Goal: Check status: Check status

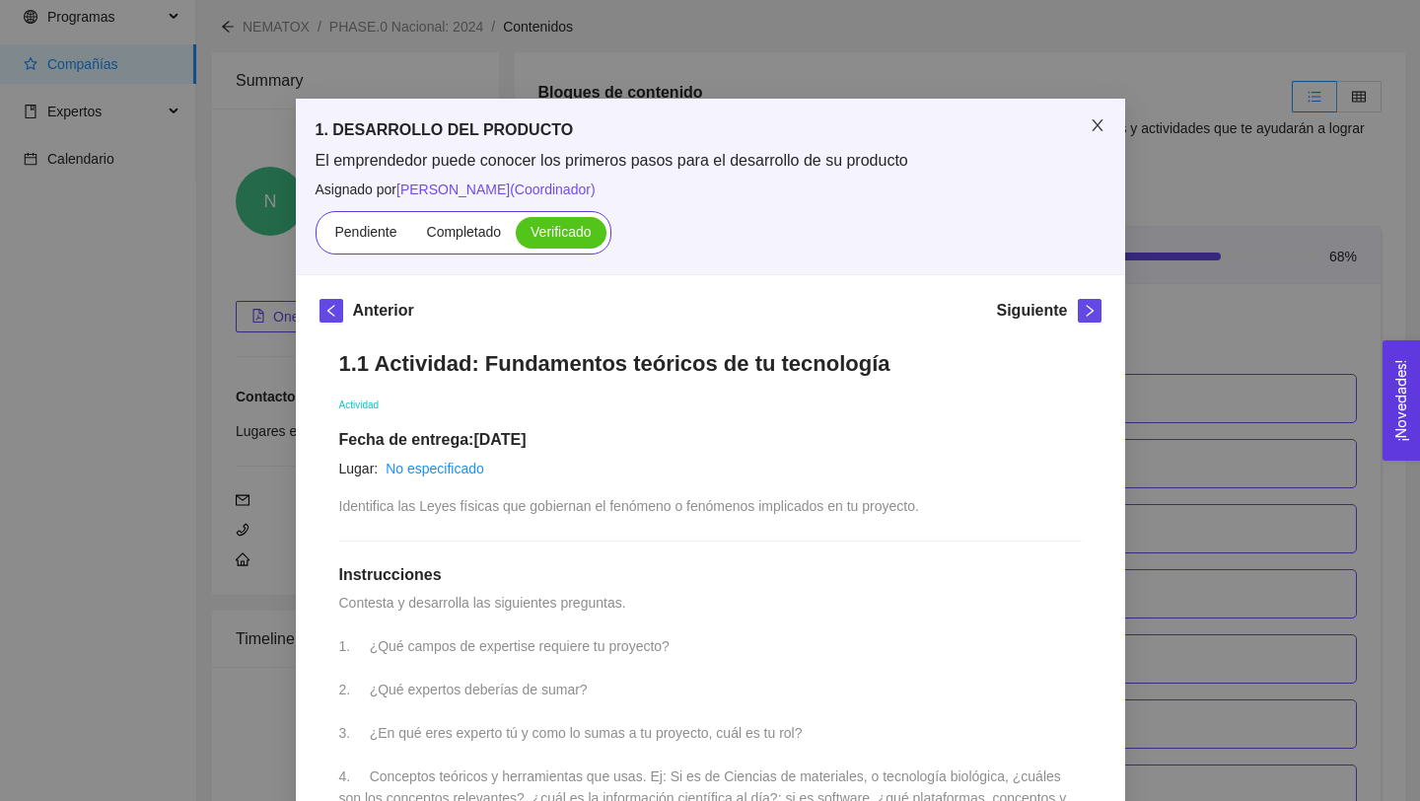
click at [1098, 124] on icon "close" at bounding box center [1097, 125] width 16 height 16
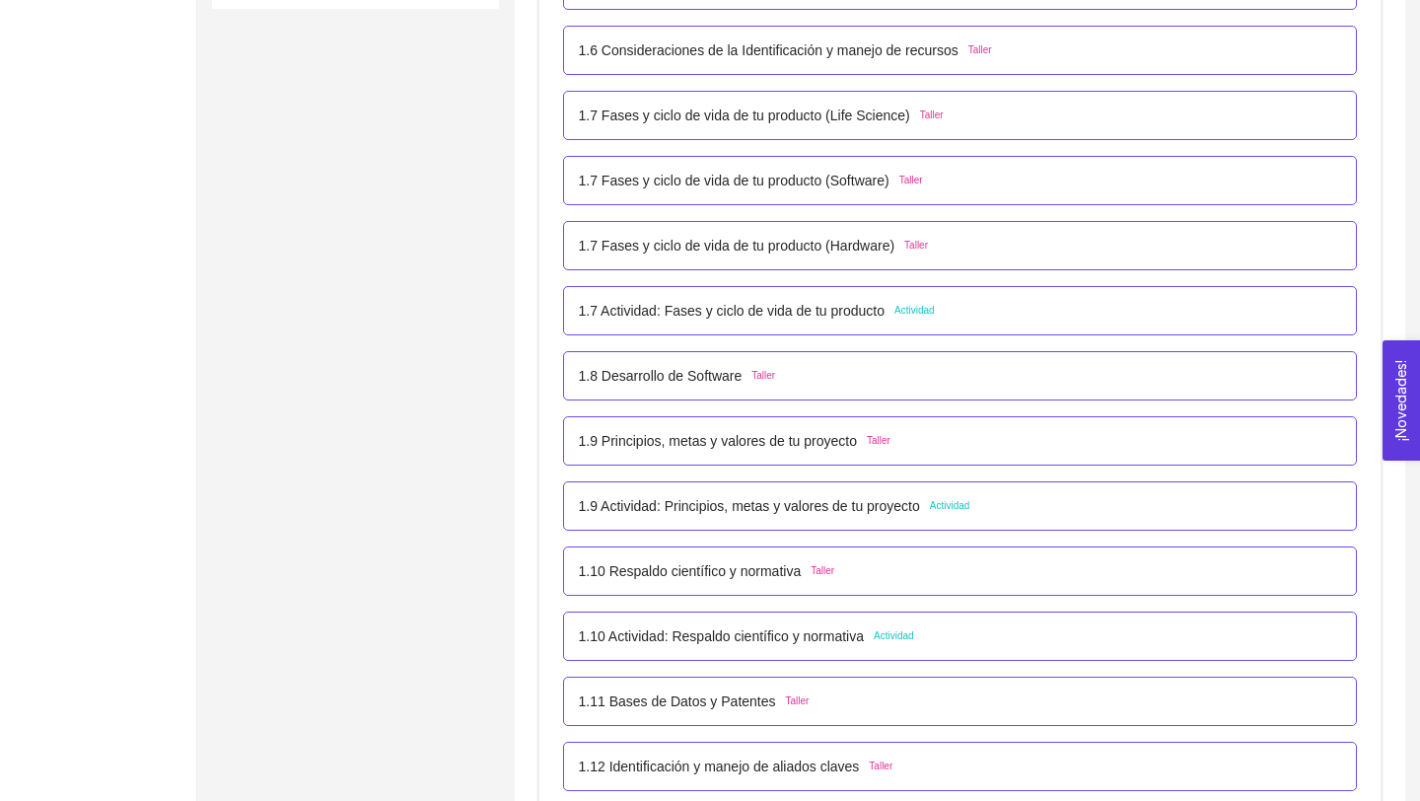
scroll to position [937, 0]
click at [885, 309] on p "1.7 Actividad: Fases y ciclo de vida de tu producto" at bounding box center [732, 314] width 307 height 22
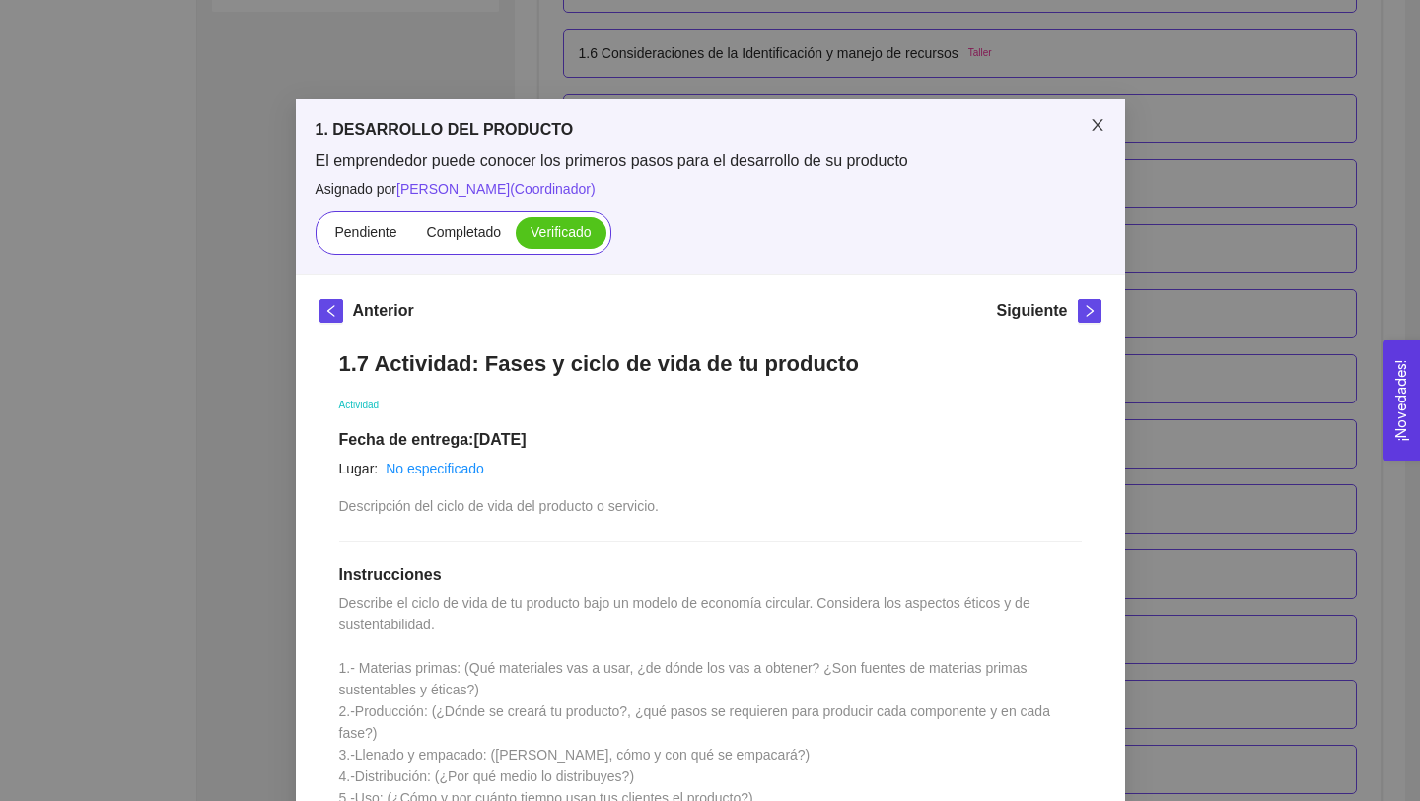
click at [1093, 125] on icon "close" at bounding box center [1097, 125] width 16 height 16
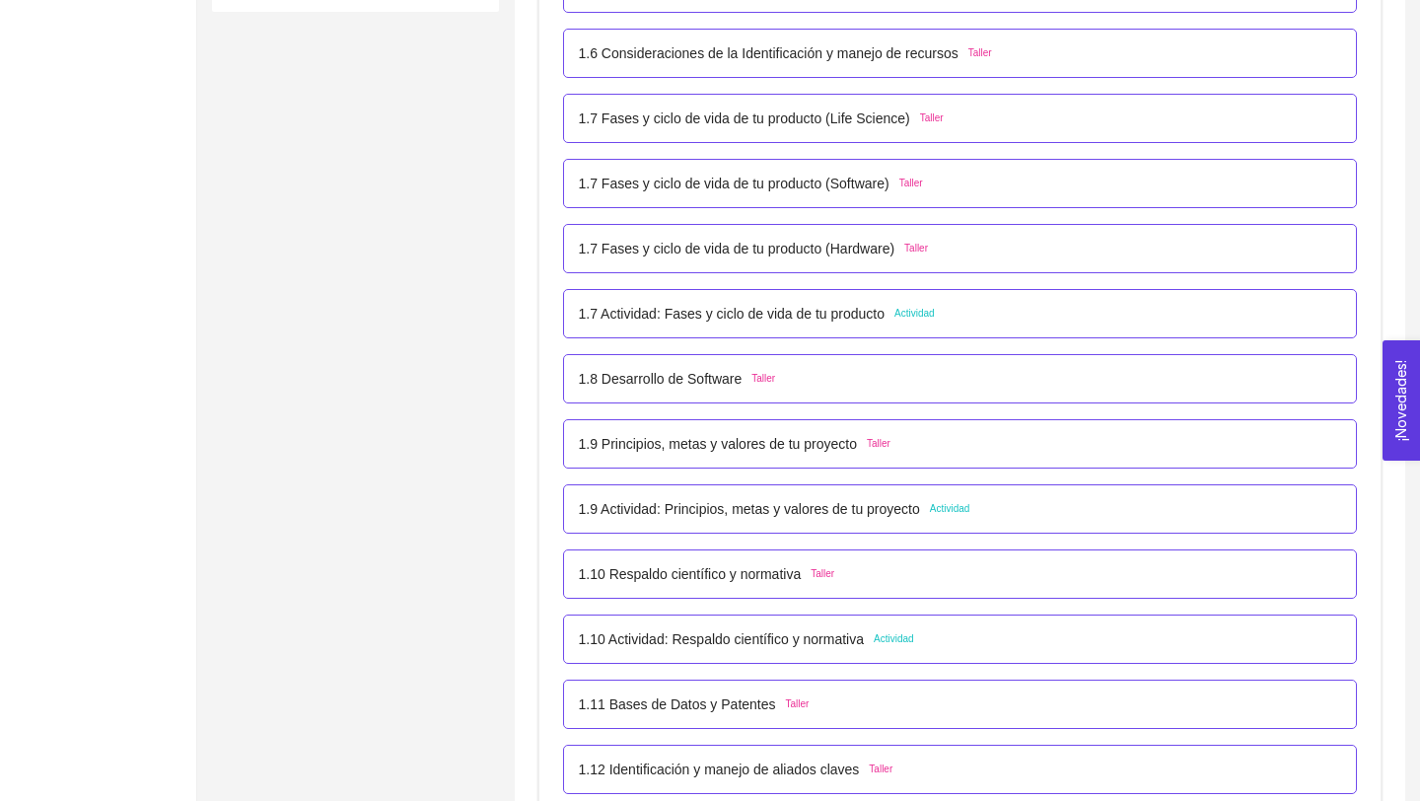
click at [714, 381] on p "1.8 Desarrollo de Software" at bounding box center [661, 379] width 164 height 22
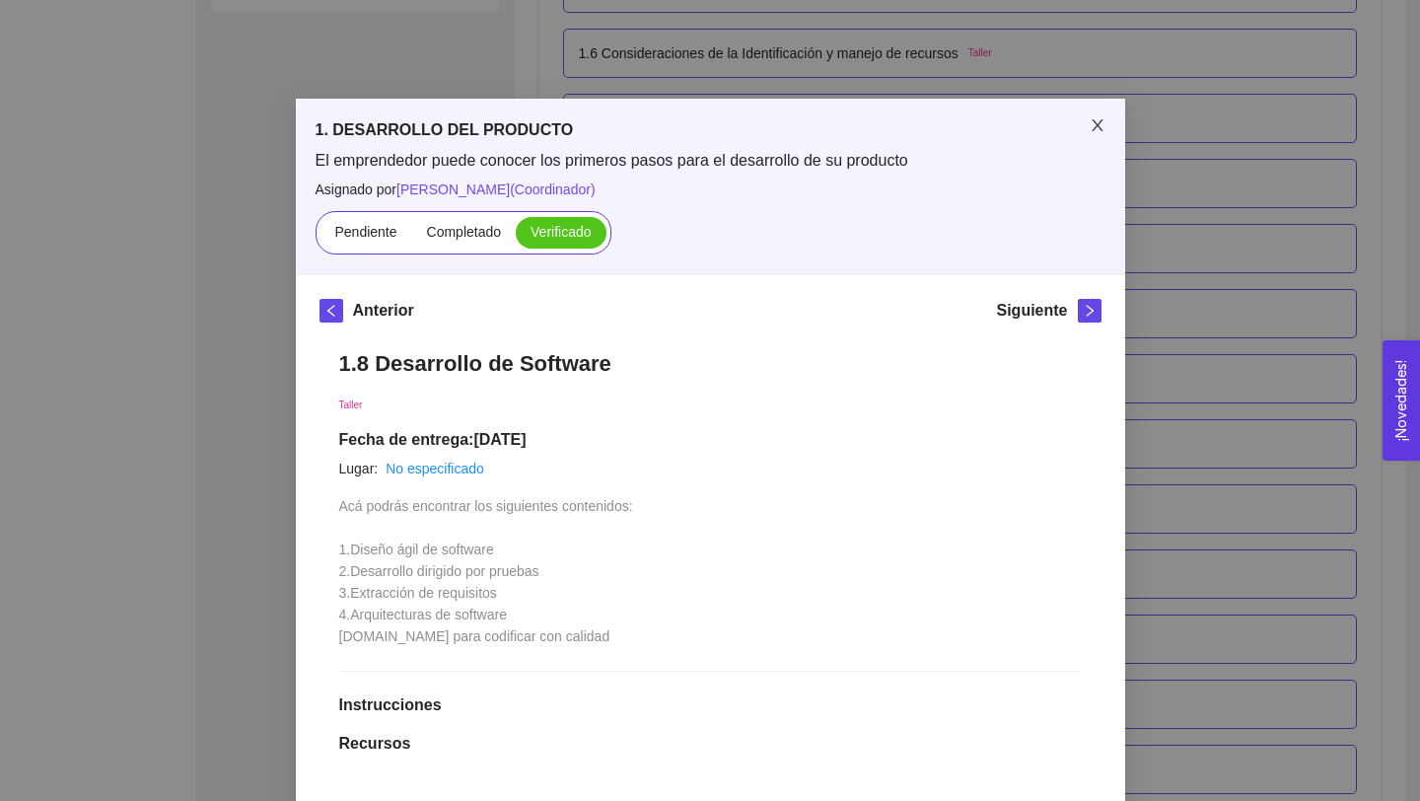
click at [1106, 119] on span "Close" at bounding box center [1097, 126] width 55 height 55
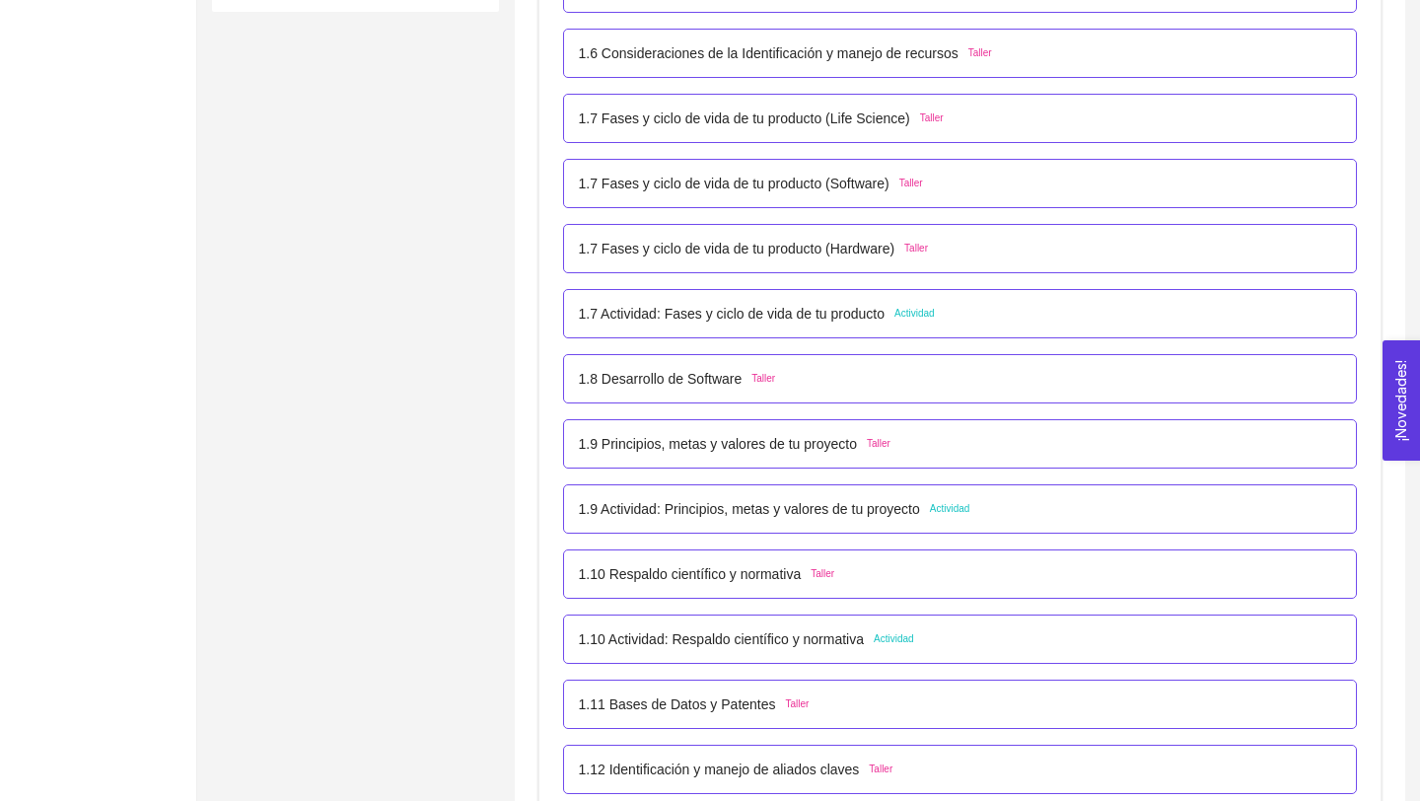
click at [793, 451] on p "1.9 Principios, metas y valores de tu proyecto" at bounding box center [718, 444] width 278 height 22
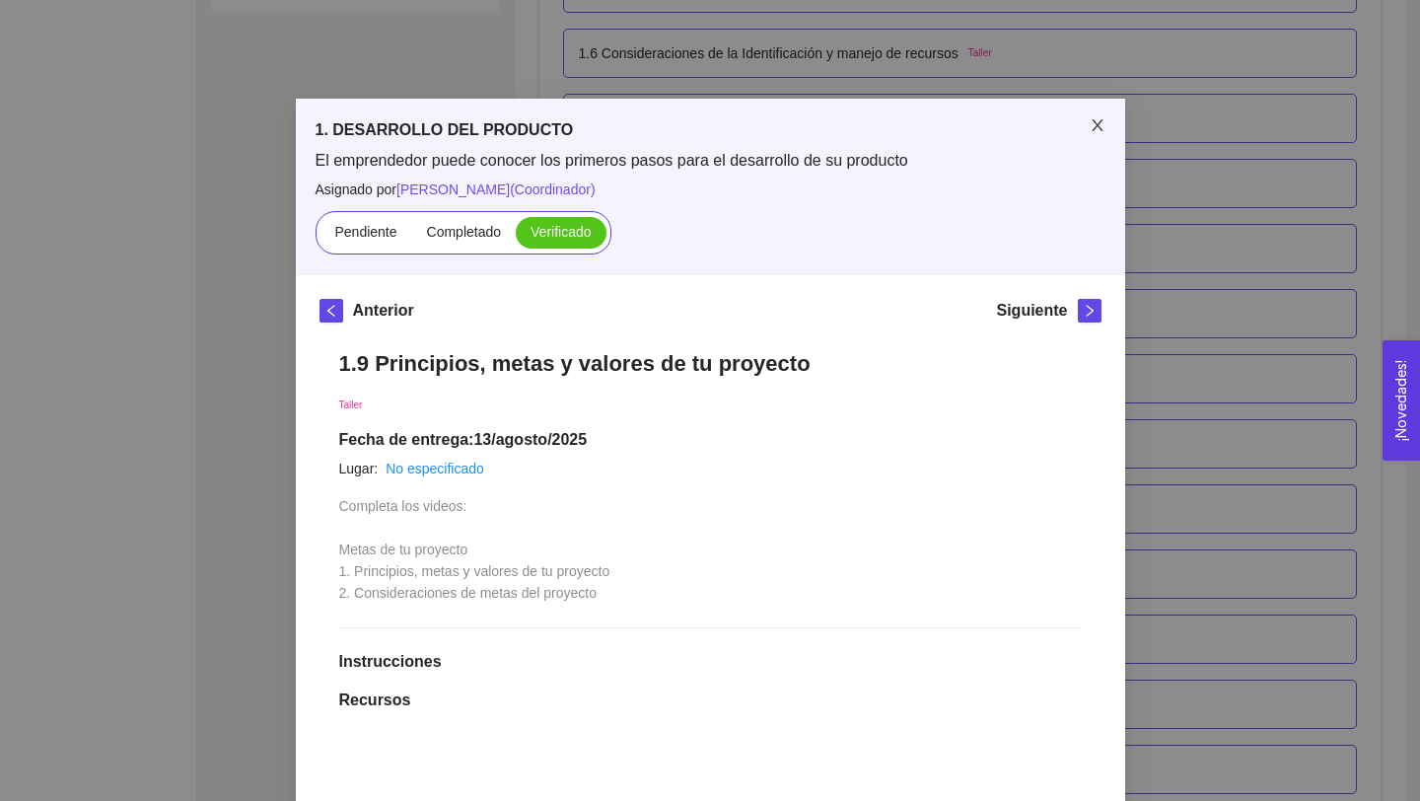
click at [1095, 121] on icon "close" at bounding box center [1097, 125] width 16 height 16
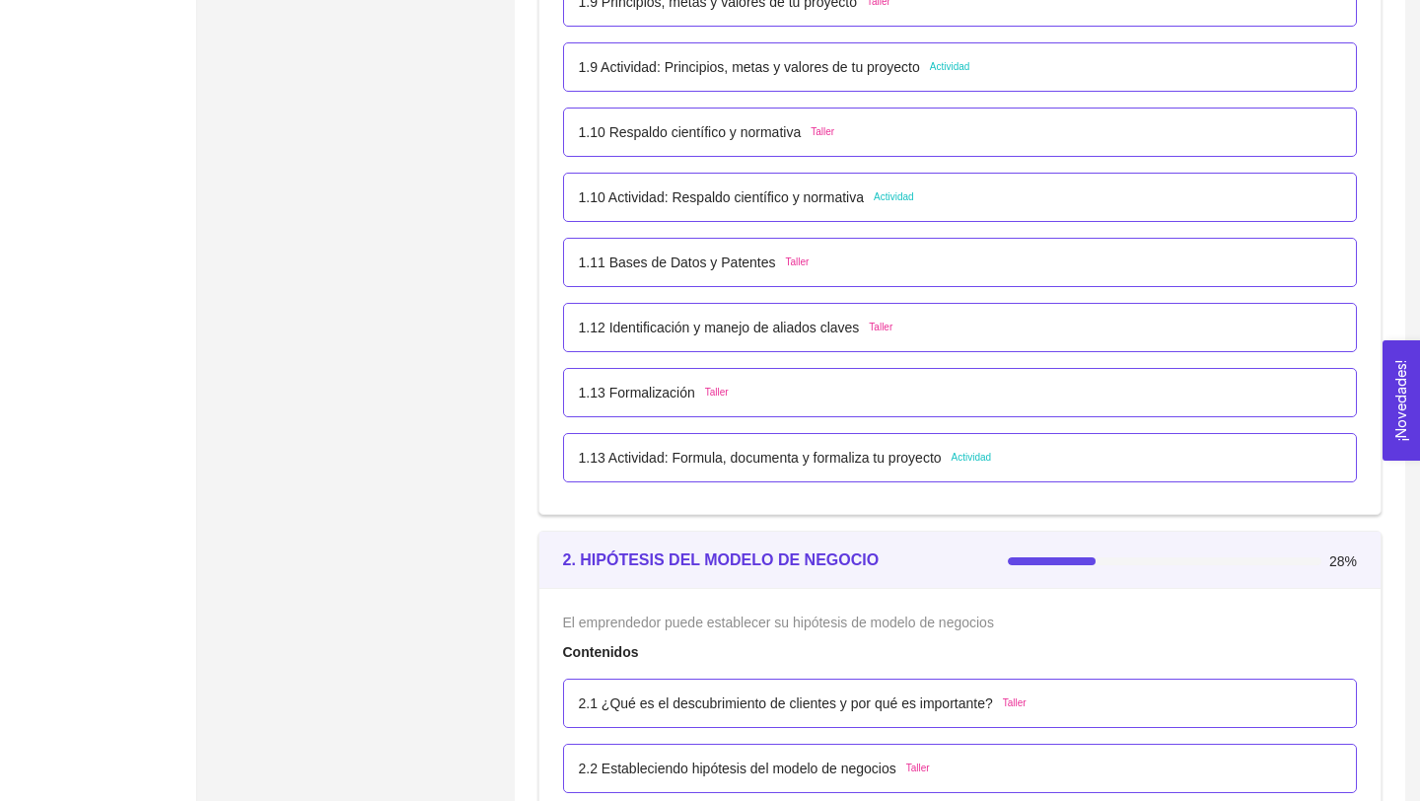
scroll to position [1356, 0]
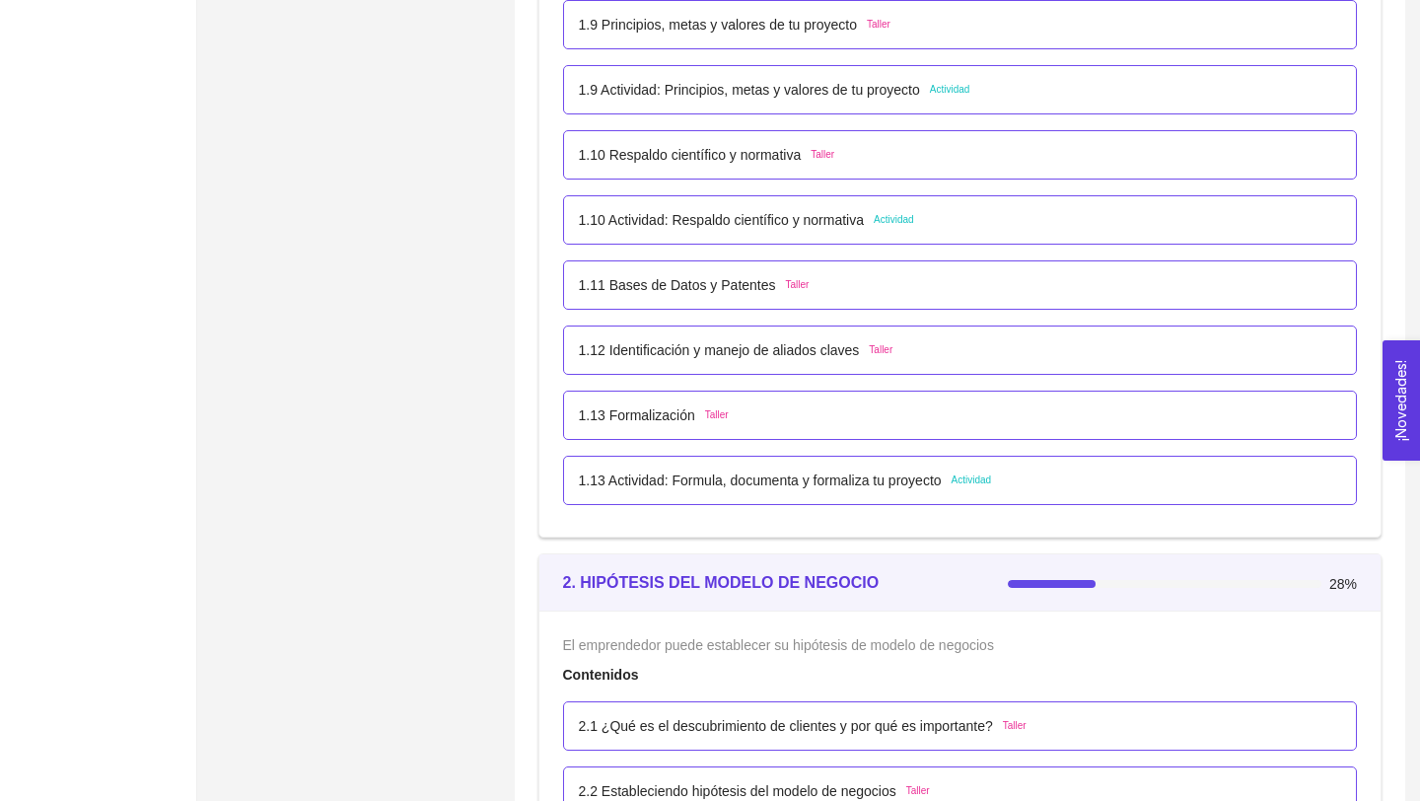
click at [649, 405] on p "1.13 Formalización" at bounding box center [637, 415] width 116 height 22
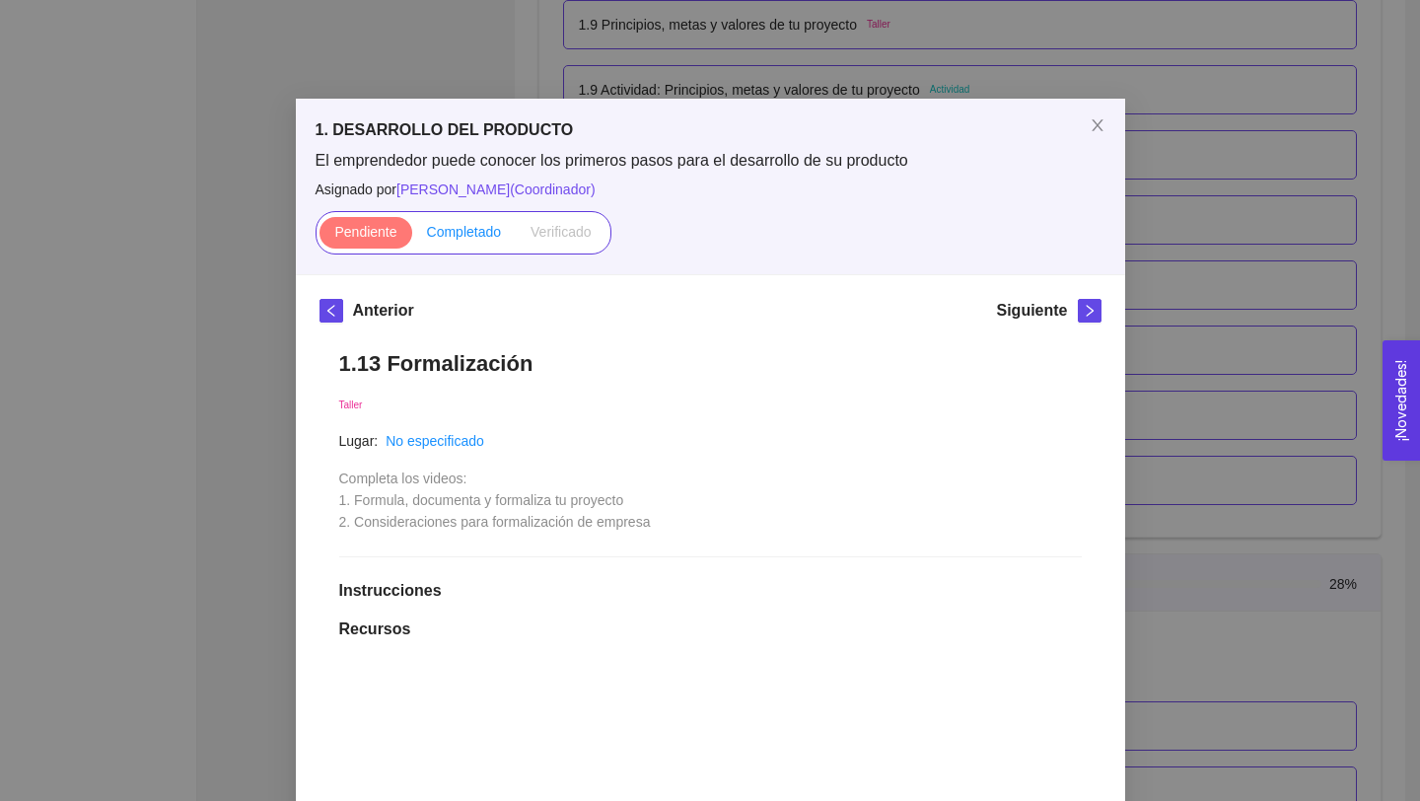
click at [484, 239] on span "Completado" at bounding box center [464, 232] width 75 height 16
click at [412, 237] on input "Completado" at bounding box center [412, 237] width 0 height 0
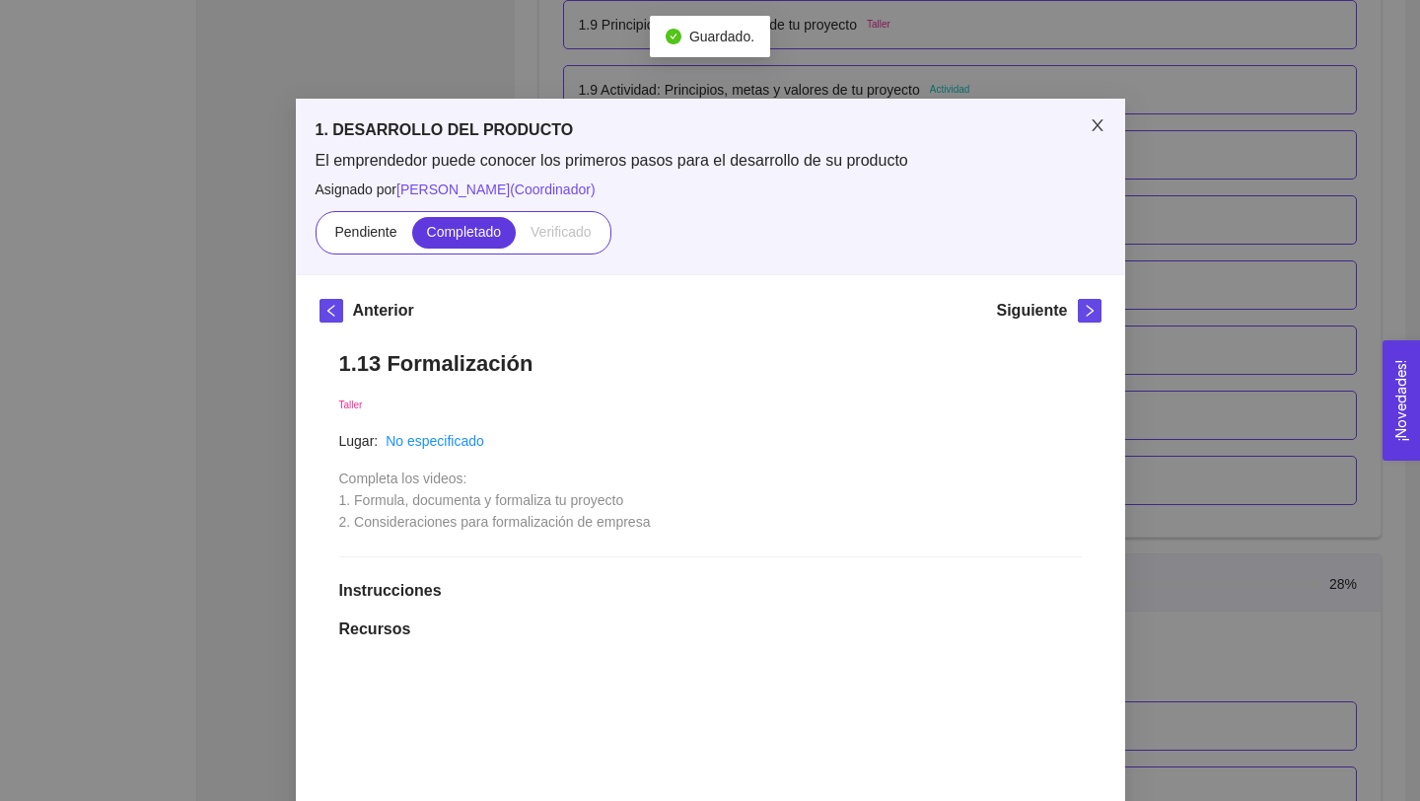
click at [1098, 123] on icon "close" at bounding box center [1096, 125] width 11 height 12
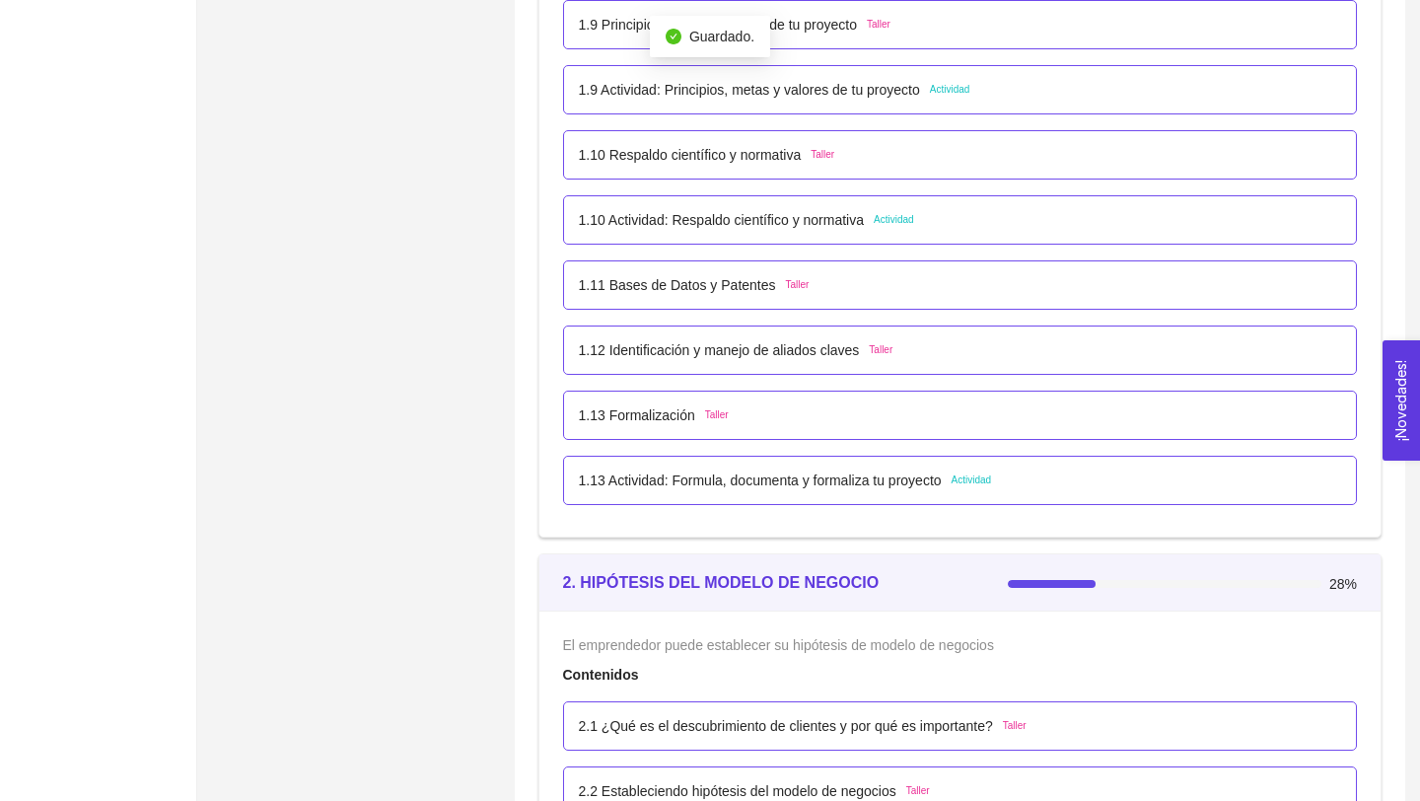
click at [681, 418] on p "1.13 Formalización" at bounding box center [637, 415] width 116 height 22
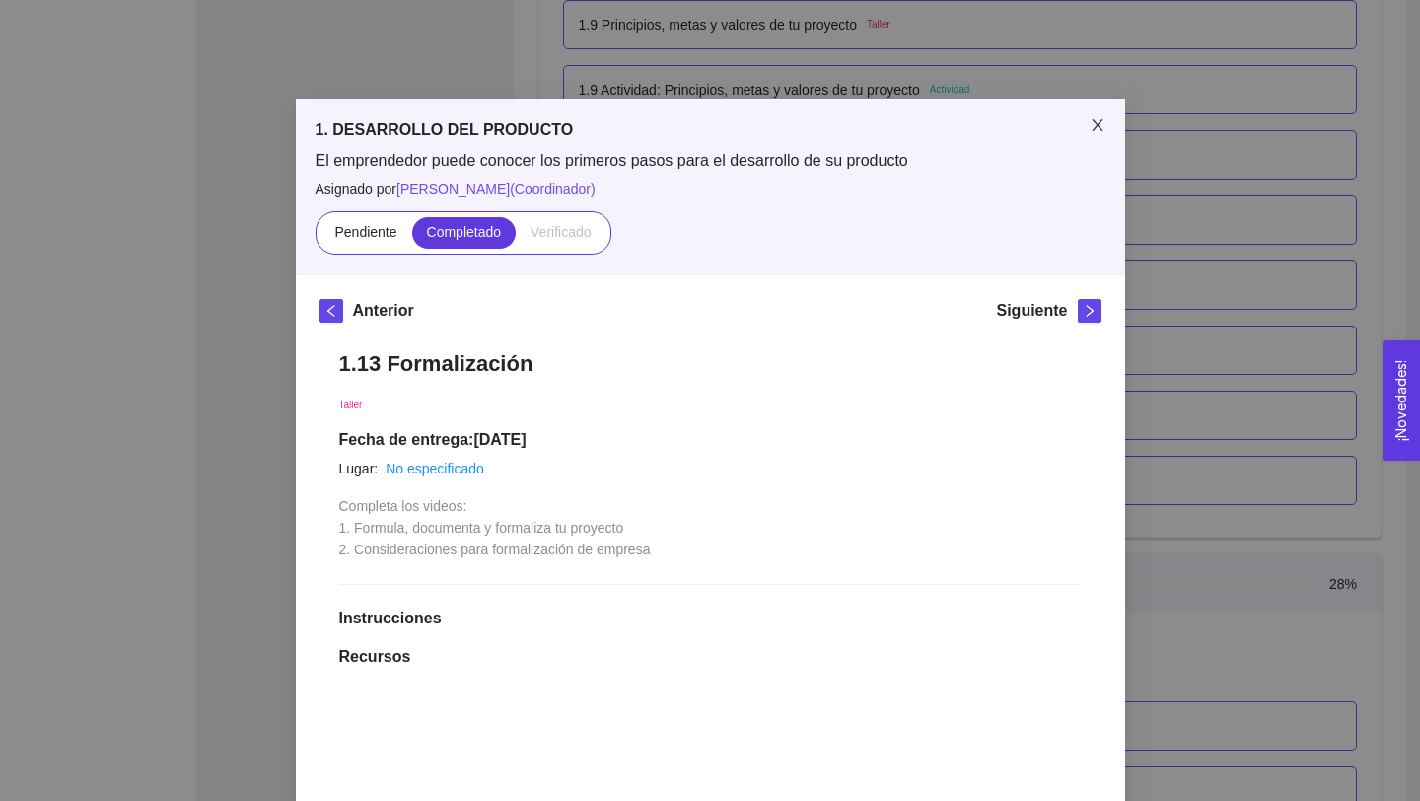
click at [1096, 125] on icon "close" at bounding box center [1096, 125] width 11 height 12
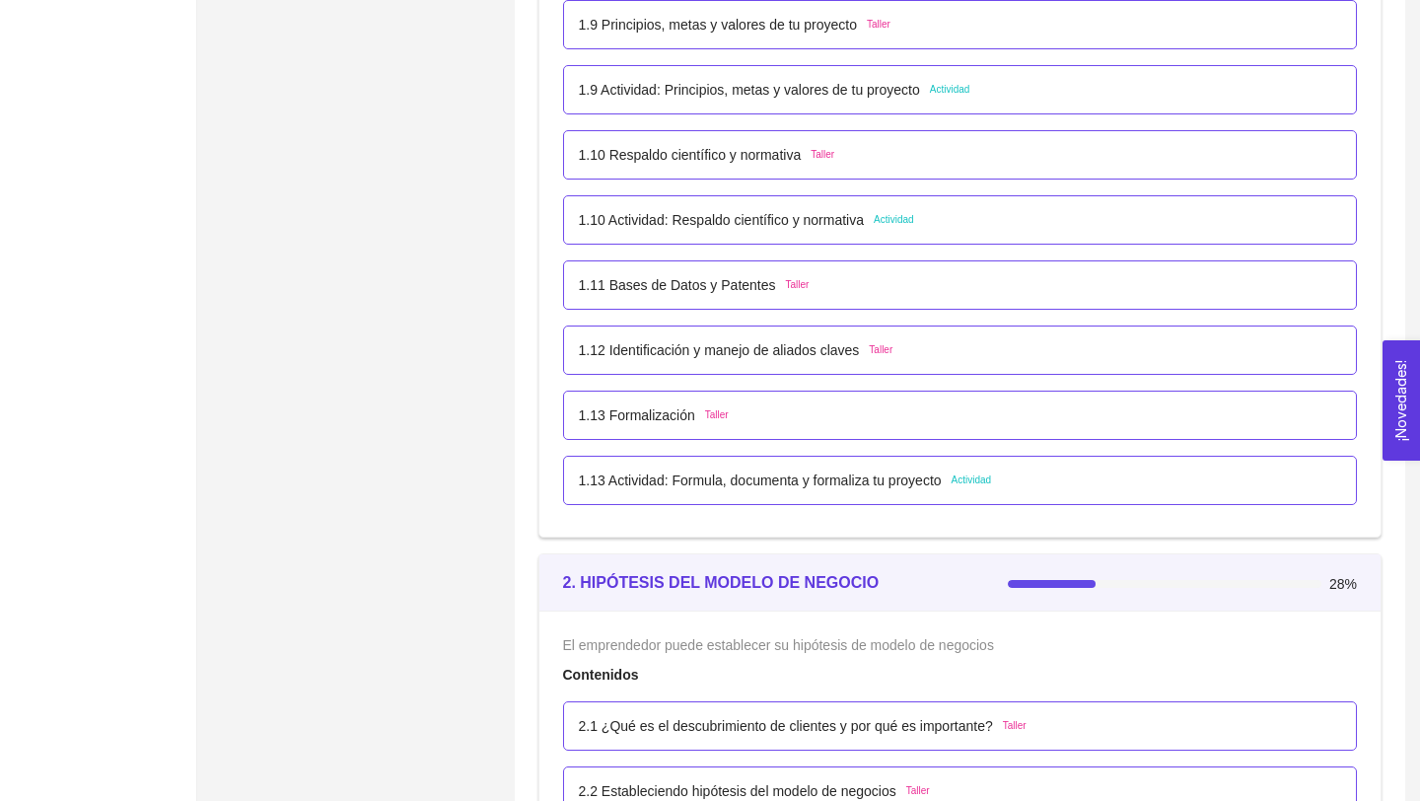
click at [752, 351] on p "1.12 Identificación y manejo de aliados claves" at bounding box center [719, 350] width 281 height 22
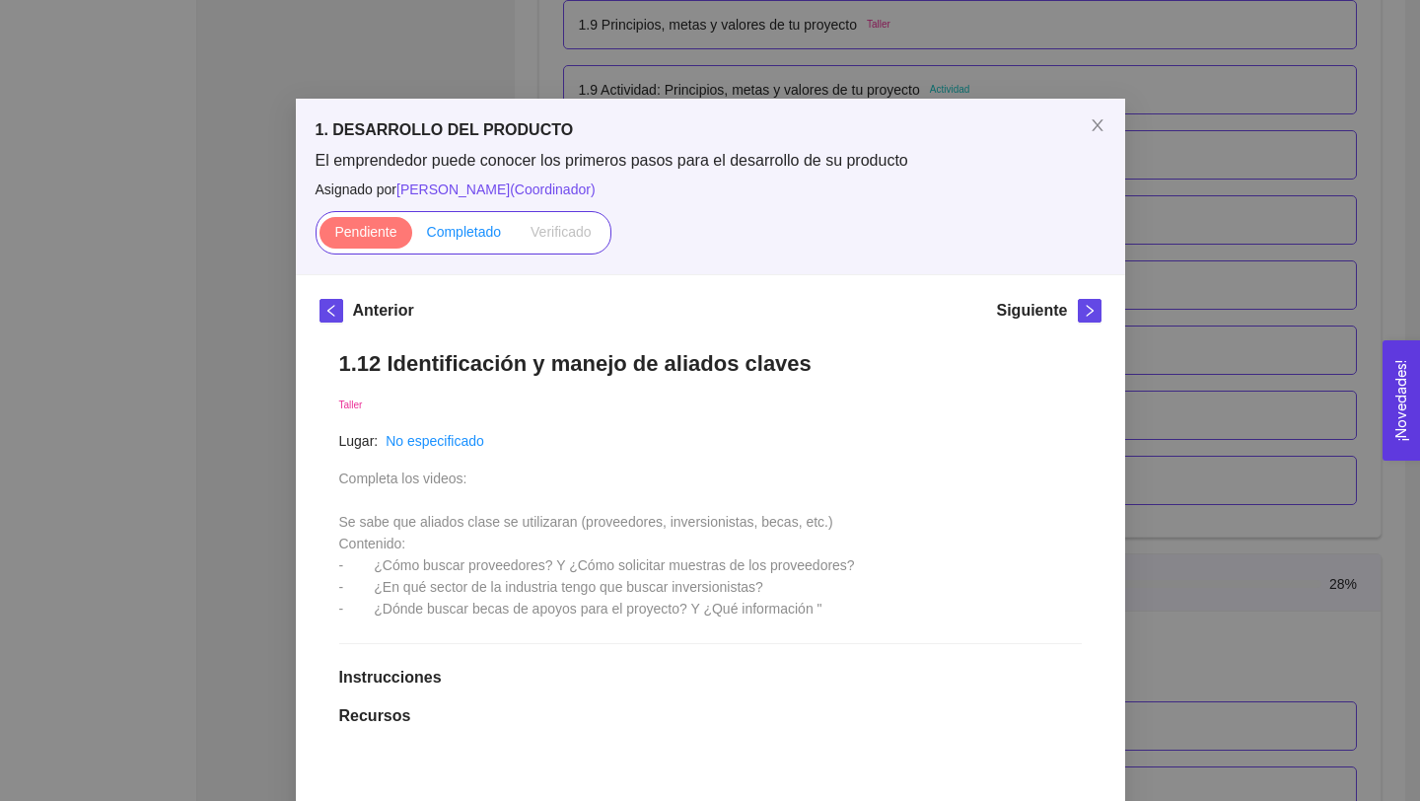
click at [479, 237] on span "Completado" at bounding box center [464, 232] width 75 height 16
click at [412, 237] on input "Completado" at bounding box center [412, 237] width 0 height 0
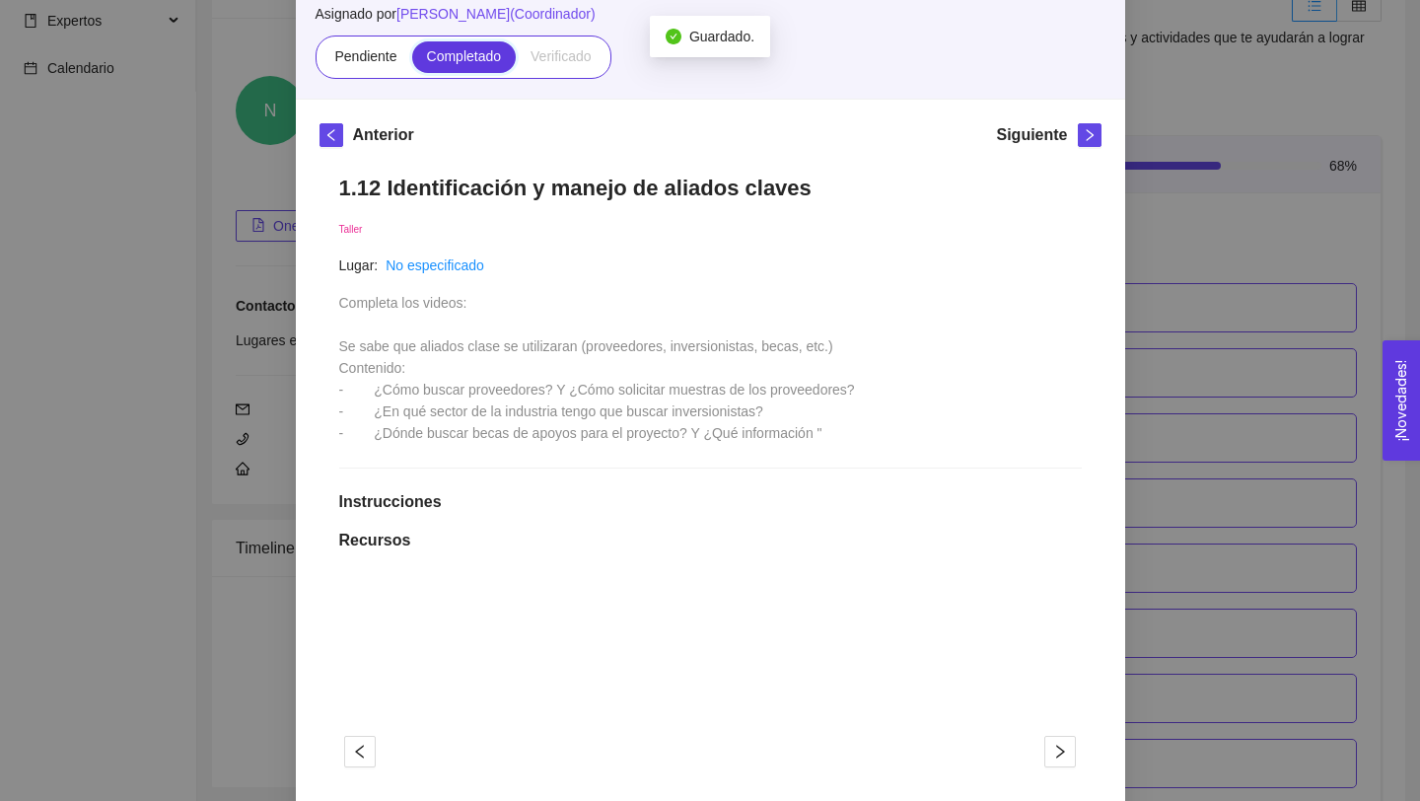
scroll to position [0, 0]
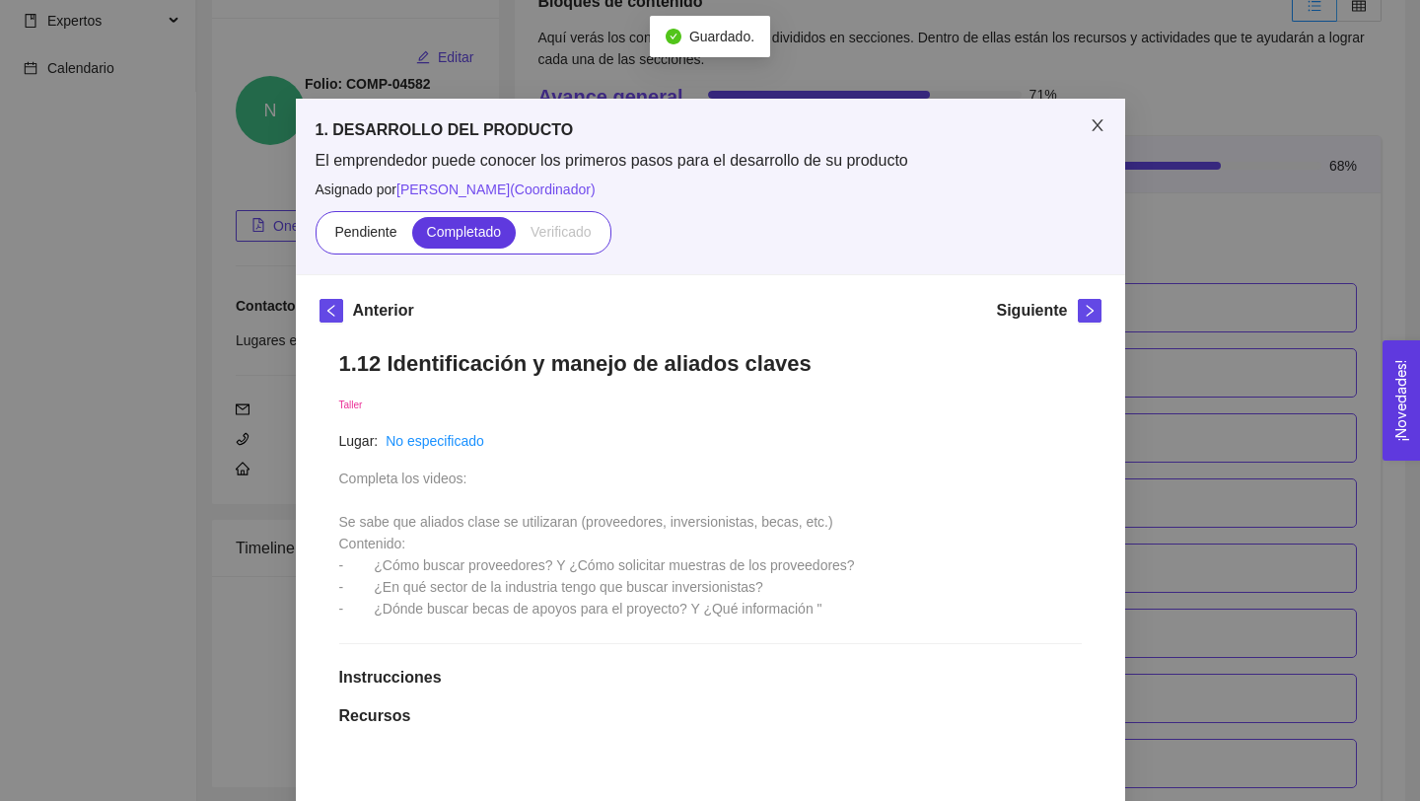
click at [1098, 121] on icon "close" at bounding box center [1097, 125] width 16 height 16
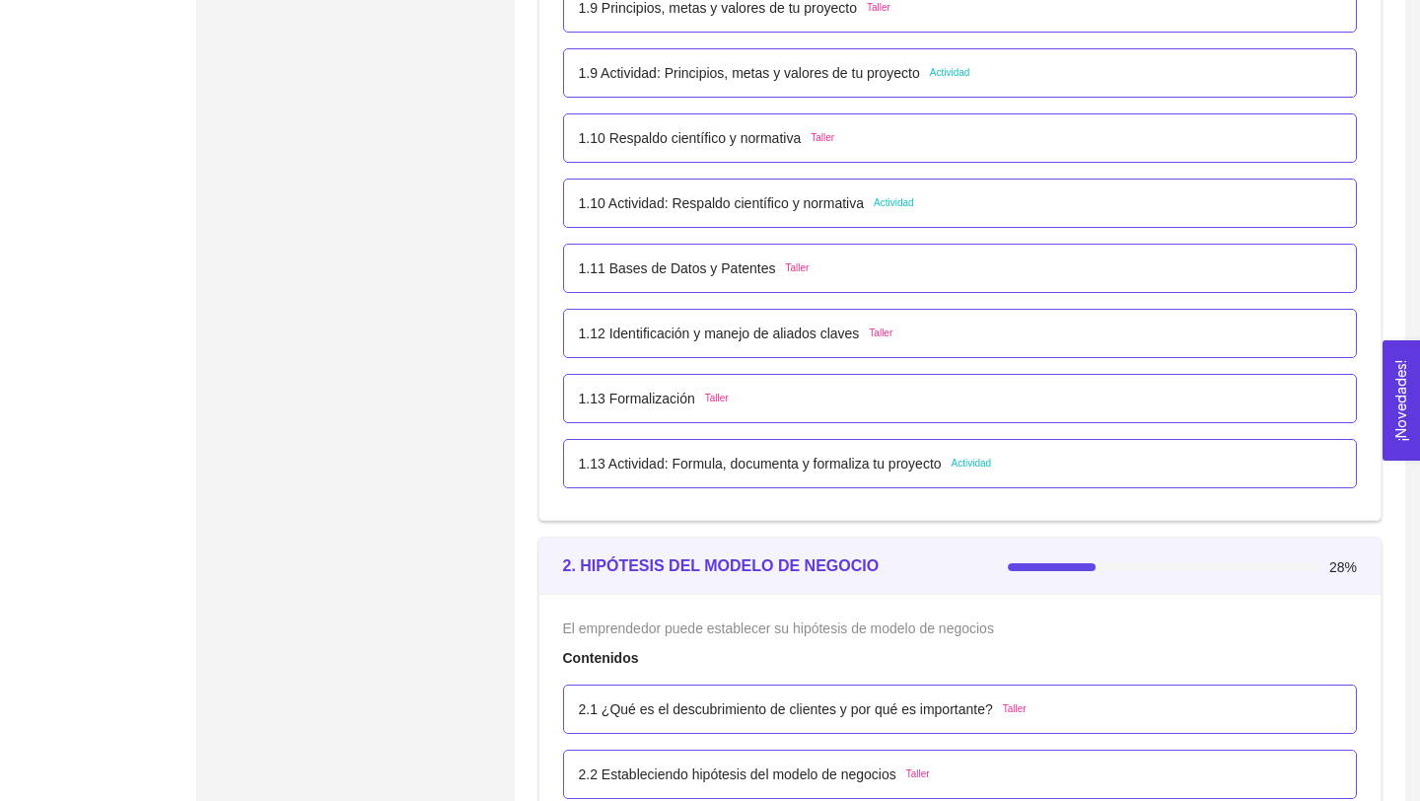
scroll to position [1376, 0]
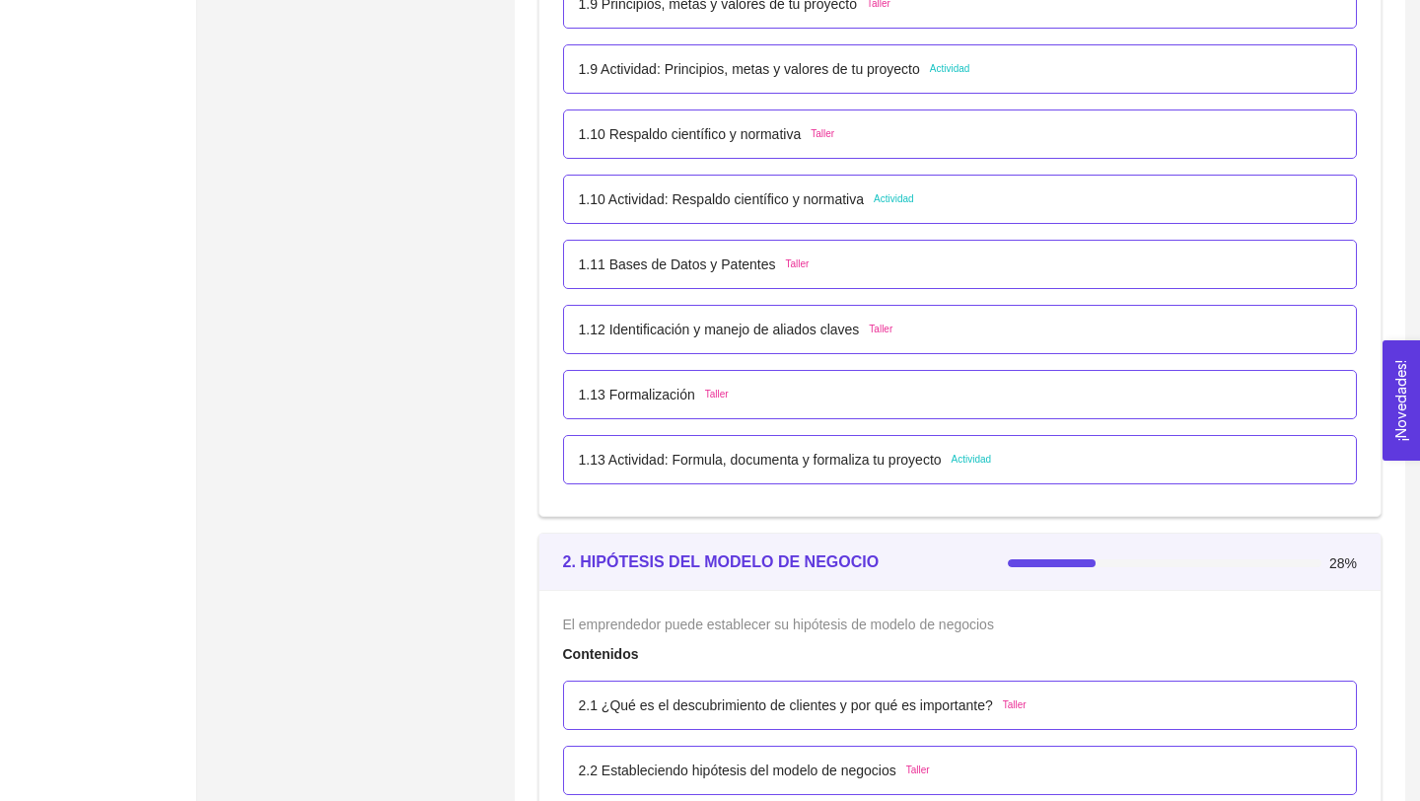
click at [745, 263] on p "1.11 Bases de Datos y Patentes" at bounding box center [677, 264] width 197 height 22
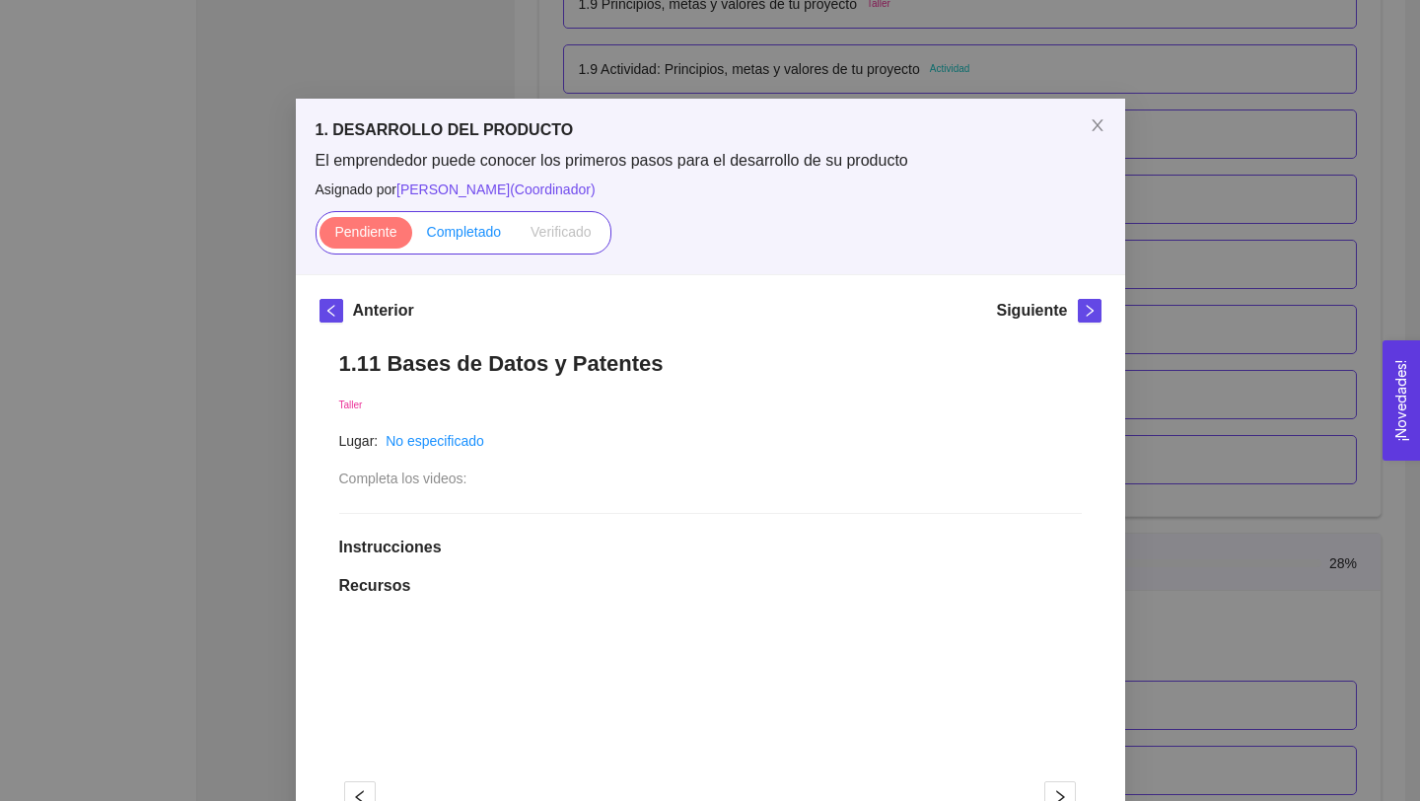
click at [477, 238] on span "Completado" at bounding box center [464, 232] width 75 height 16
click at [412, 237] on input "Completado" at bounding box center [412, 237] width 0 height 0
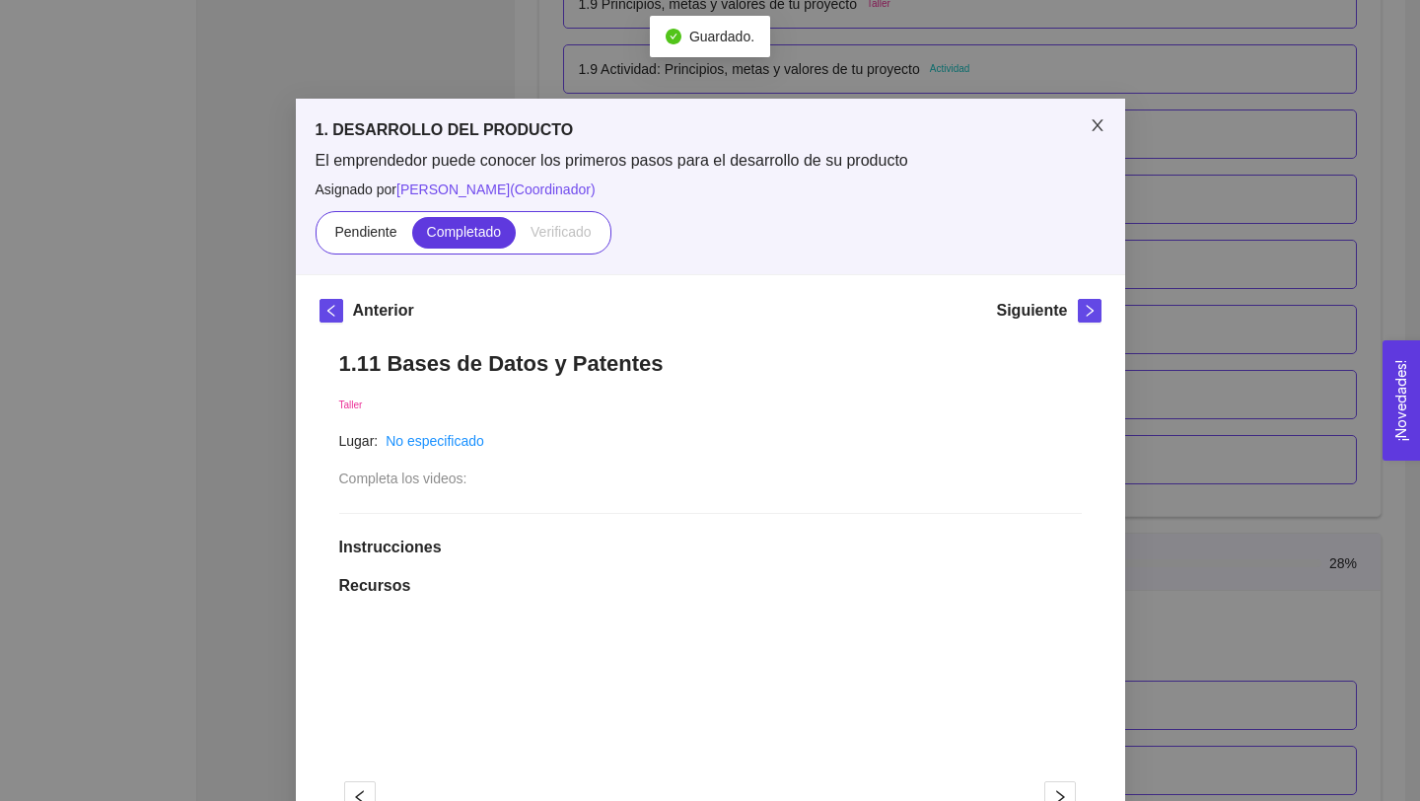
click at [1093, 127] on icon "close" at bounding box center [1097, 125] width 16 height 16
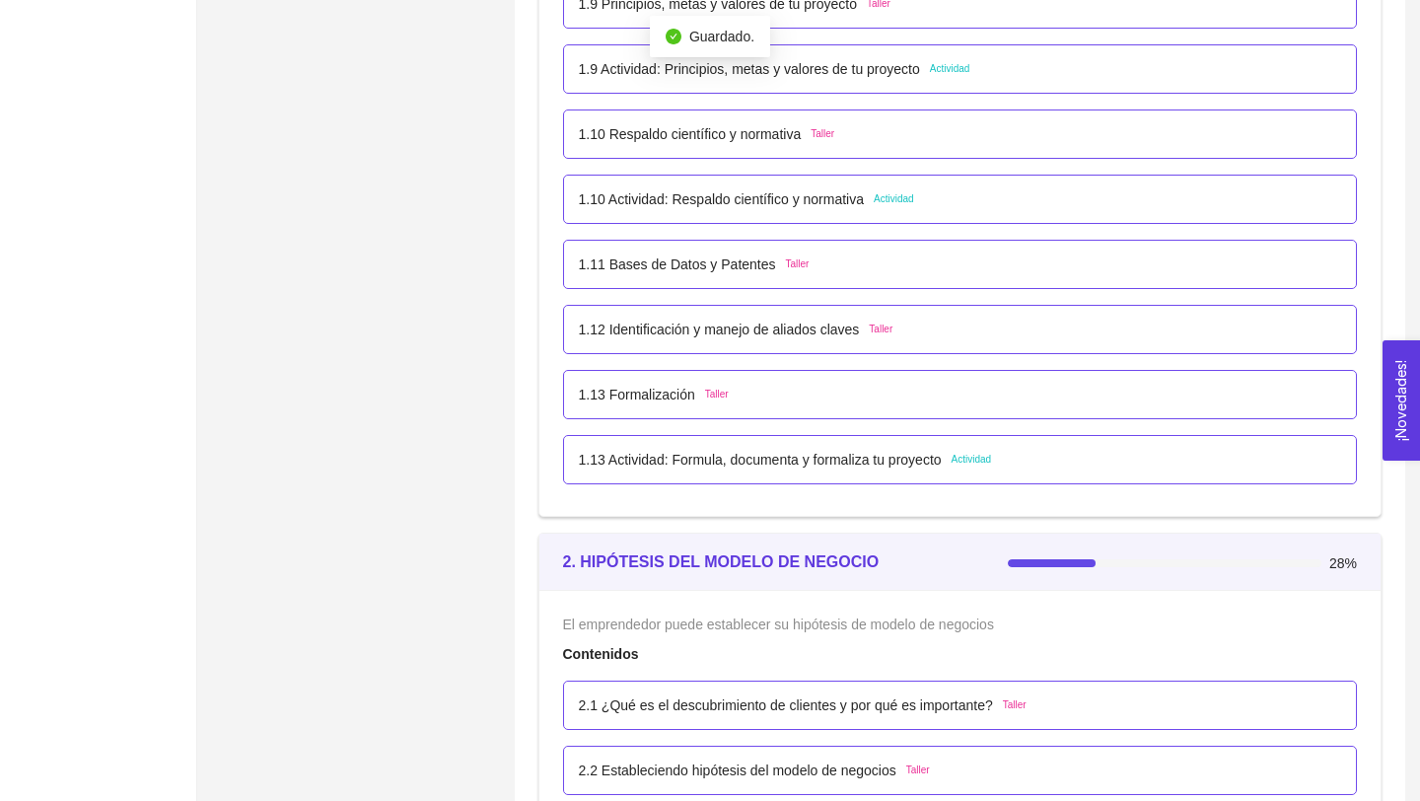
click at [673, 393] on p "1.13 Formalización" at bounding box center [637, 395] width 116 height 22
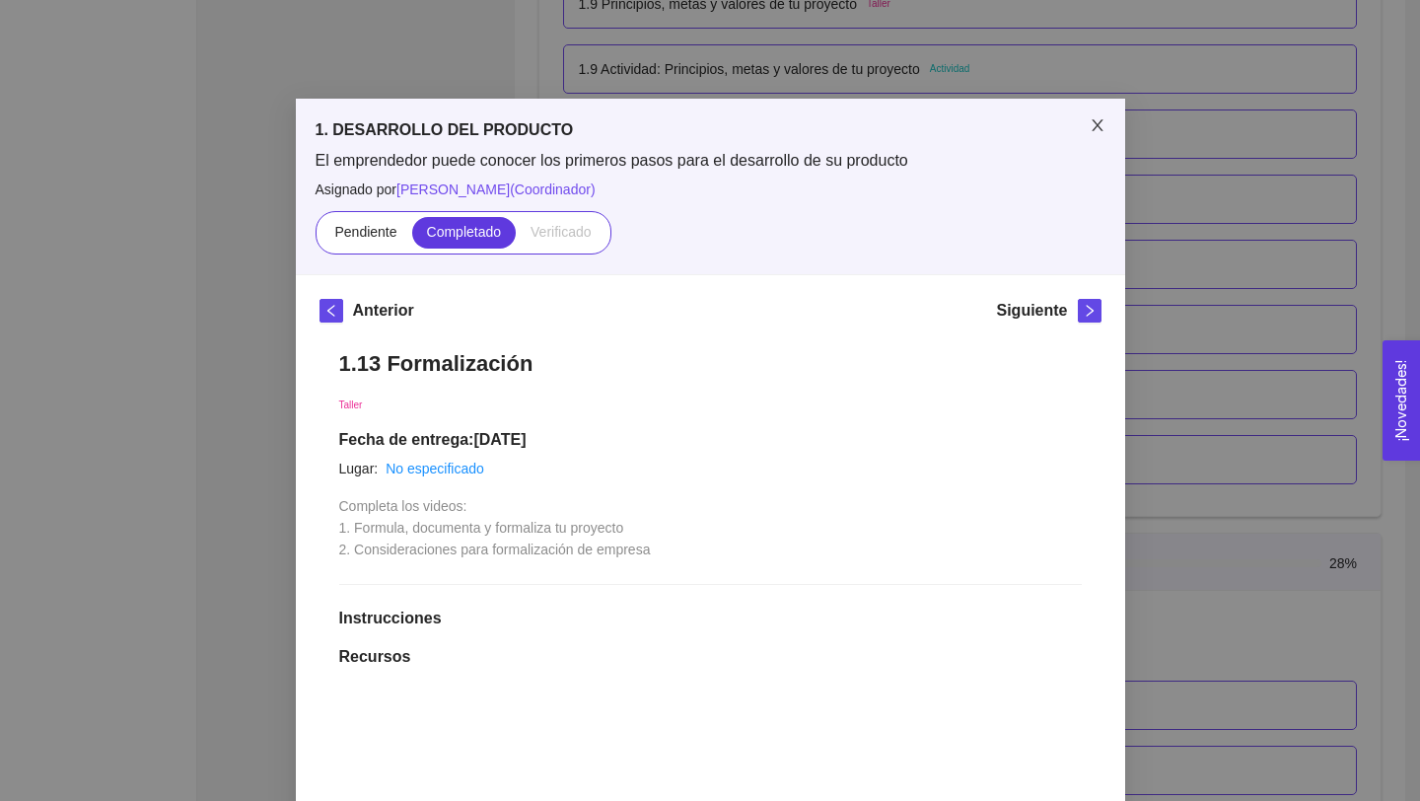
click at [1099, 129] on icon "close" at bounding box center [1096, 125] width 11 height 12
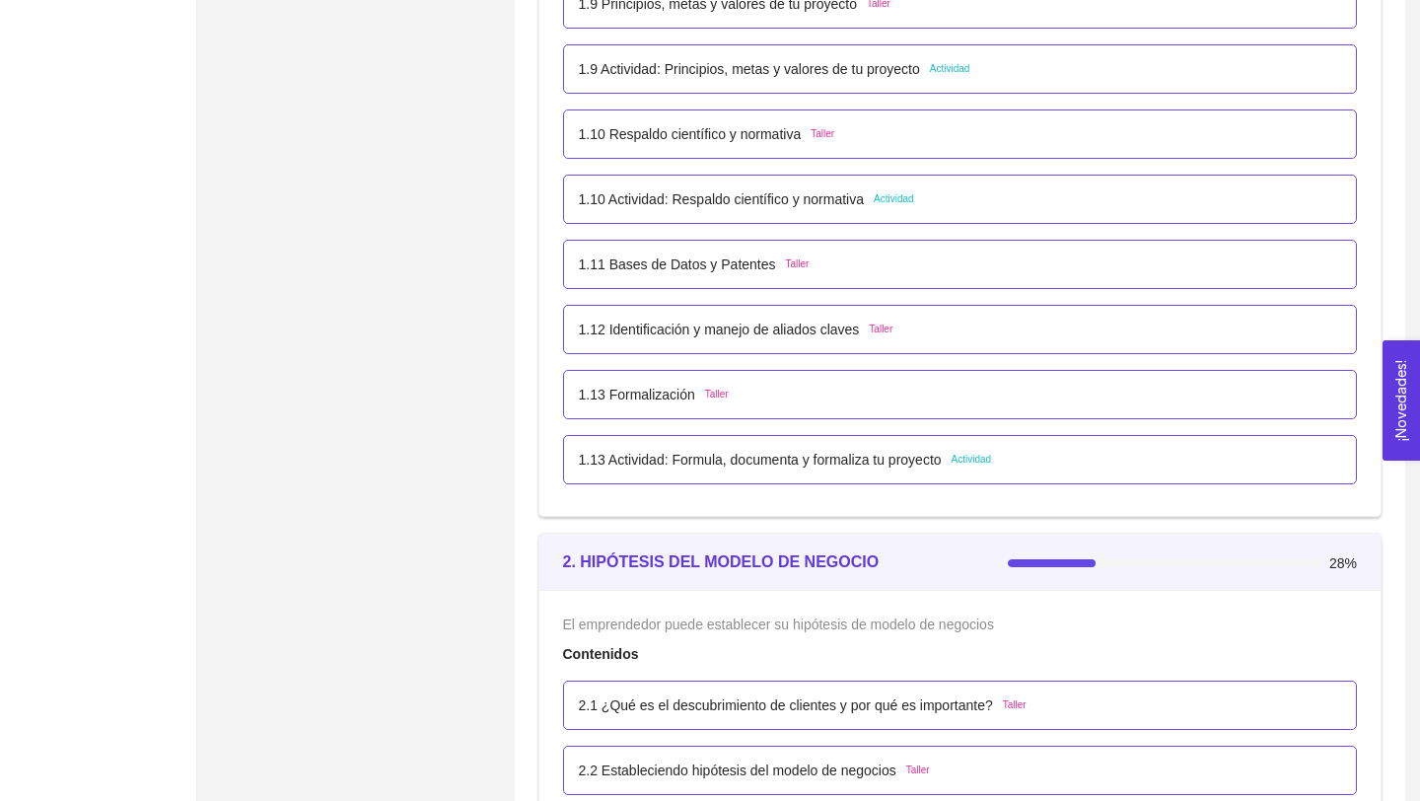
click at [760, 325] on p "1.12 Identificación y manejo de aliados claves" at bounding box center [719, 329] width 281 height 22
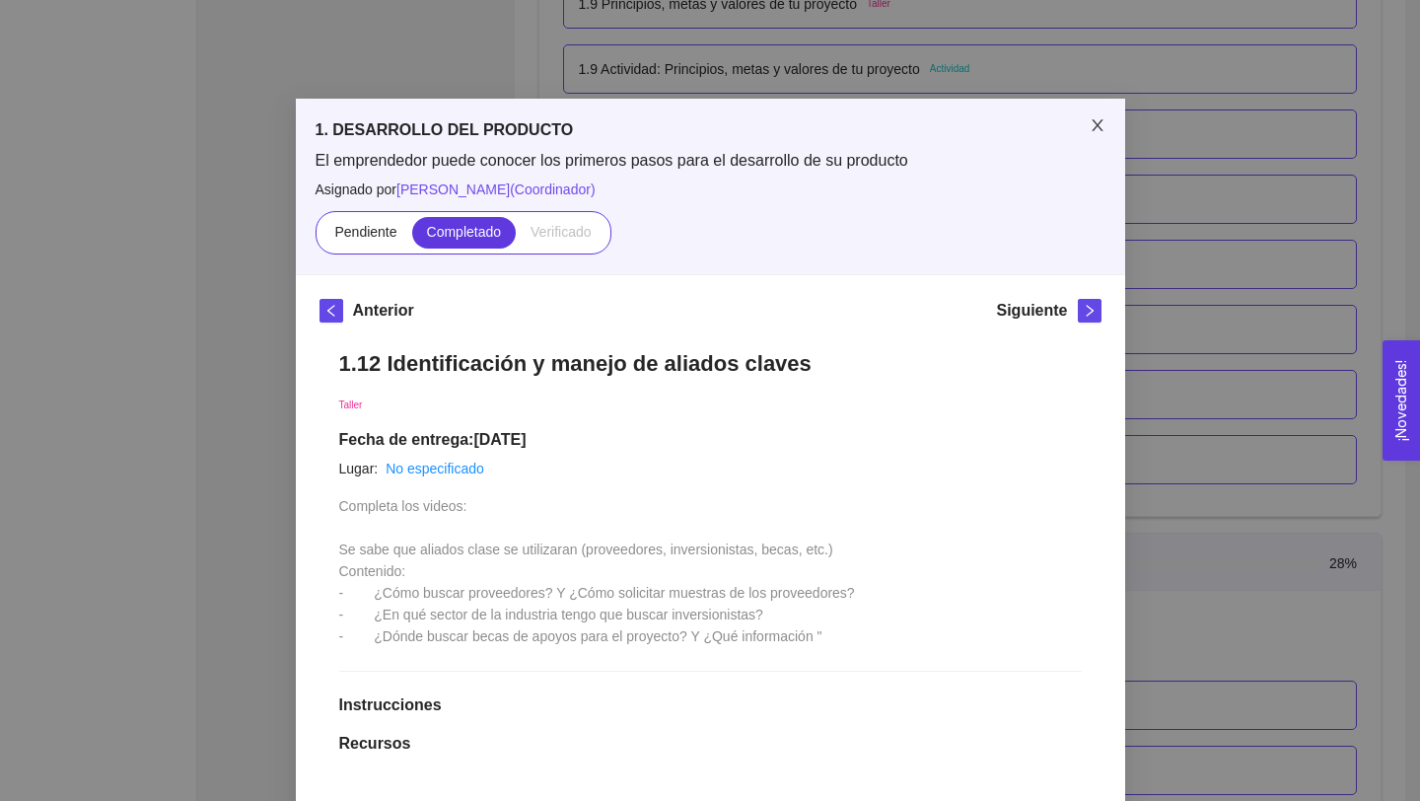
click at [1104, 121] on icon "close" at bounding box center [1097, 125] width 16 height 16
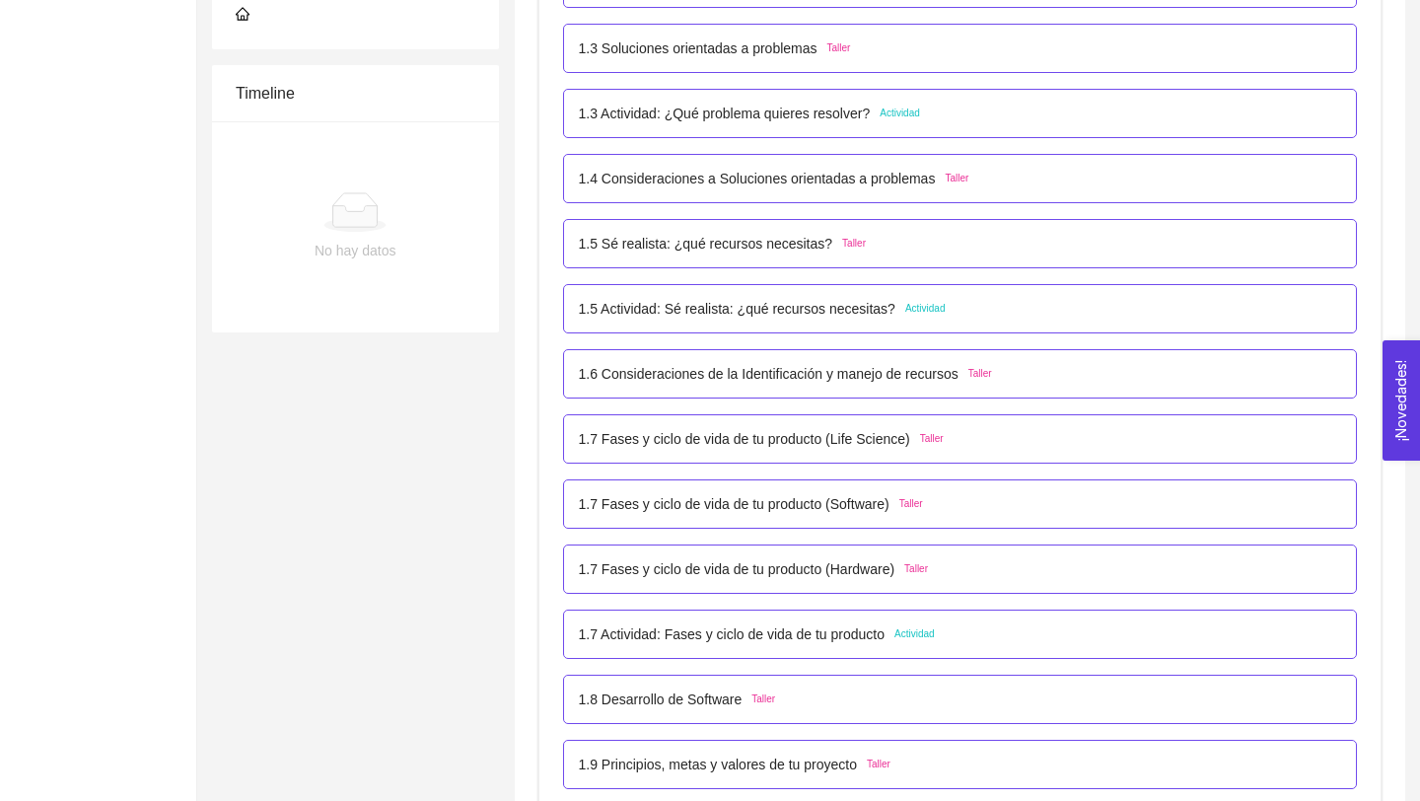
scroll to position [643, 0]
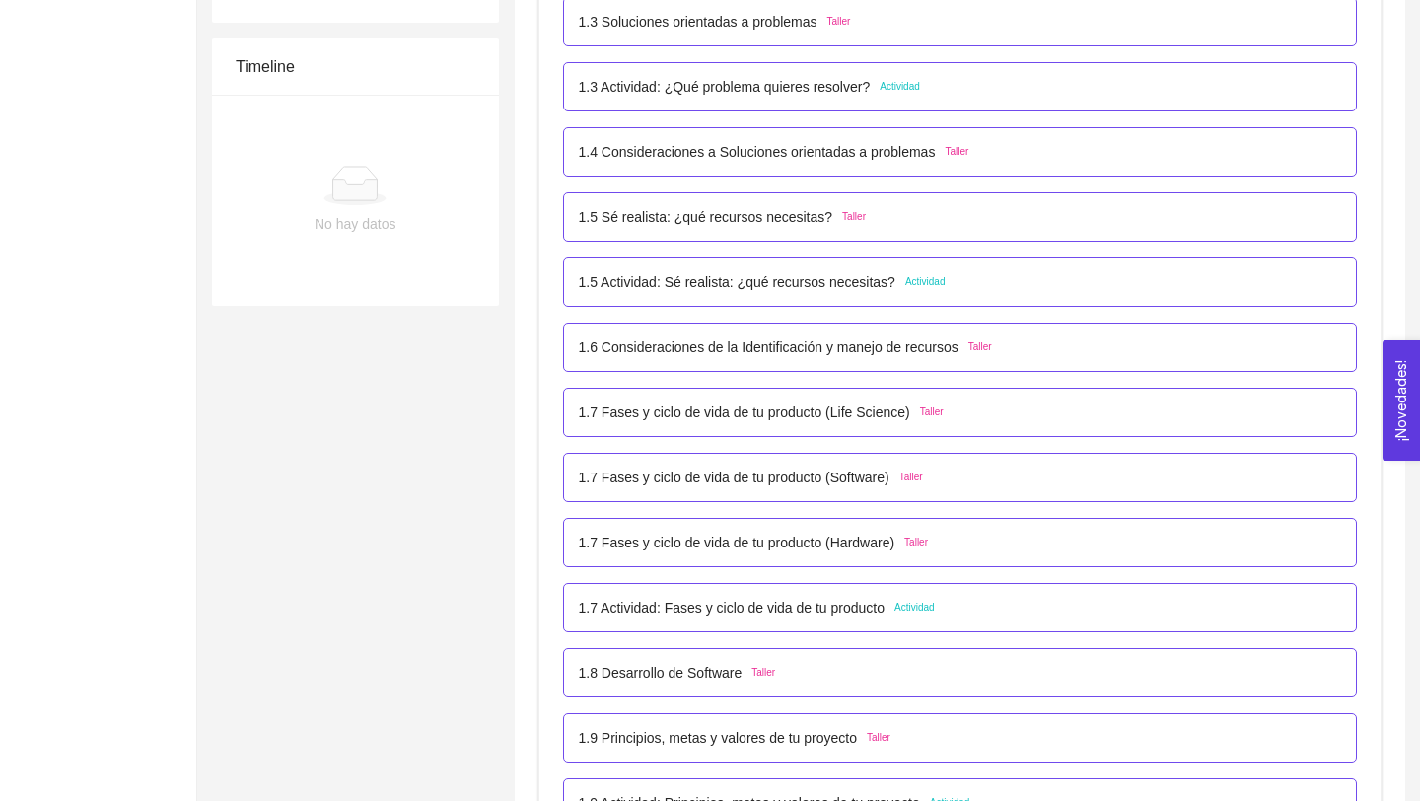
click at [858, 411] on p "1.7 Fases y ciclo de vida de tu producto (Life Science)" at bounding box center [744, 412] width 331 height 22
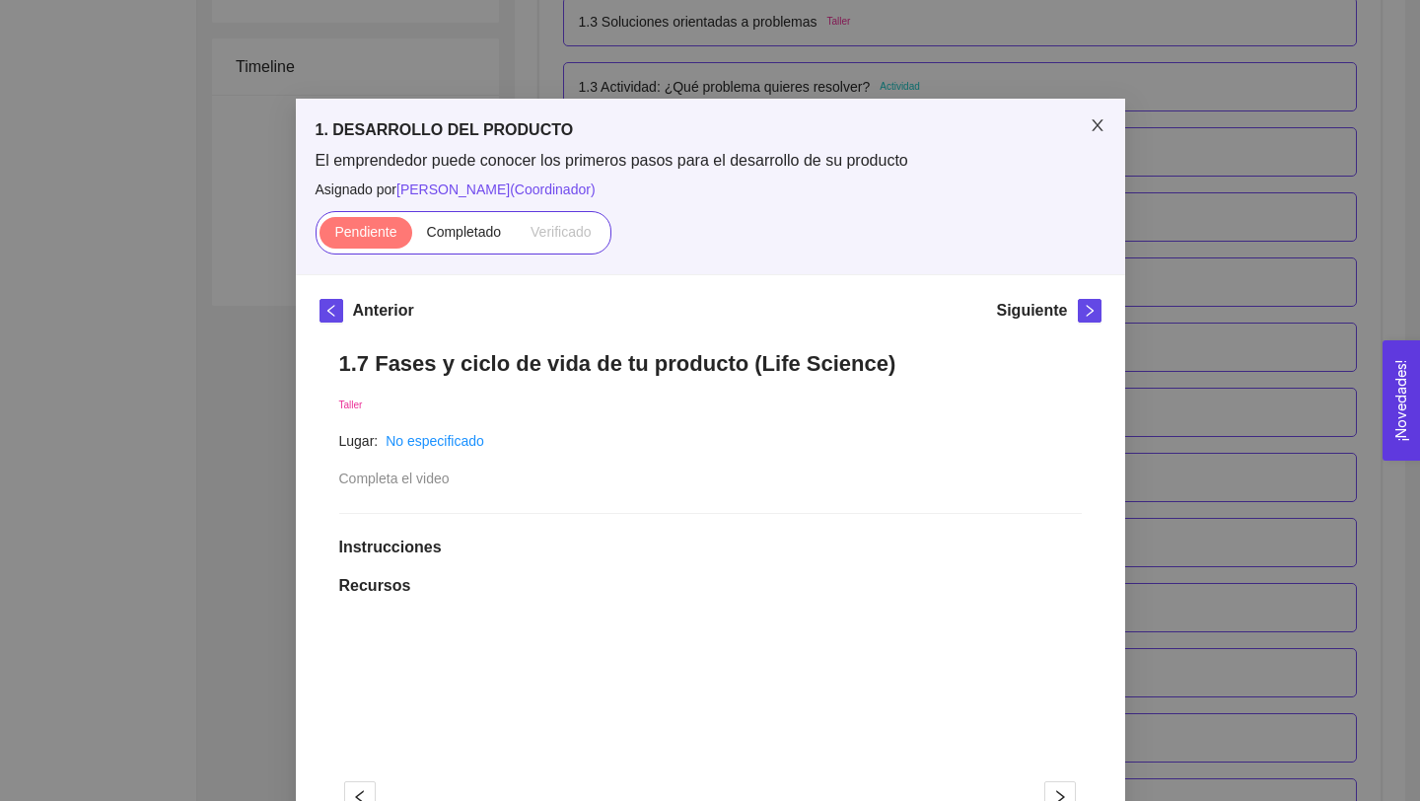
click at [1104, 122] on icon "close" at bounding box center [1097, 125] width 16 height 16
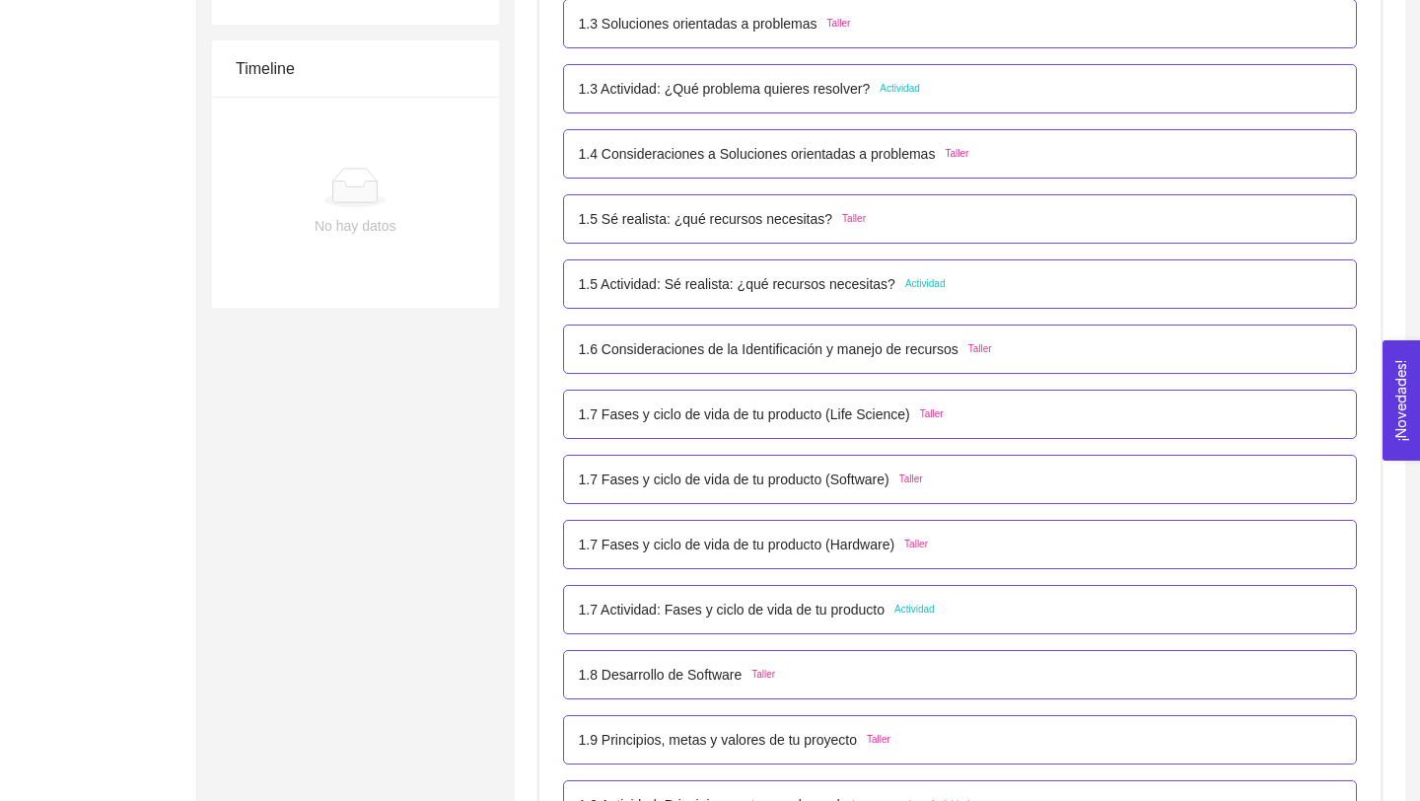
scroll to position [635, 0]
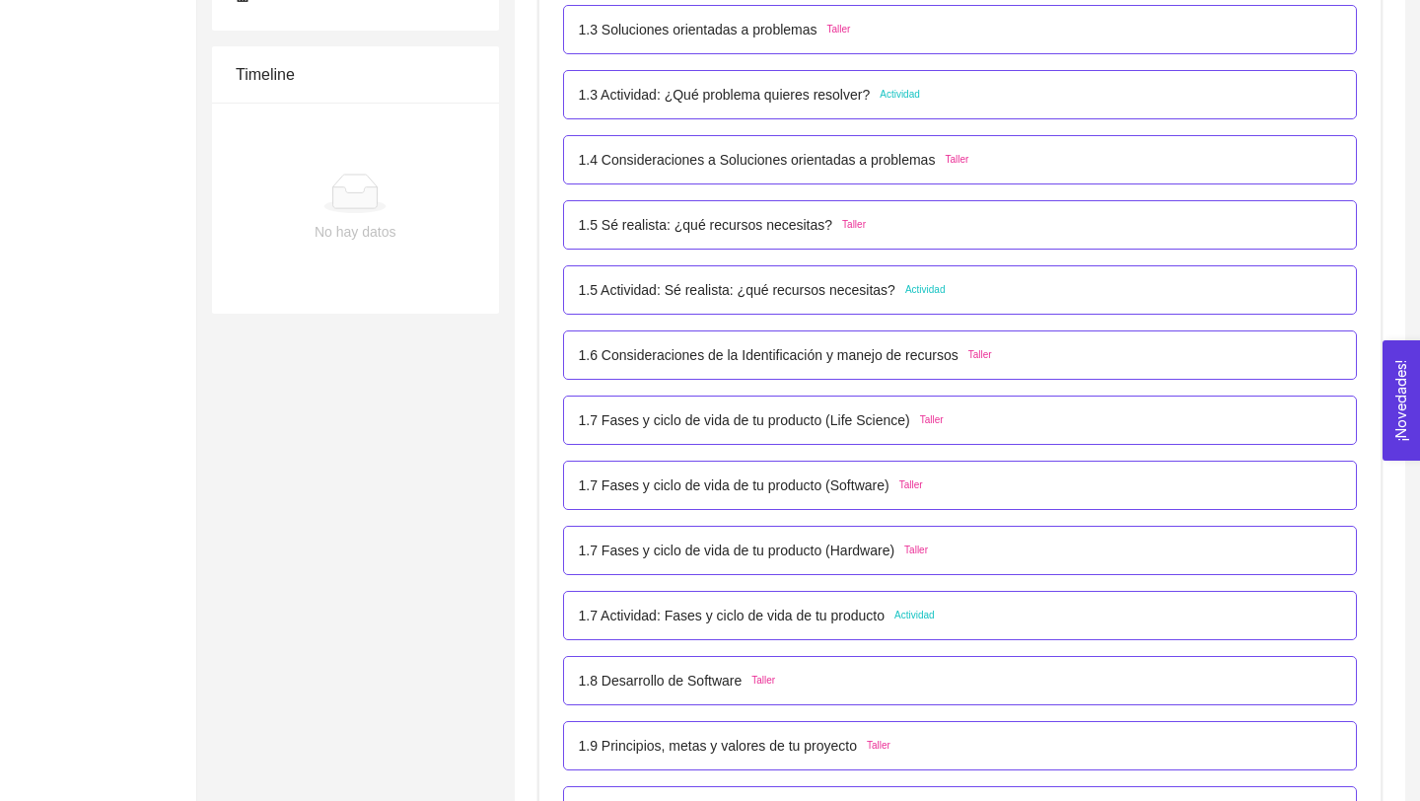
click at [878, 359] on p "1.6 Consideraciones de la Identificación y manejo de recursos" at bounding box center [769, 355] width 380 height 22
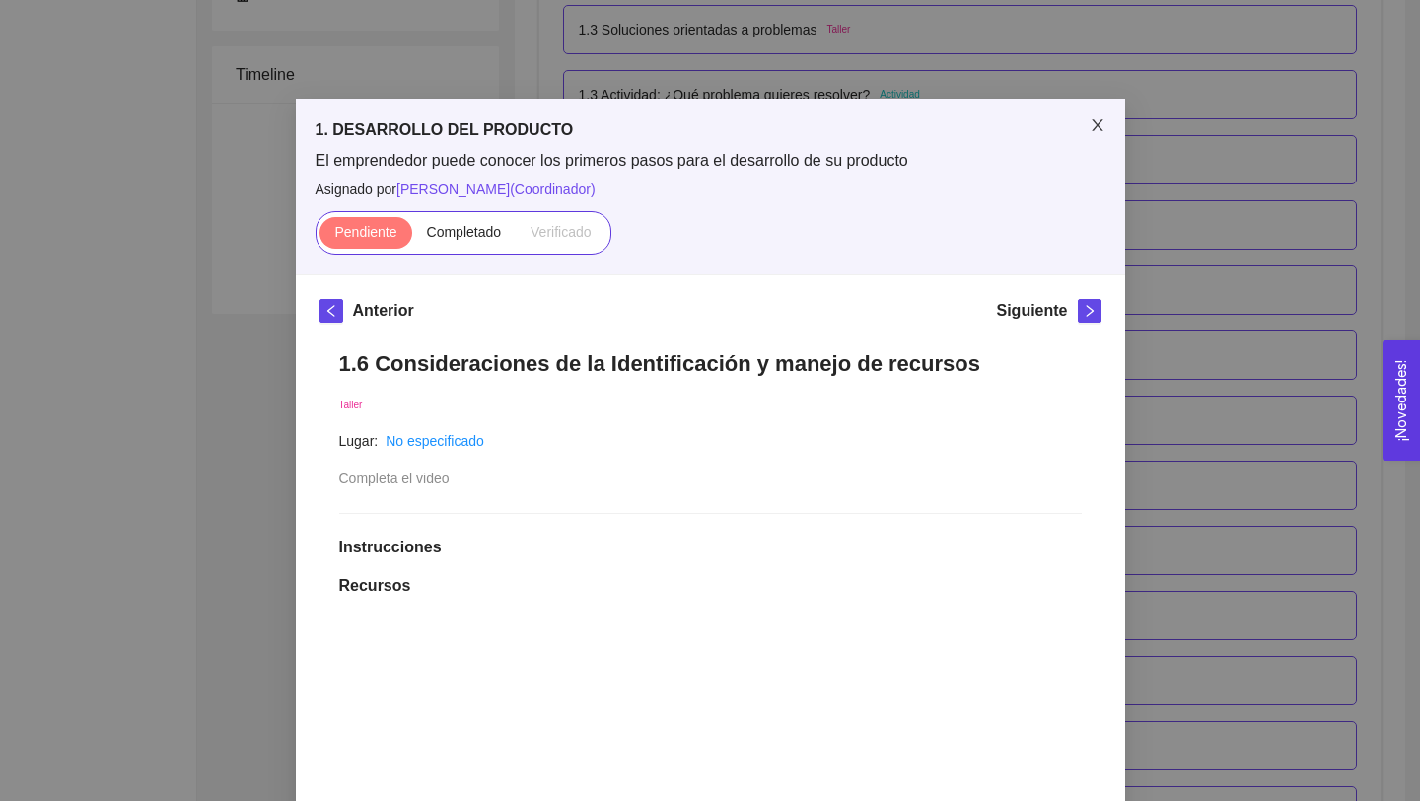
click at [1101, 121] on icon "close" at bounding box center [1097, 125] width 16 height 16
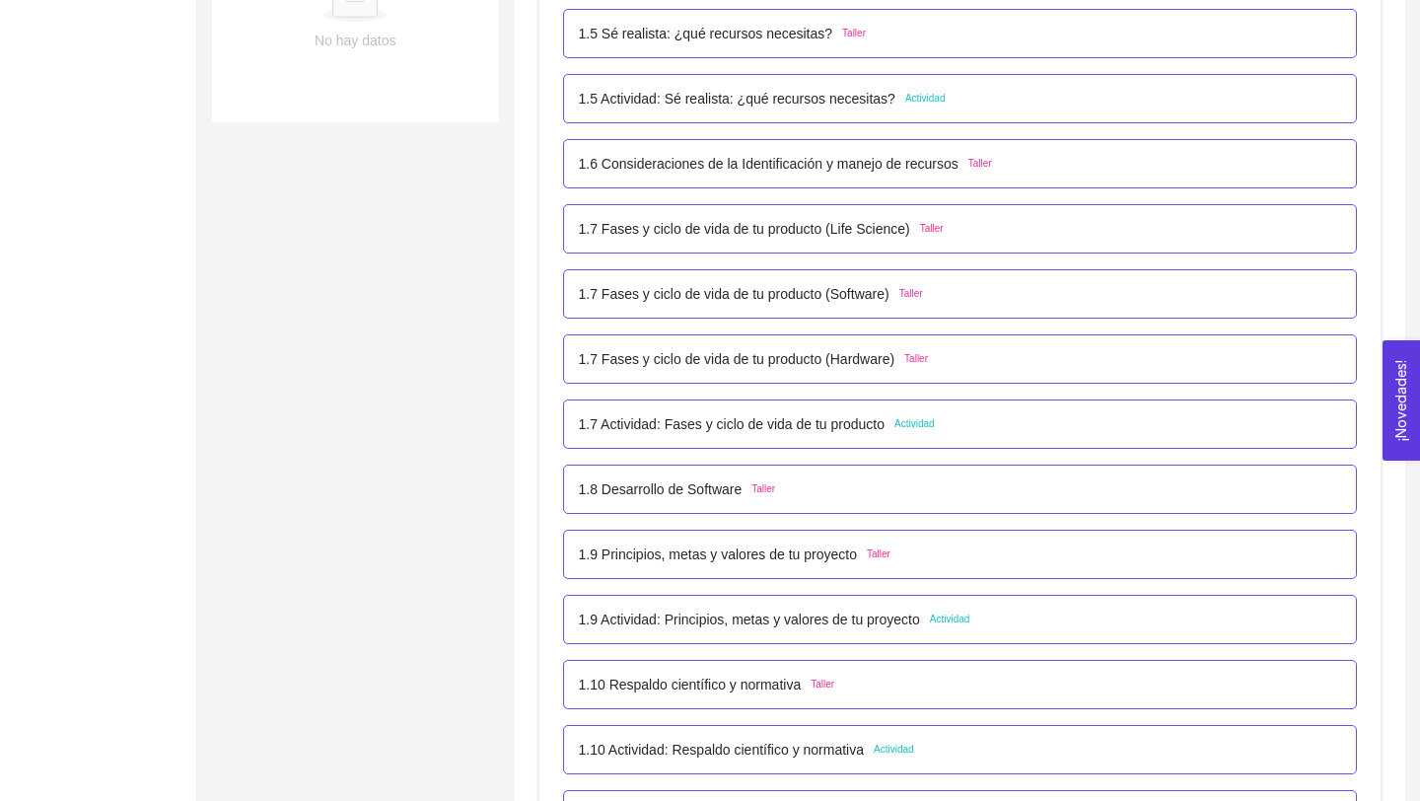
scroll to position [669, 0]
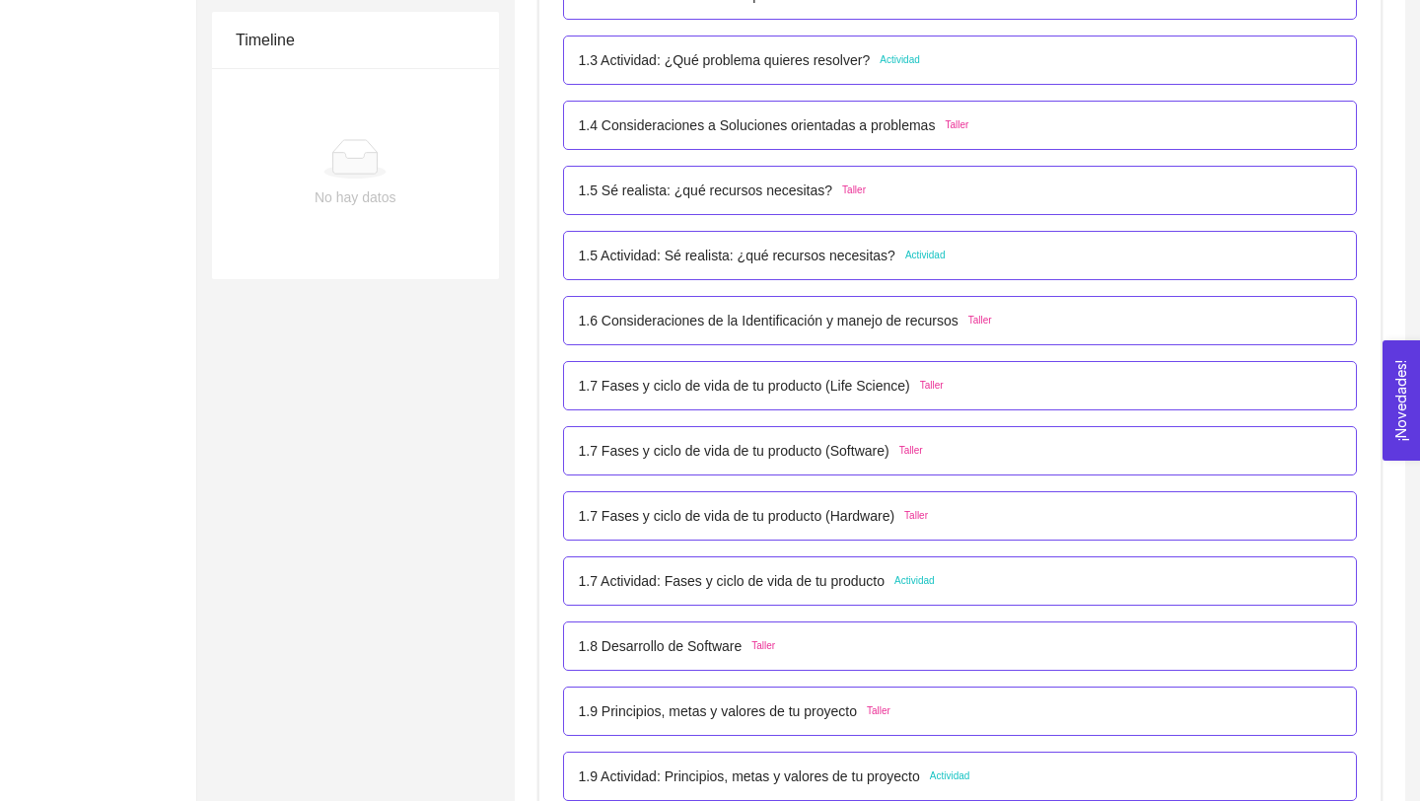
click at [883, 320] on p "1.6 Consideraciones de la Identificación y manejo de recursos" at bounding box center [769, 321] width 380 height 22
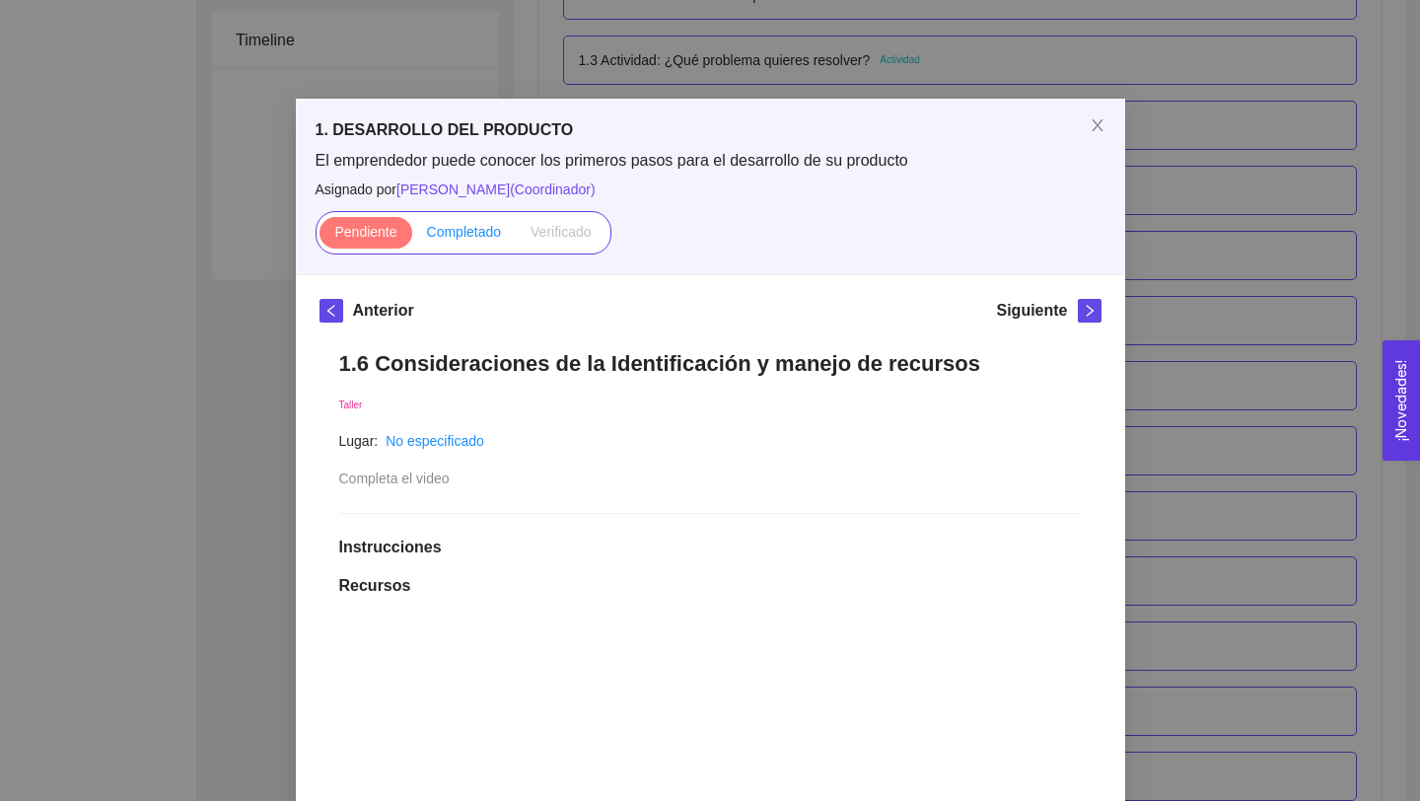
click at [485, 233] on span "Completado" at bounding box center [464, 232] width 75 height 16
click at [412, 237] on input "Completado" at bounding box center [412, 237] width 0 height 0
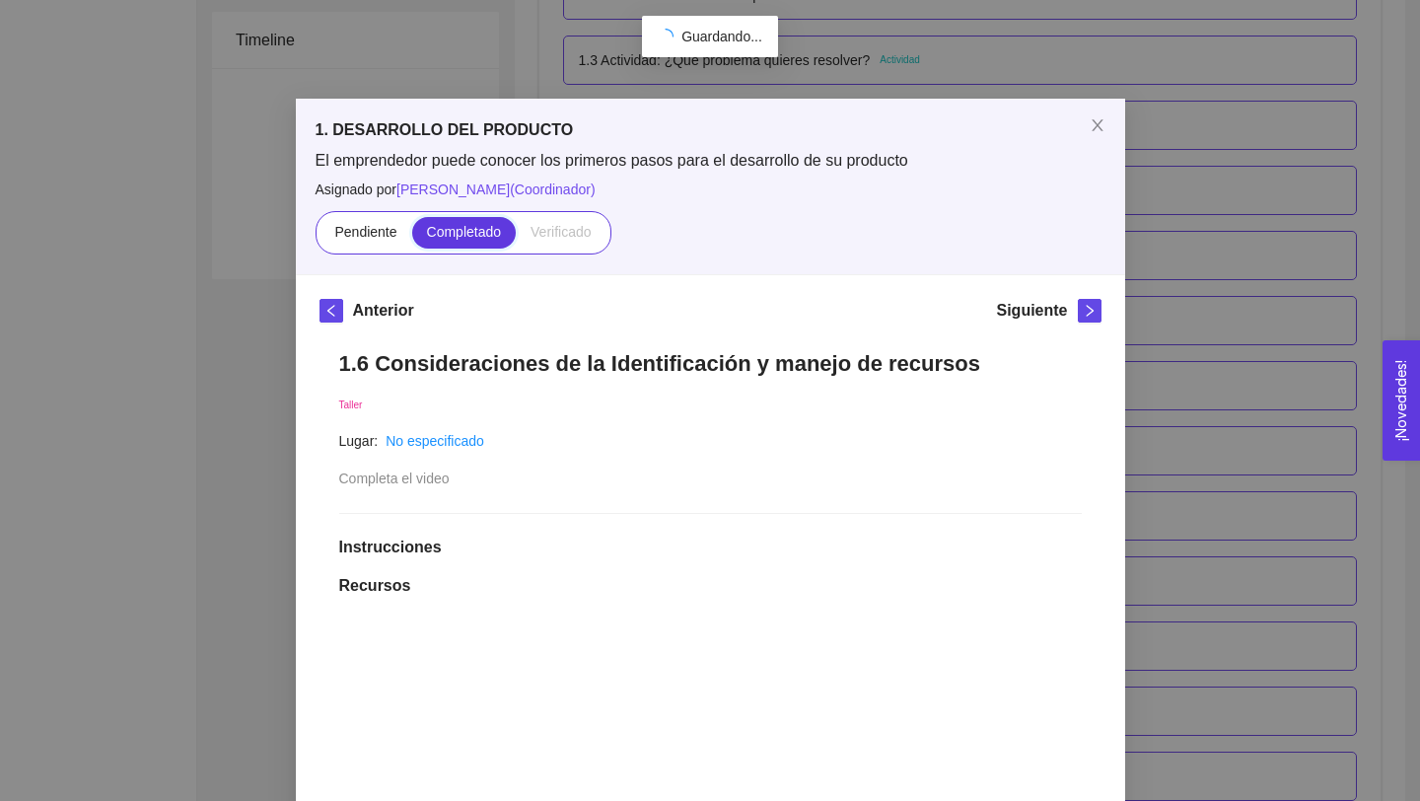
scroll to position [162, 0]
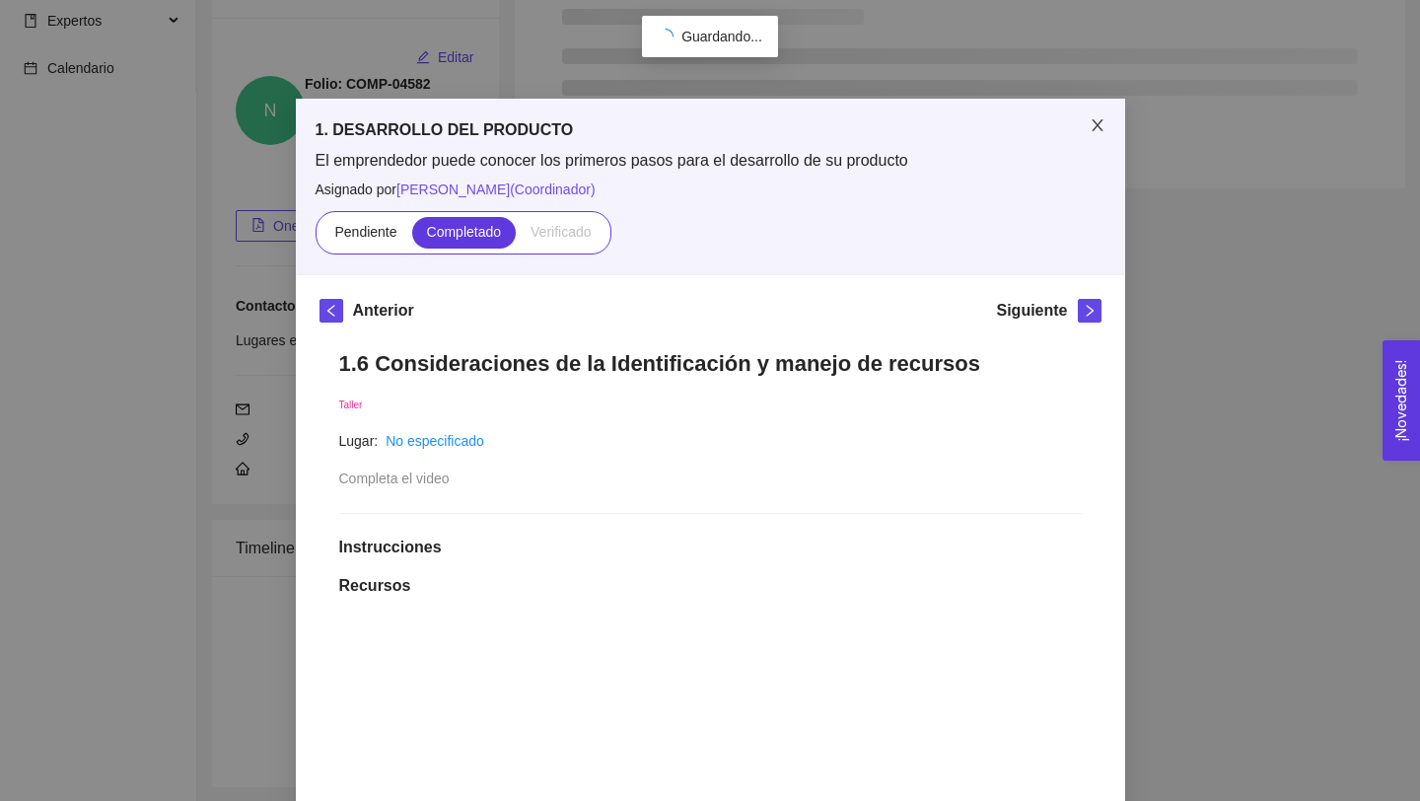
click at [1104, 122] on span "Close" at bounding box center [1097, 126] width 55 height 55
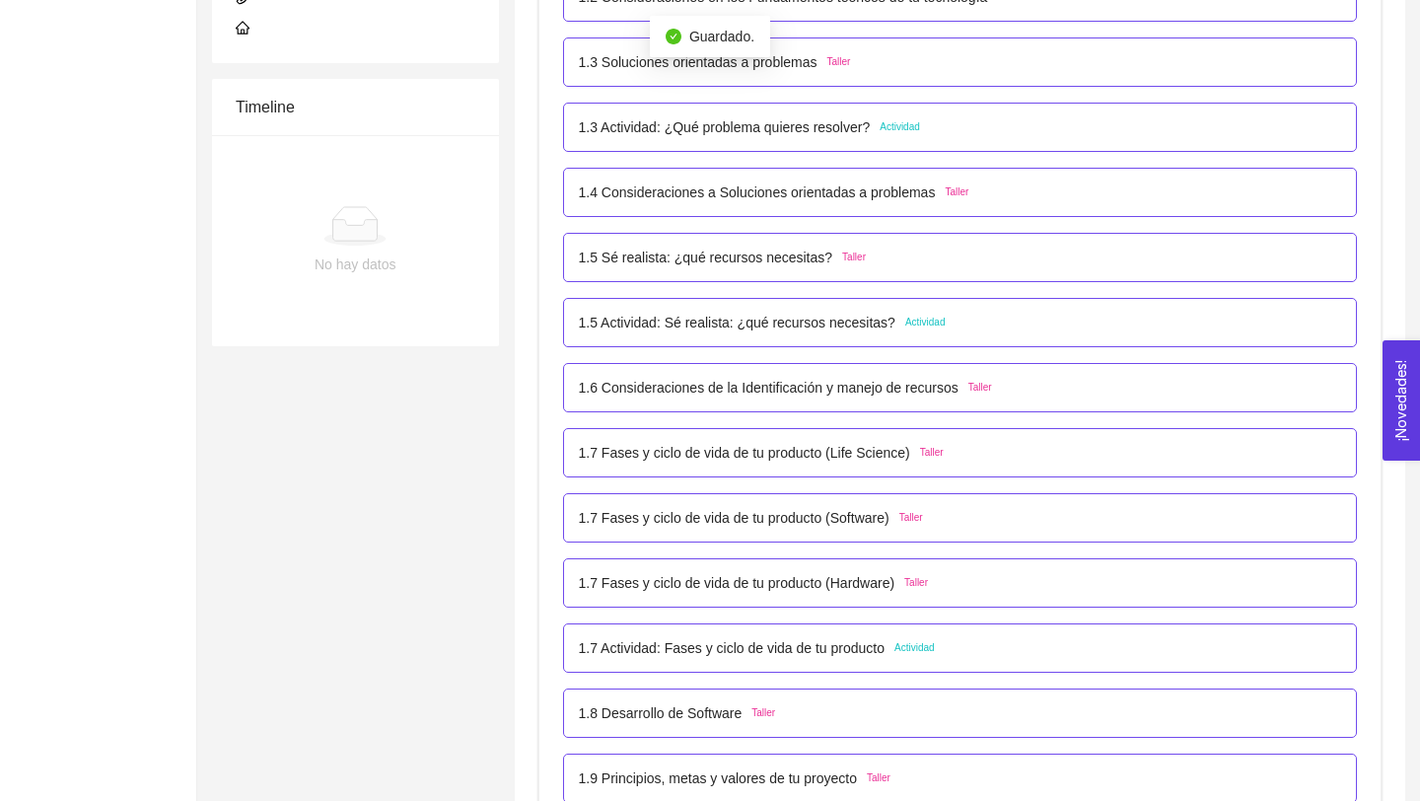
scroll to position [620, 0]
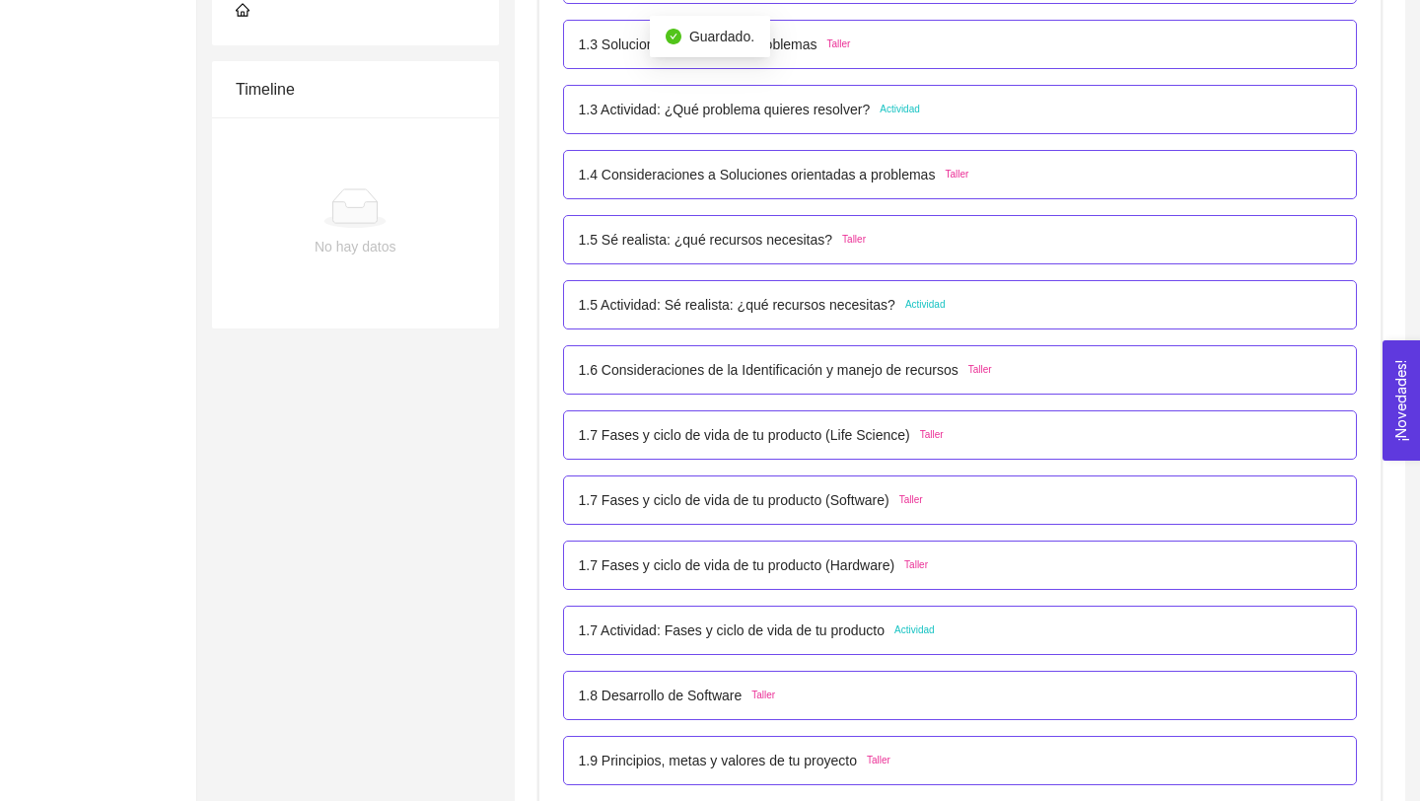
click at [860, 438] on p "1.7 Fases y ciclo de vida de tu producto (Life Science)" at bounding box center [744, 435] width 331 height 22
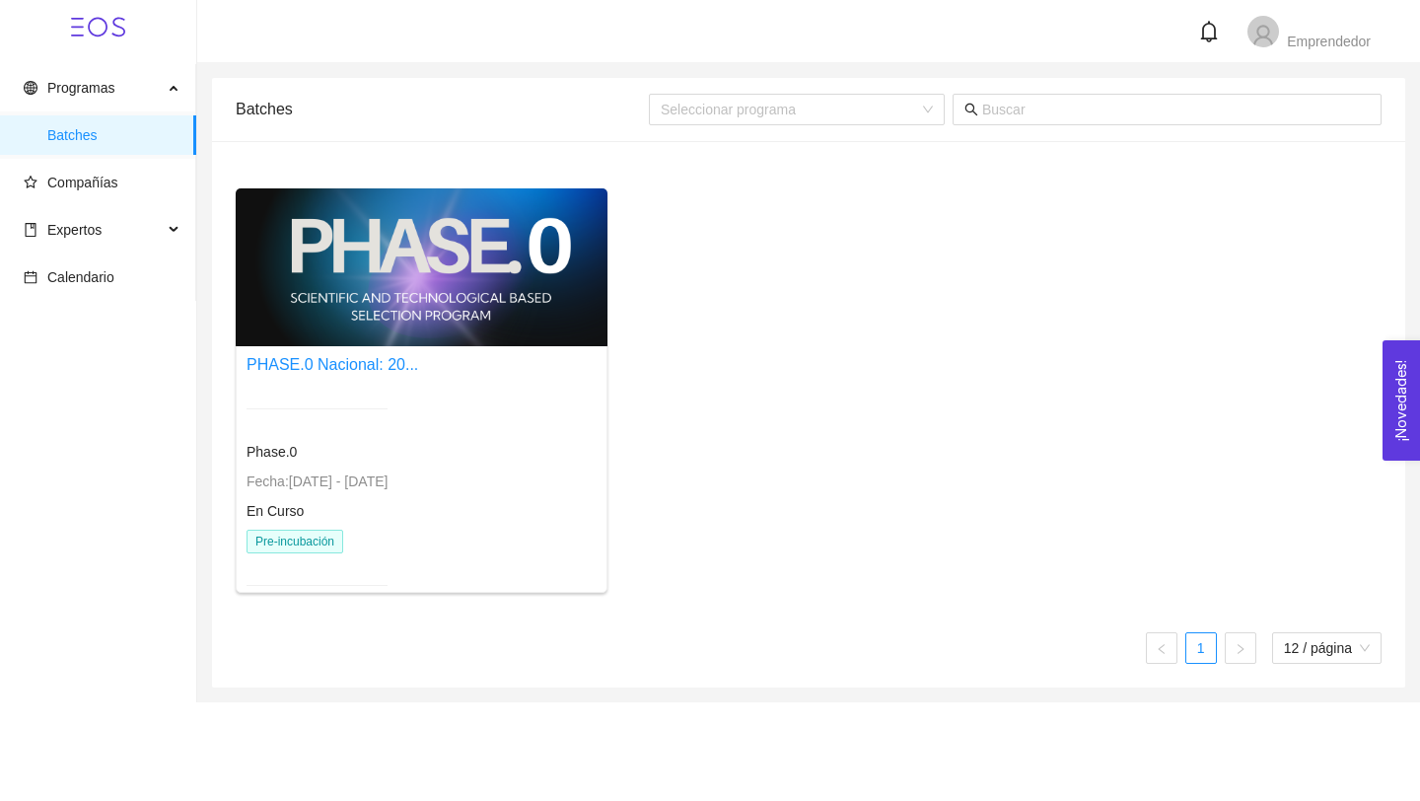
click at [454, 294] on div at bounding box center [422, 267] width 372 height 158
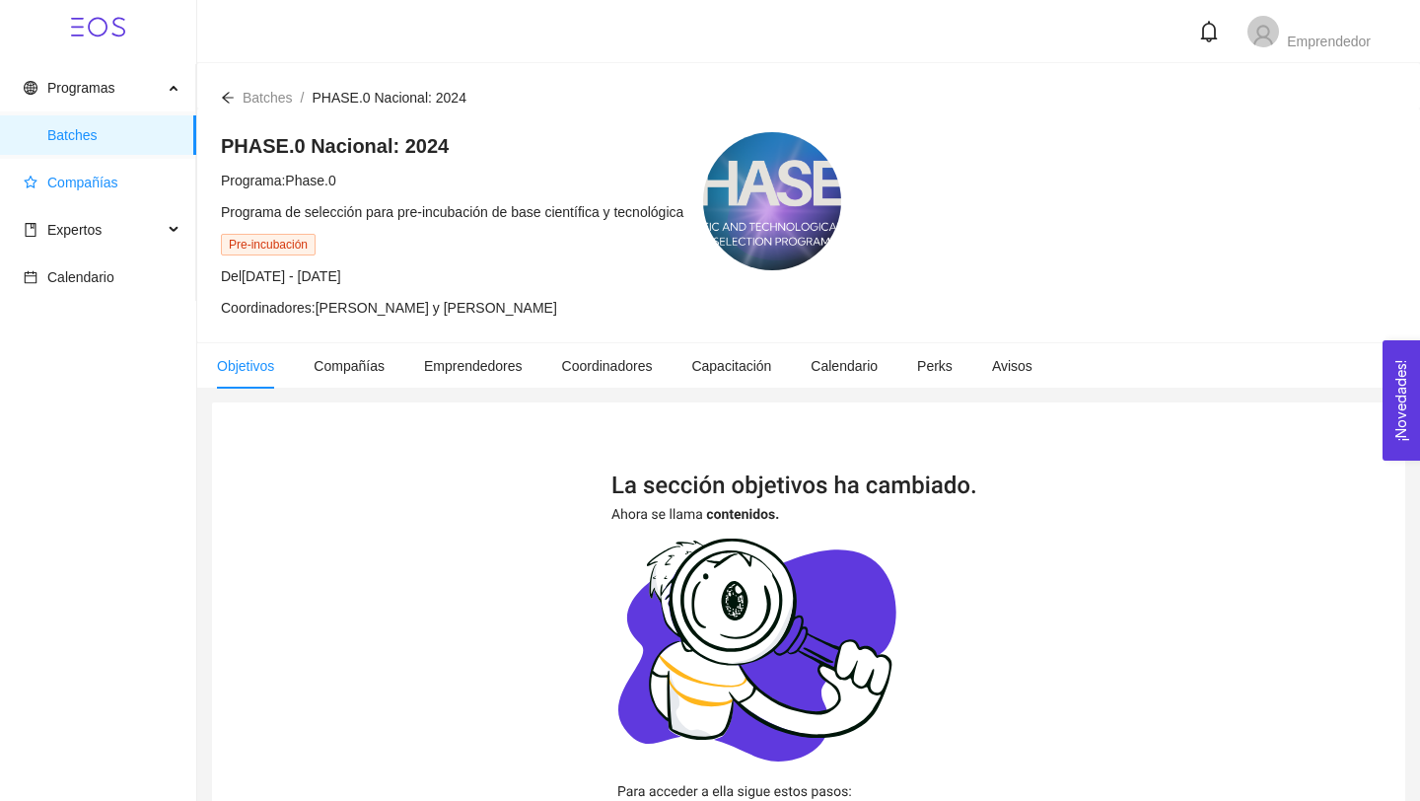
click at [91, 180] on span "Compañías" at bounding box center [82, 183] width 71 height 16
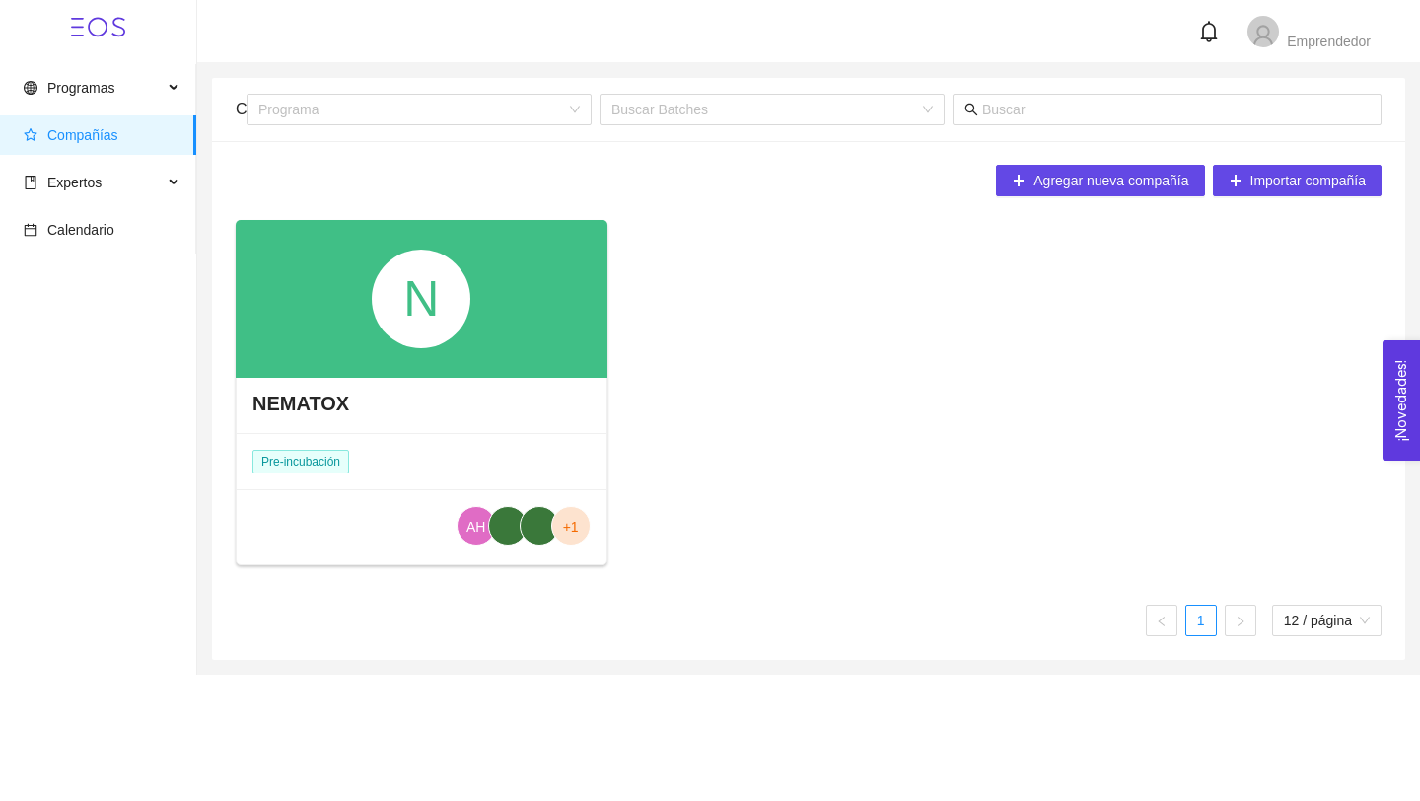
click at [428, 407] on div "NEMATOX" at bounding box center [422, 403] width 370 height 59
click at [422, 330] on div "N" at bounding box center [421, 298] width 99 height 99
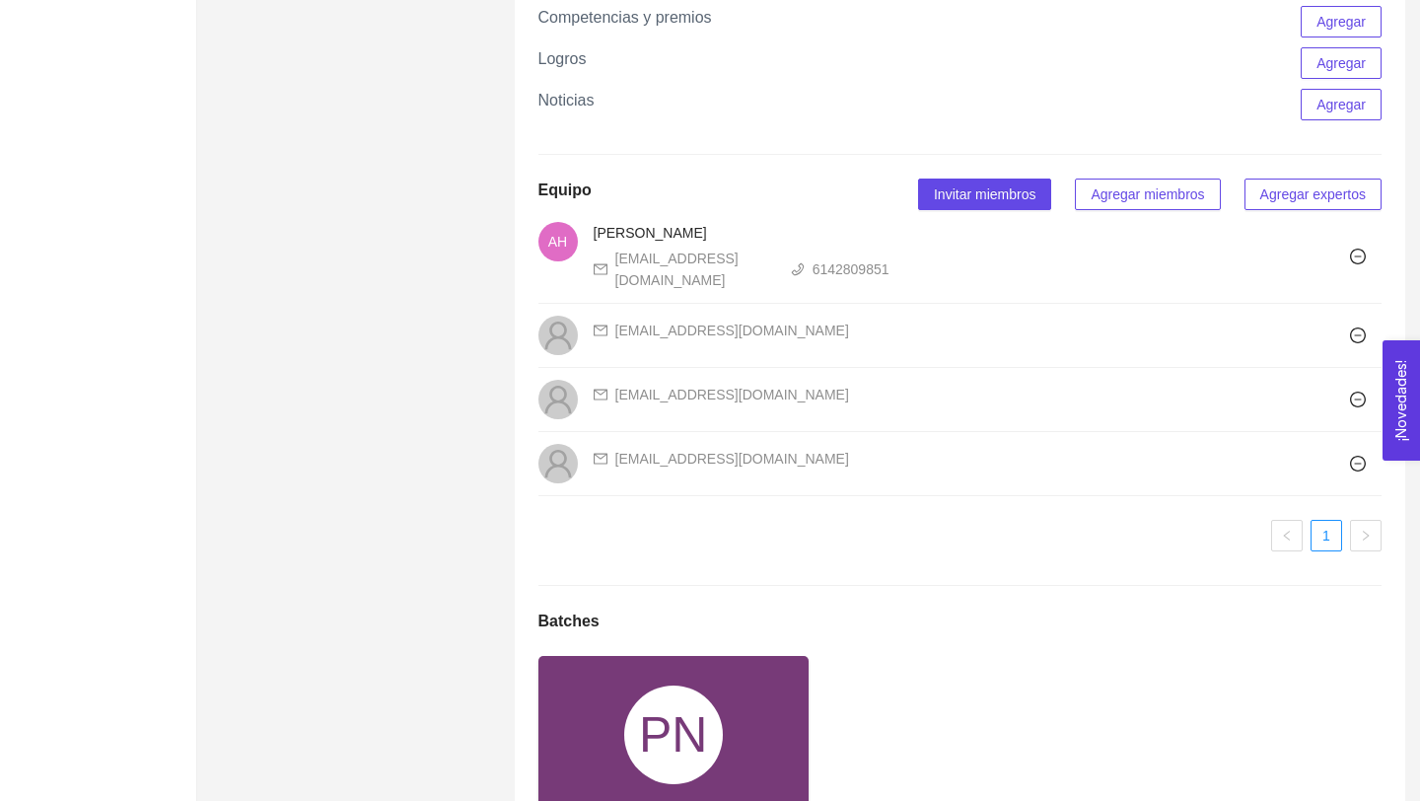
scroll to position [1450, 0]
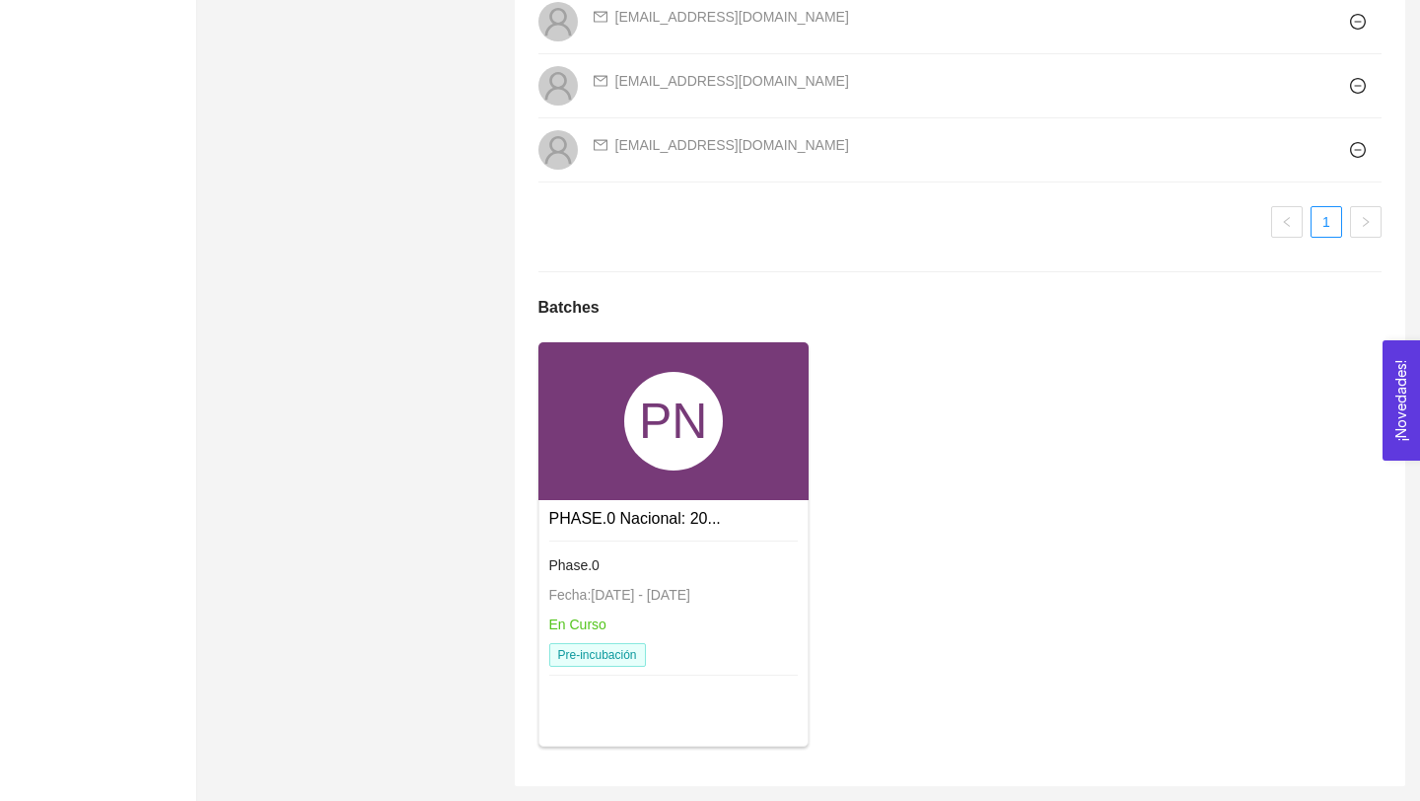
click at [656, 455] on div "PN" at bounding box center [673, 421] width 99 height 99
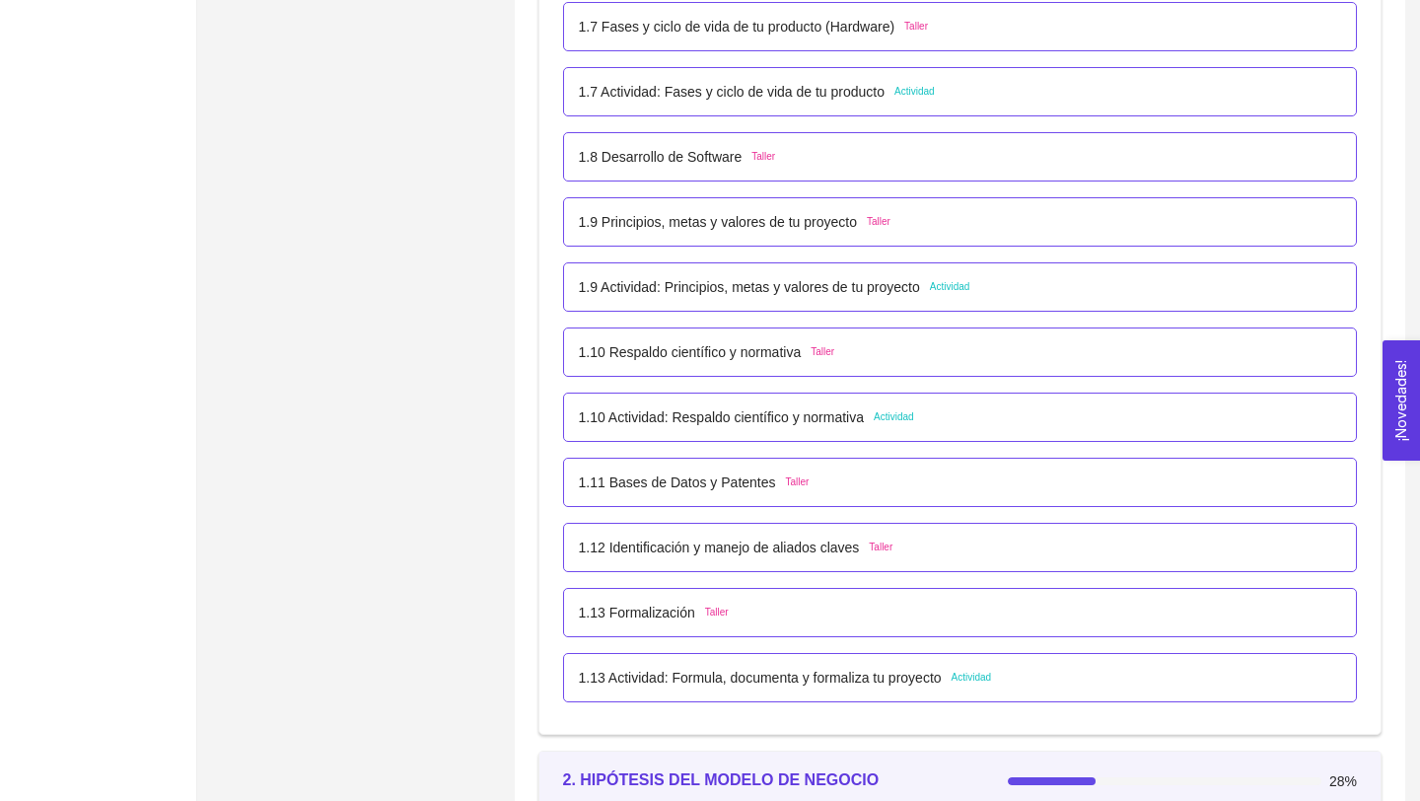
scroll to position [1180, 0]
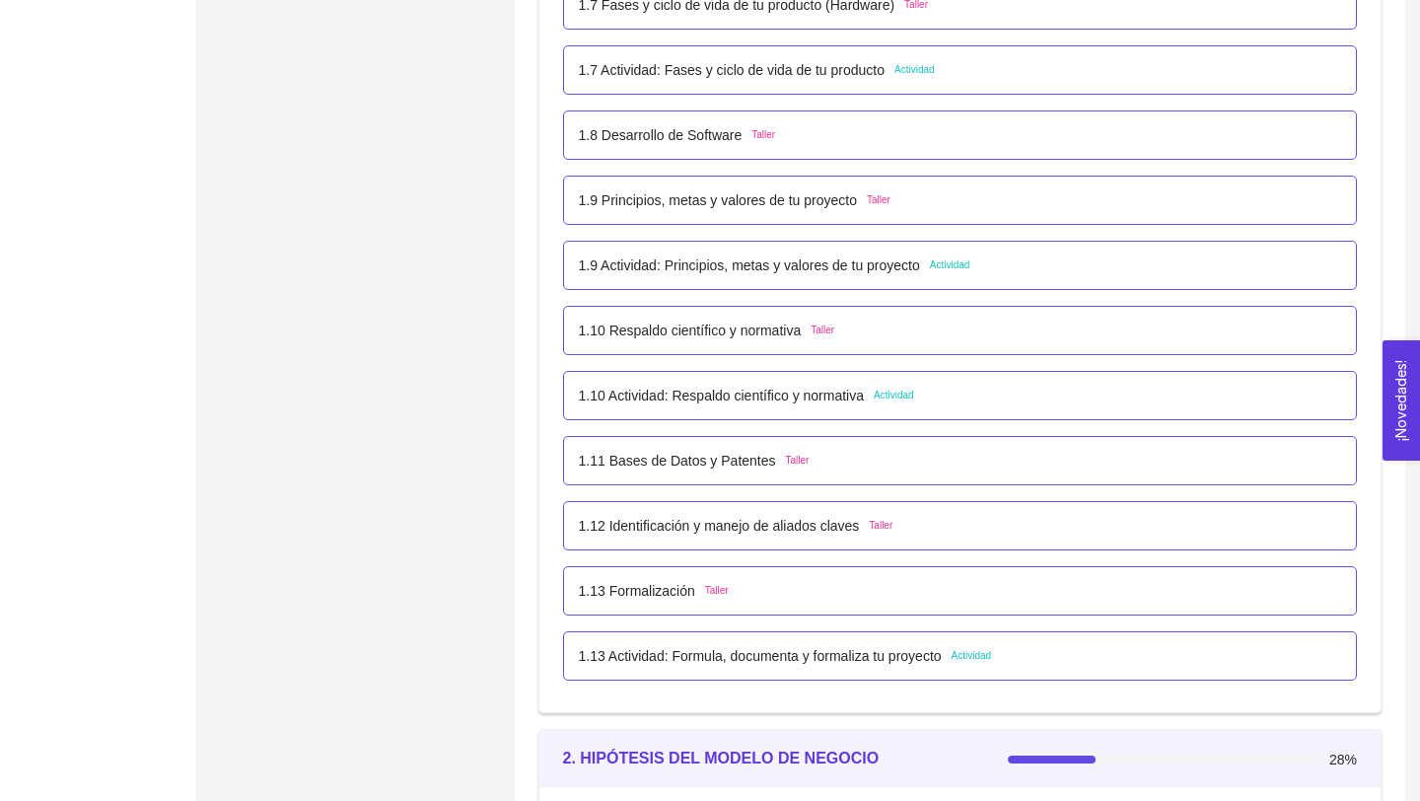
click at [756, 398] on p "1.10 Actividad: Respaldo científico y normativa" at bounding box center [722, 396] width 286 height 22
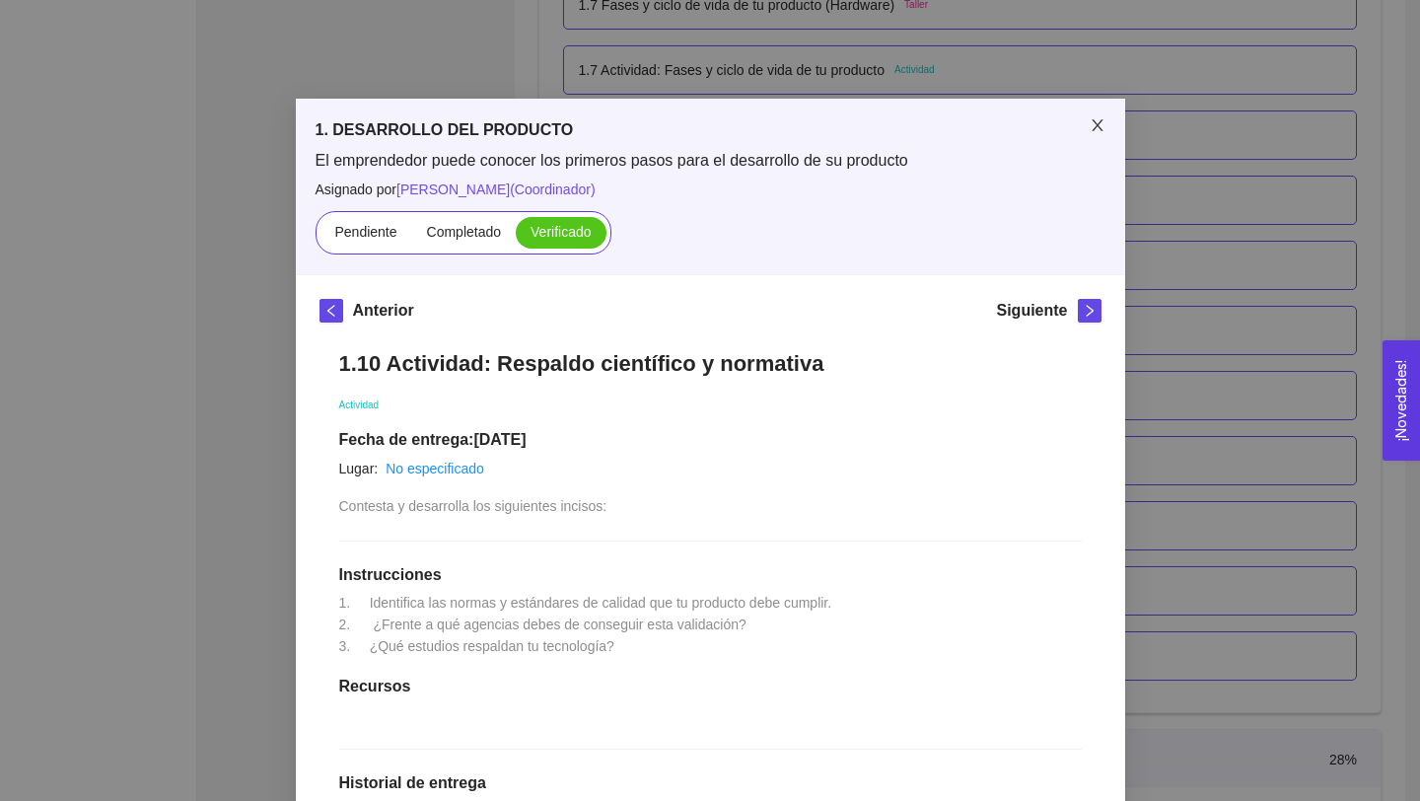
click at [1093, 122] on icon "close" at bounding box center [1096, 125] width 11 height 12
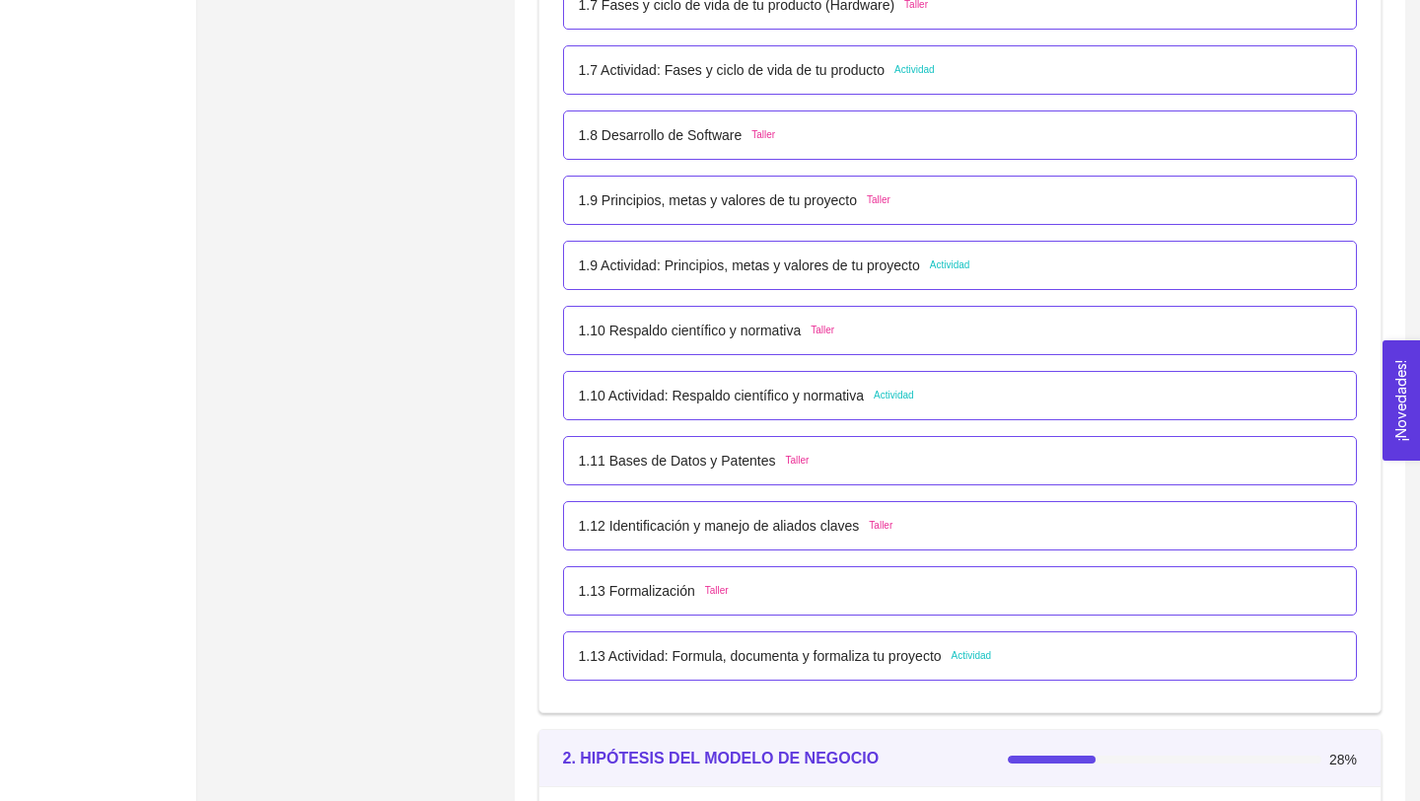
click at [695, 458] on p "1.11 Bases de Datos y Patentes" at bounding box center [677, 461] width 197 height 22
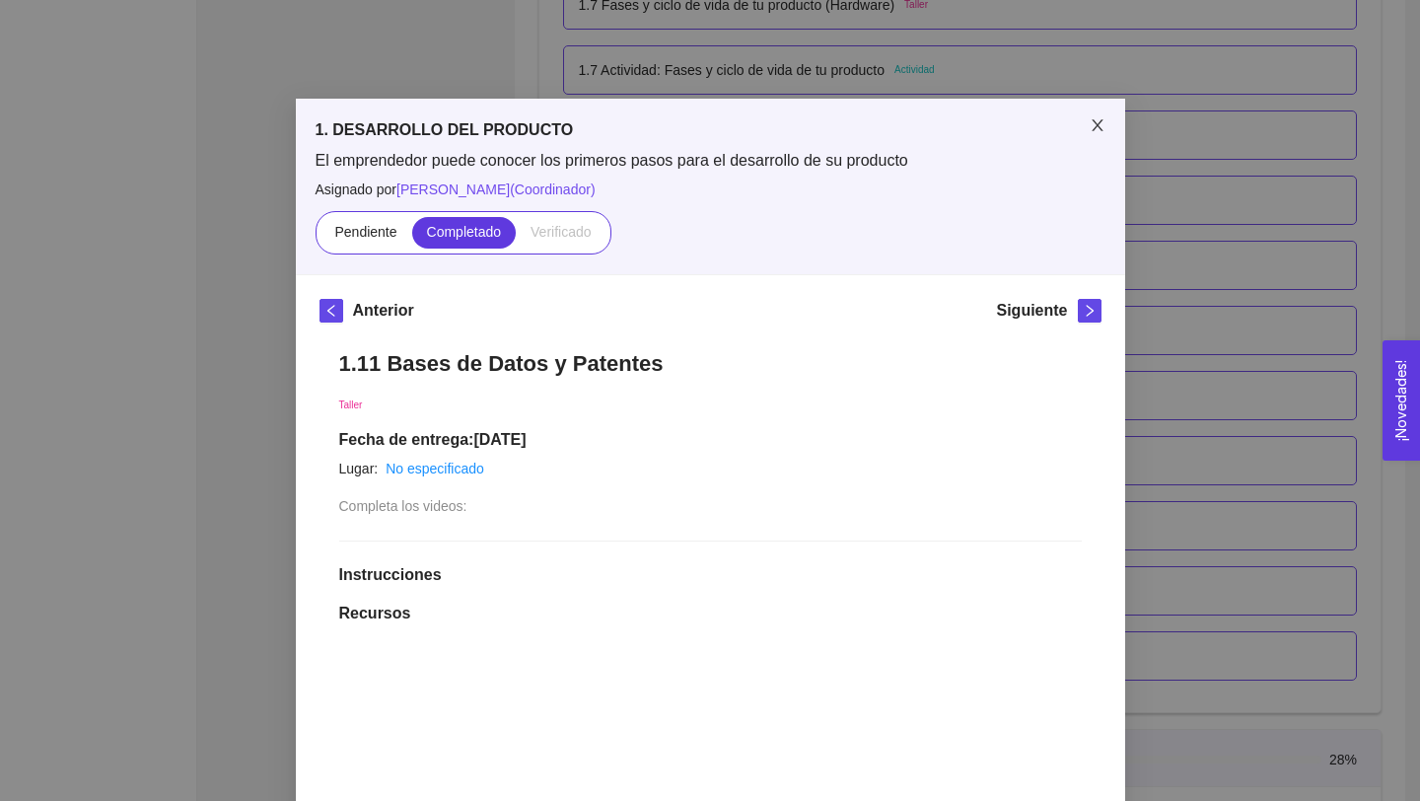
click at [1094, 120] on icon "close" at bounding box center [1097, 125] width 16 height 16
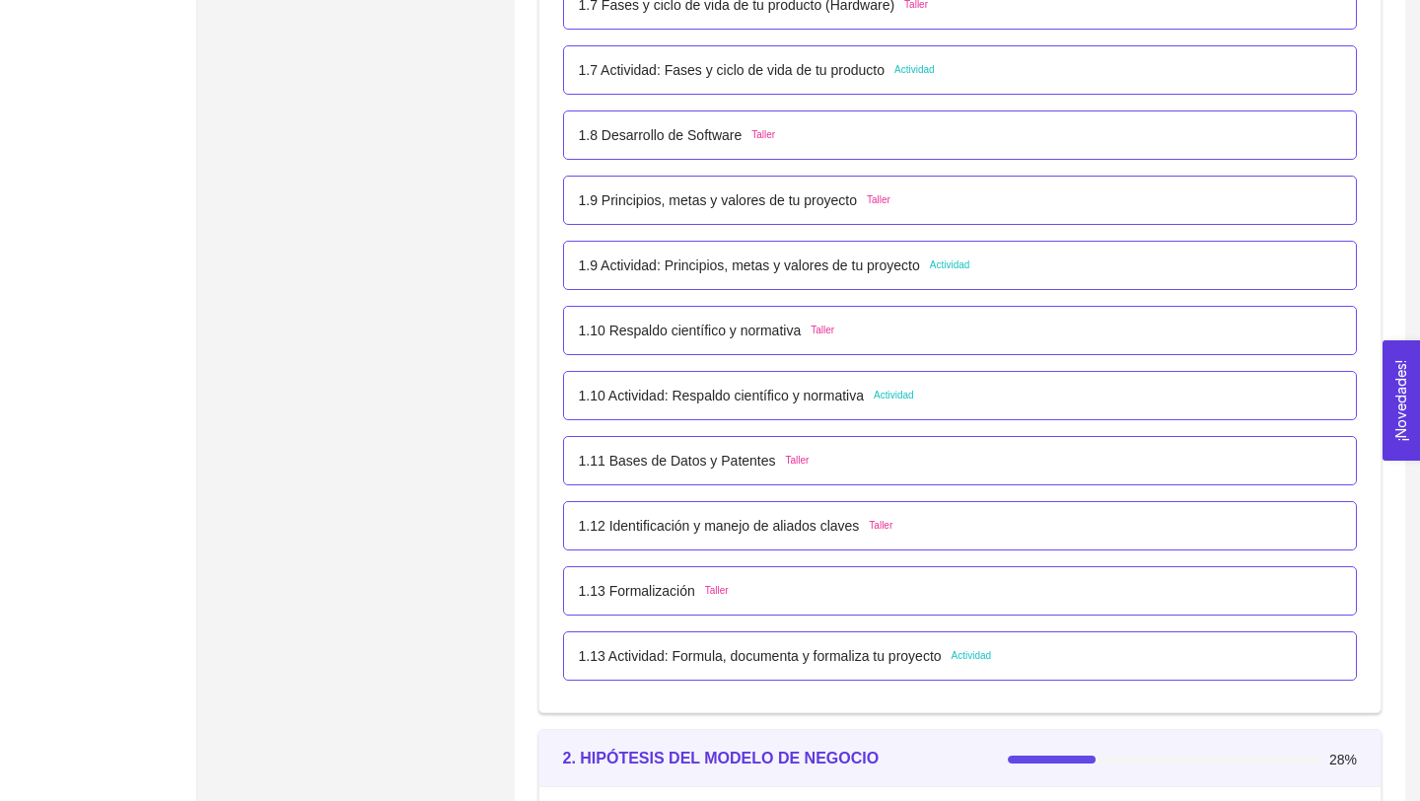
click at [719, 526] on p "1.12 Identificación y manejo de aliados claves" at bounding box center [719, 526] width 281 height 22
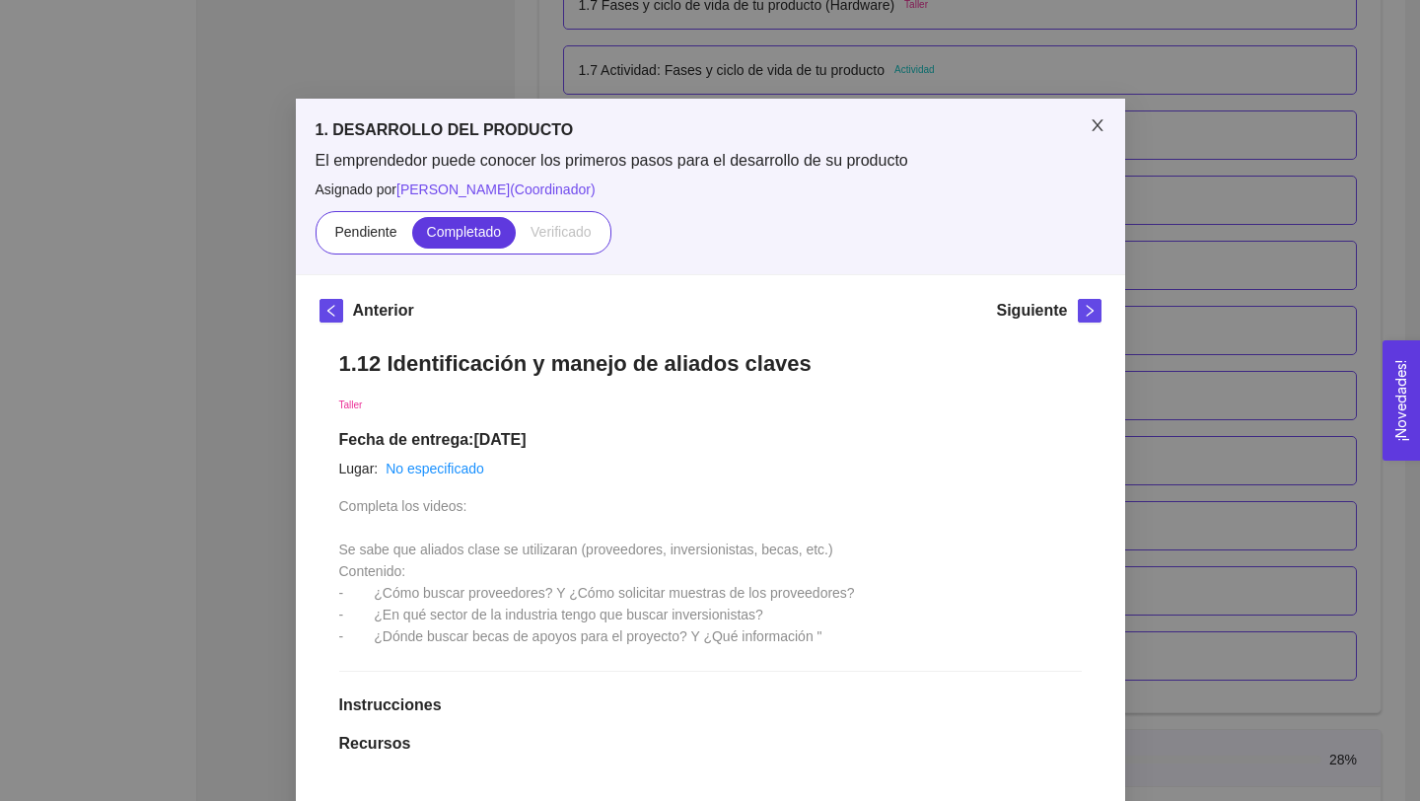
click at [1092, 129] on icon "close" at bounding box center [1096, 125] width 11 height 12
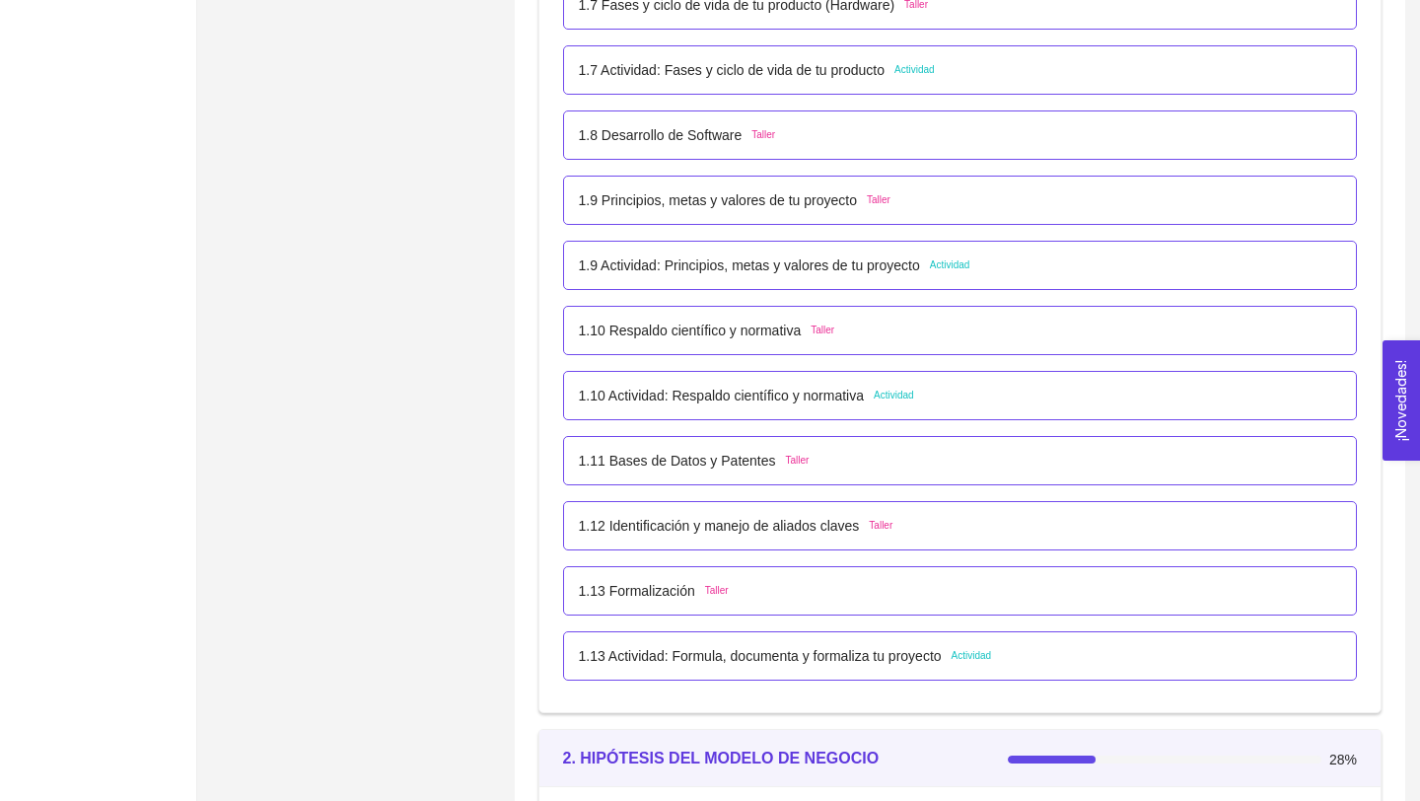
click at [663, 592] on p "1.13 Formalización" at bounding box center [637, 591] width 116 height 22
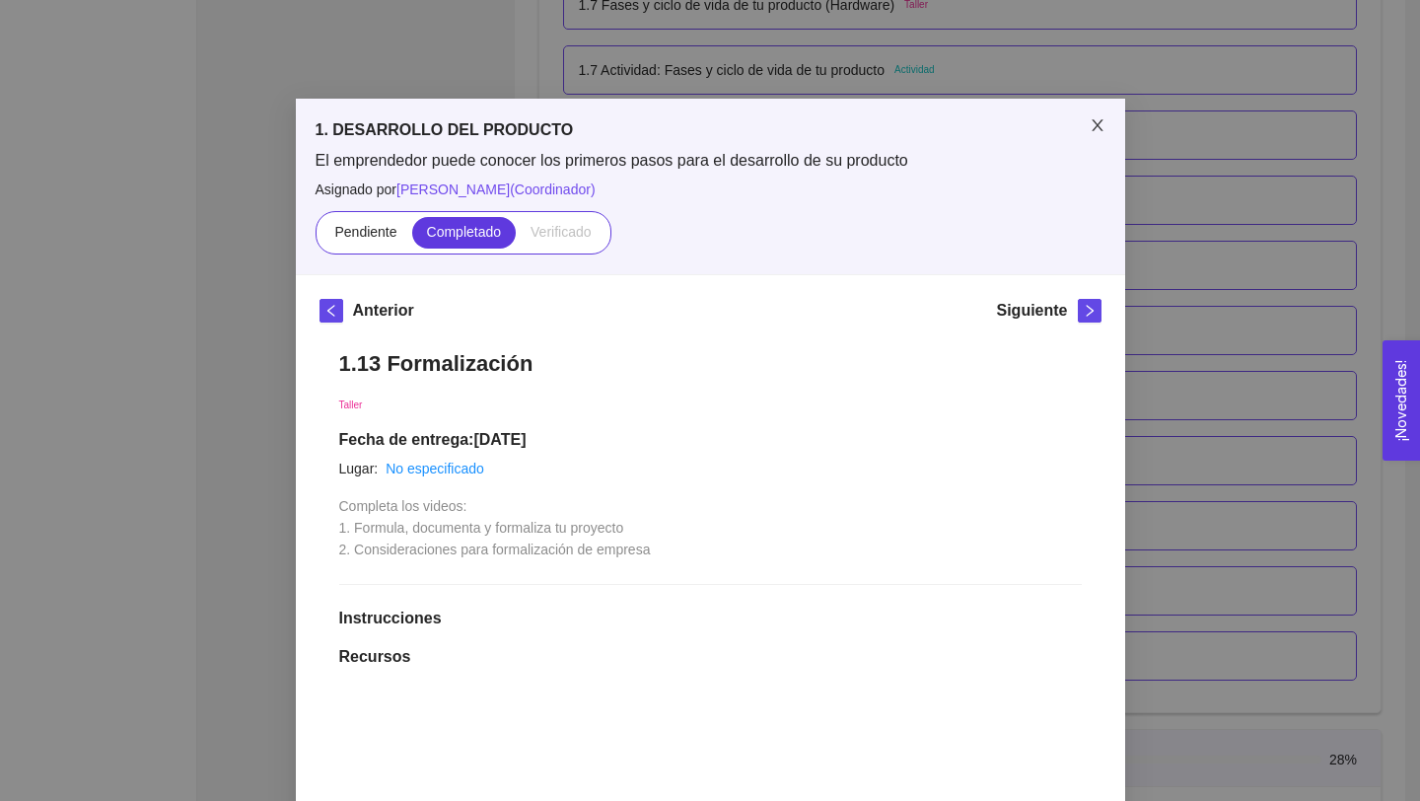
click at [1091, 129] on icon "close" at bounding box center [1097, 125] width 16 height 16
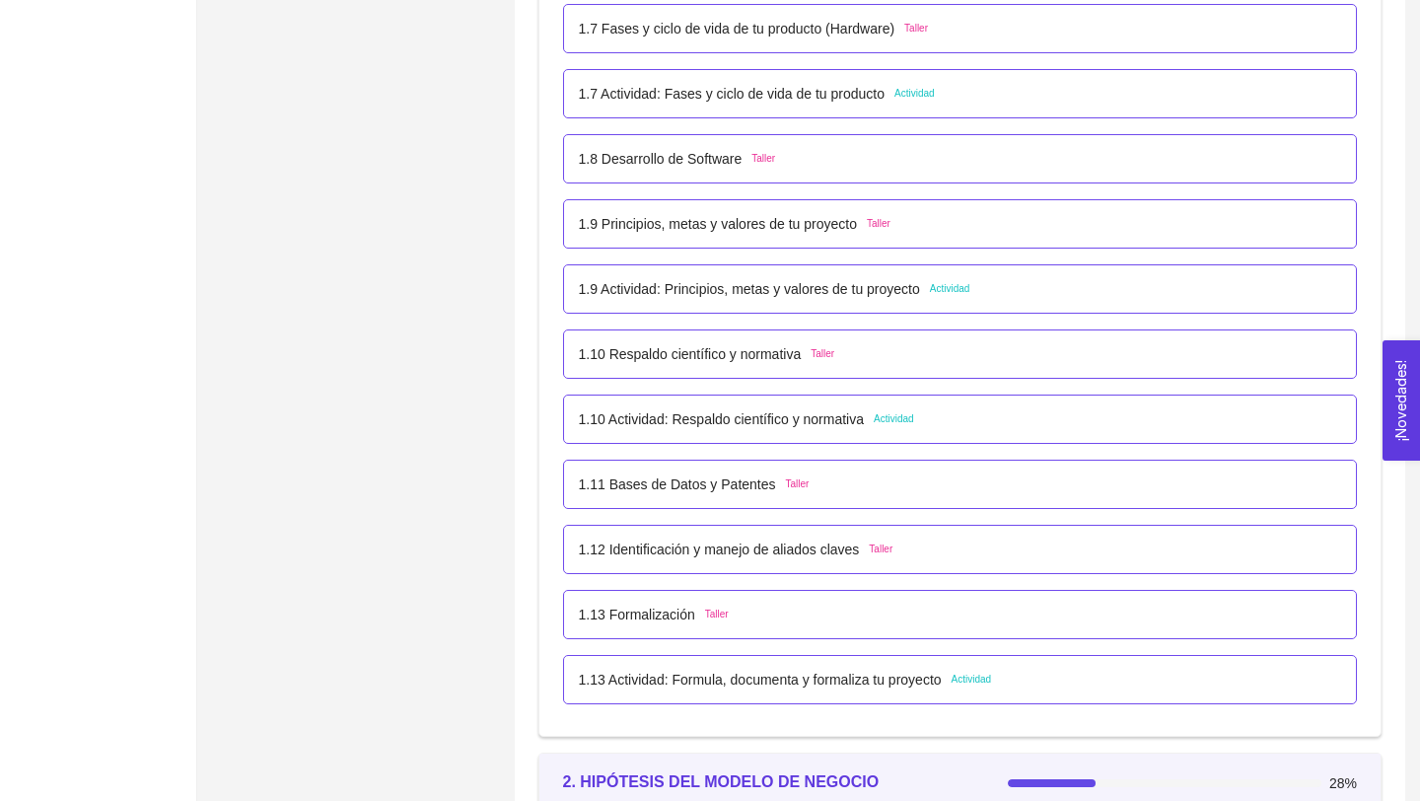
scroll to position [1146, 0]
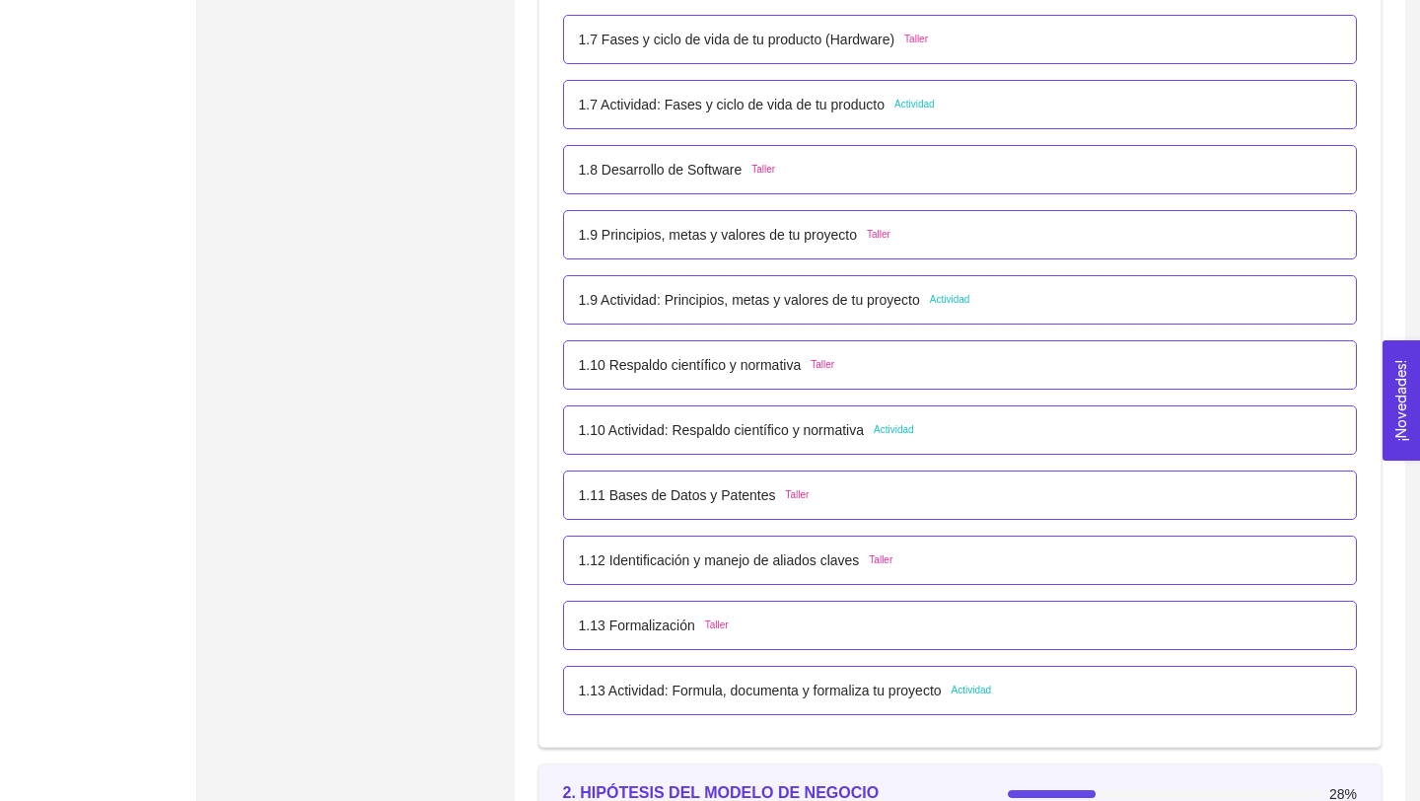
click at [775, 365] on p "1.10 Respaldo científico y normativa" at bounding box center [690, 365] width 223 height 22
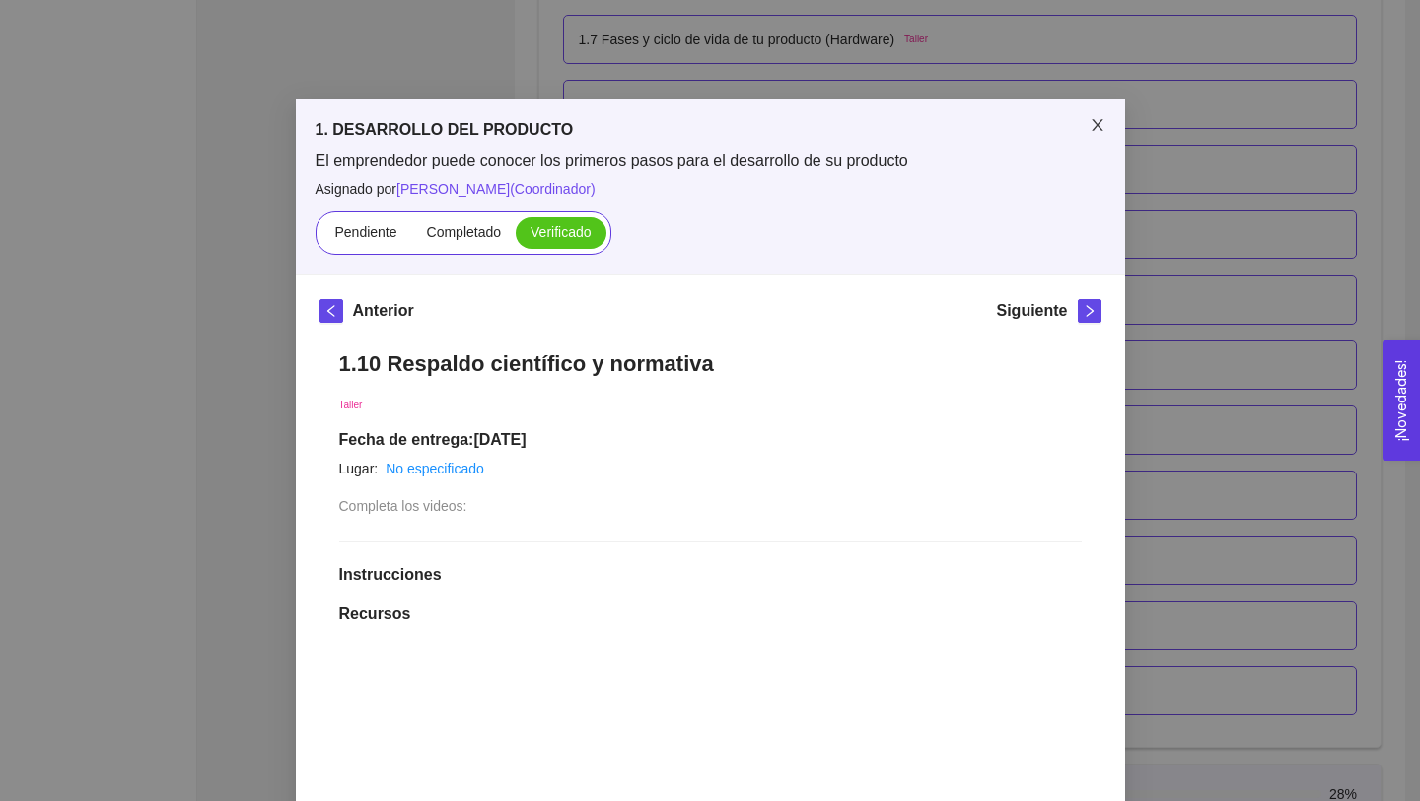
click at [1088, 123] on span "Close" at bounding box center [1097, 126] width 55 height 55
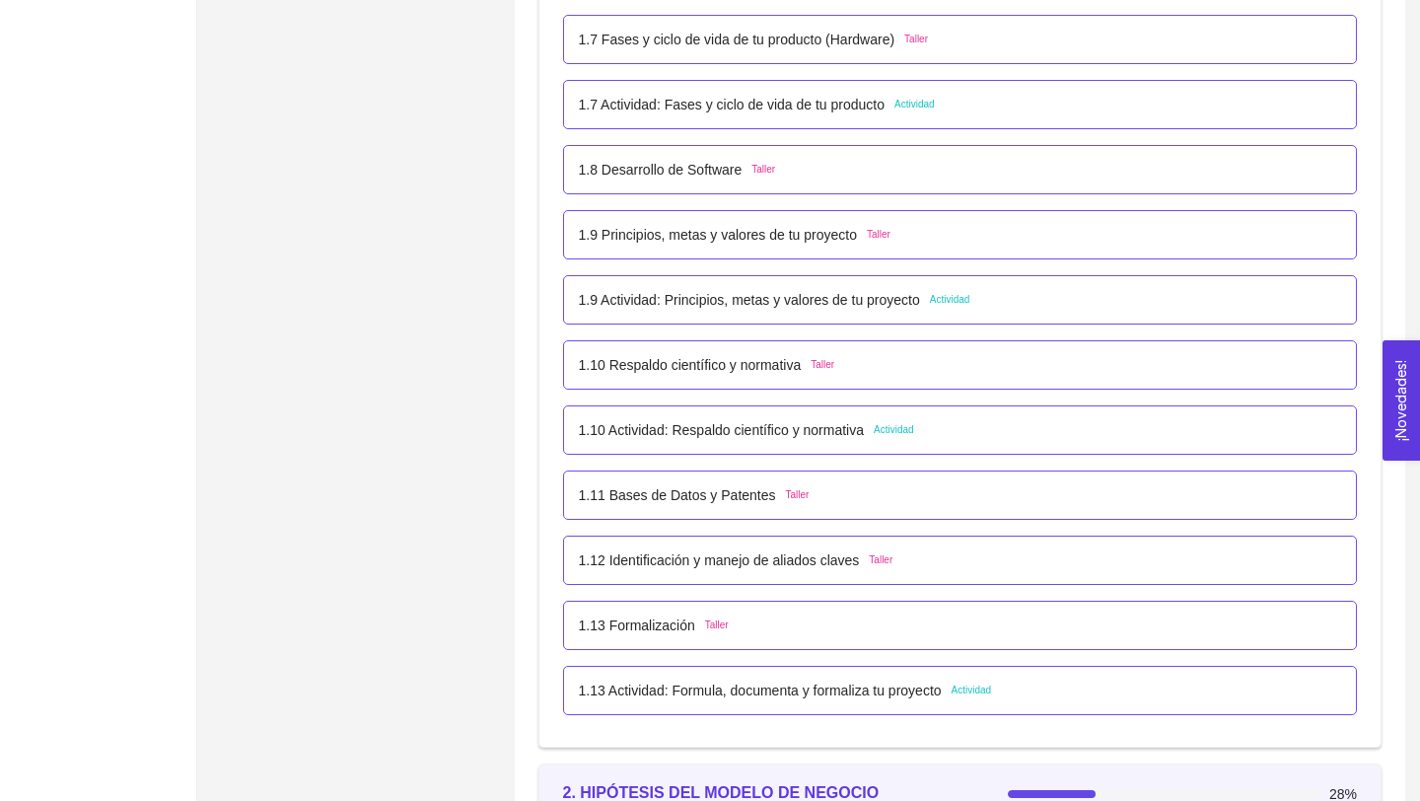
click at [818, 296] on p "1.9 Actividad: Principios, metas y valores de tu proyecto" at bounding box center [749, 300] width 341 height 22
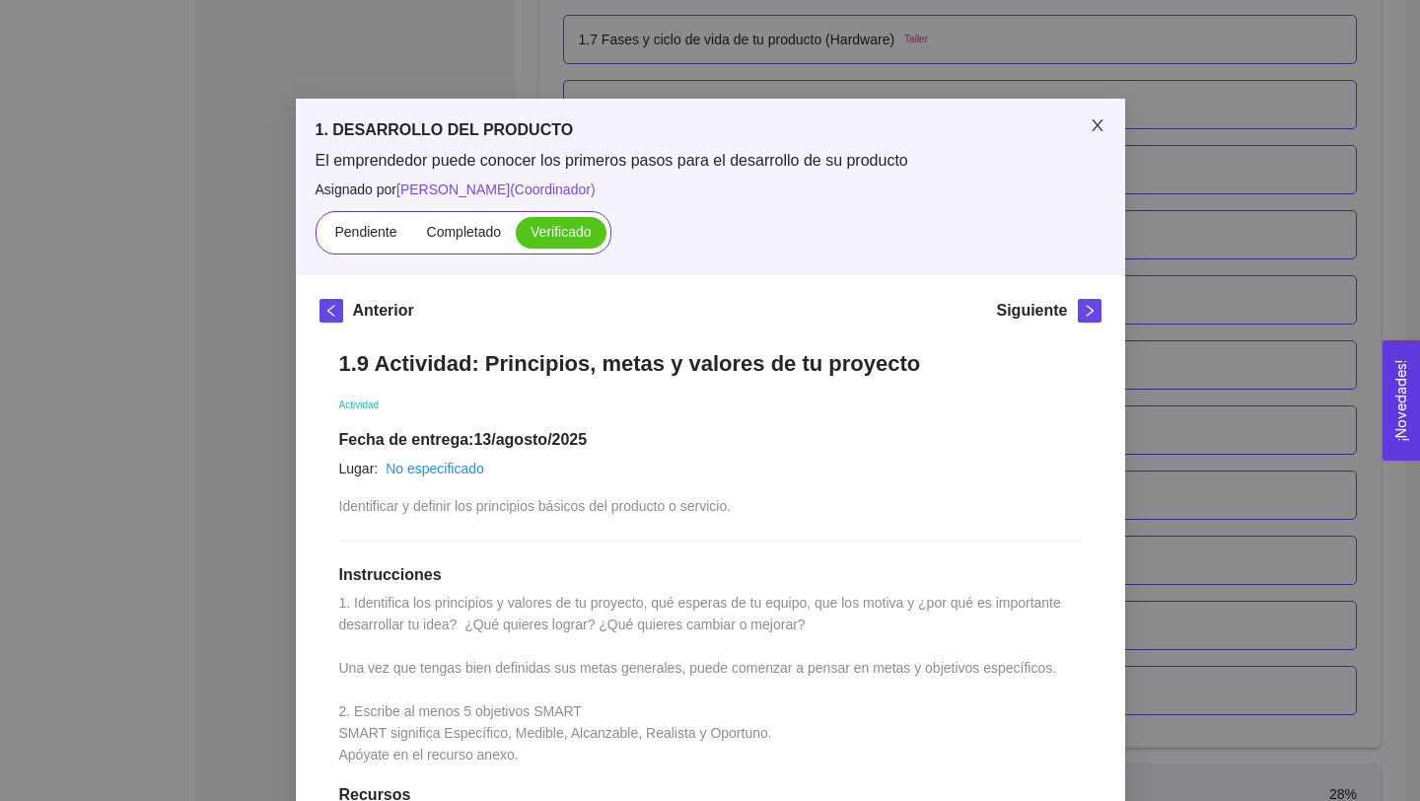
click at [1098, 131] on icon "close" at bounding box center [1097, 125] width 16 height 16
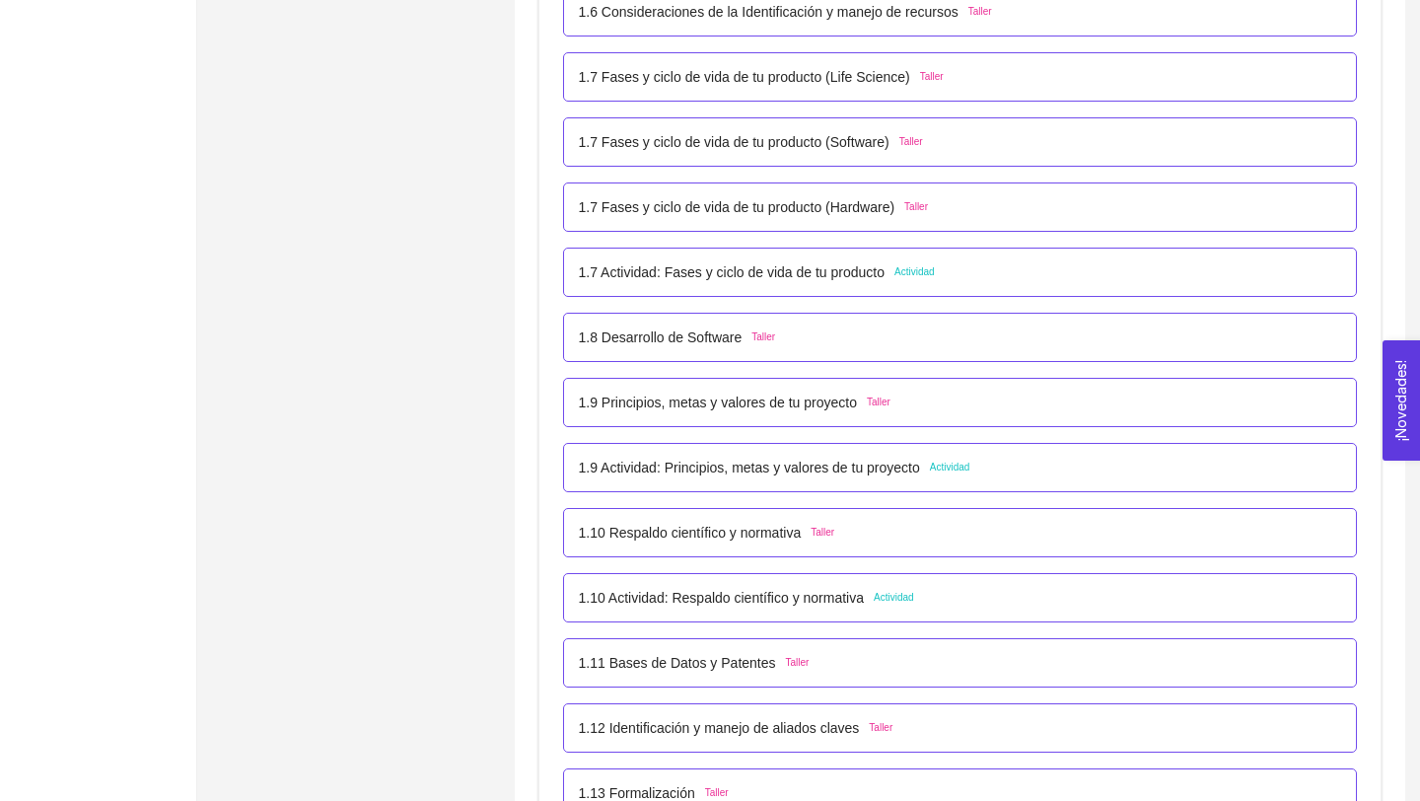
scroll to position [970, 0]
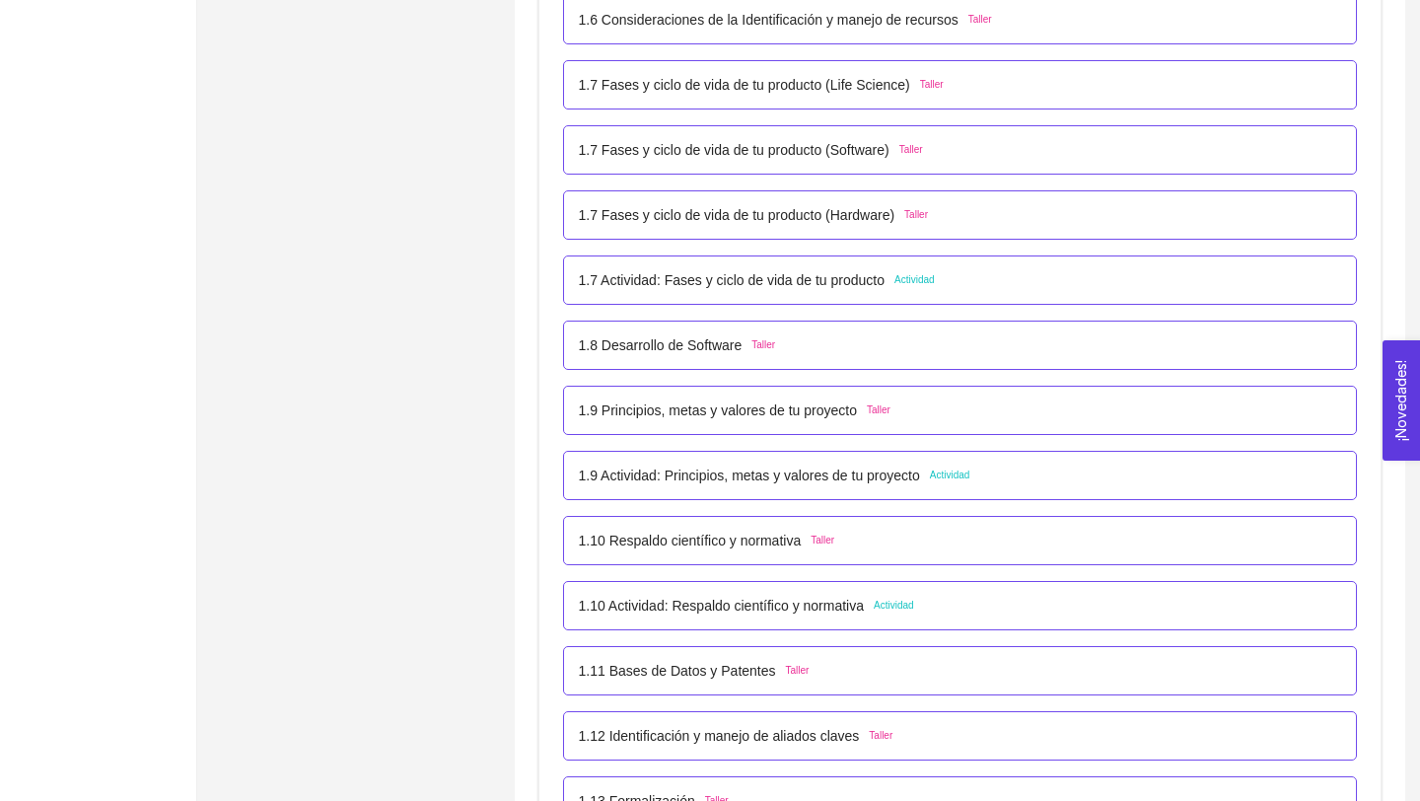
click at [685, 348] on p "1.8 Desarrollo de Software" at bounding box center [661, 345] width 164 height 22
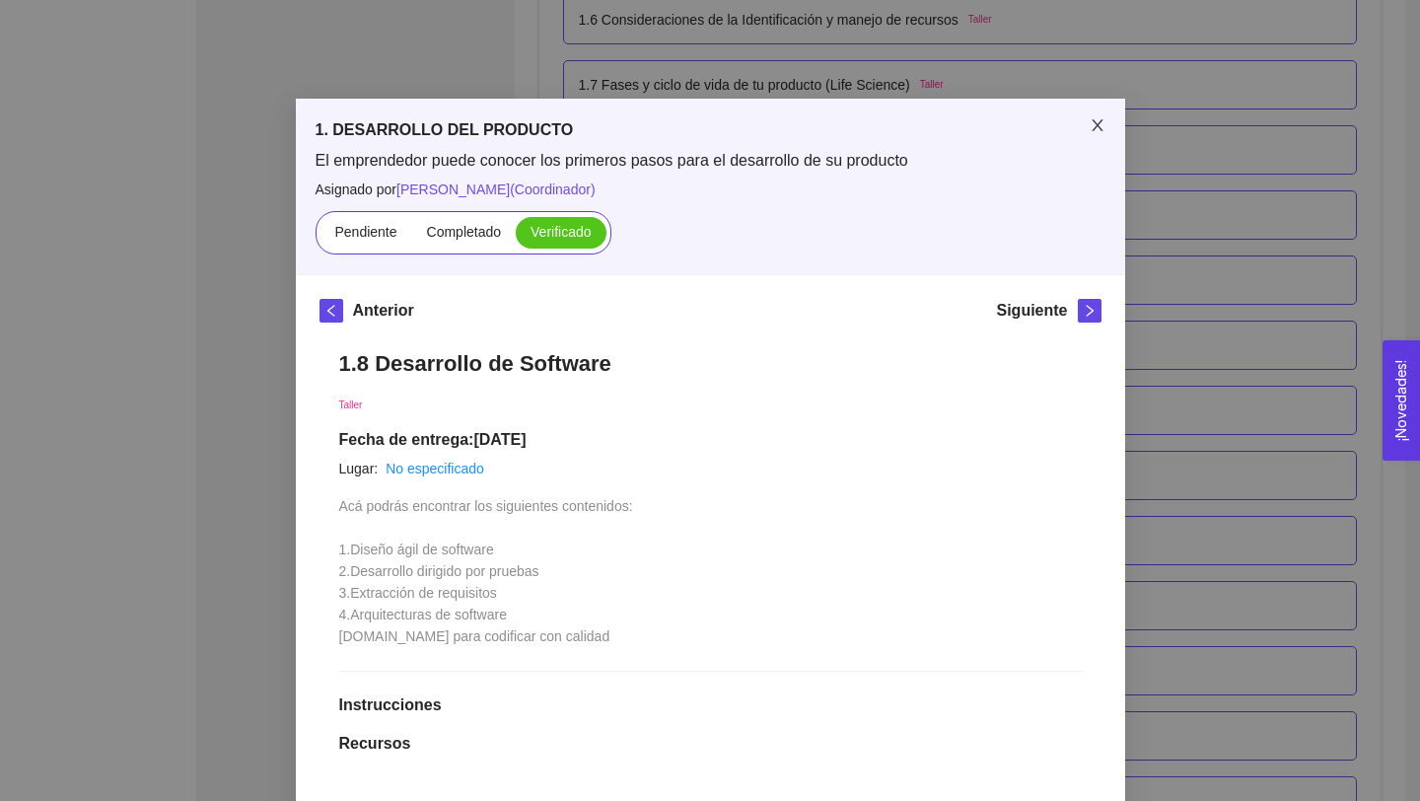
click at [1092, 123] on icon "close" at bounding box center [1097, 125] width 16 height 16
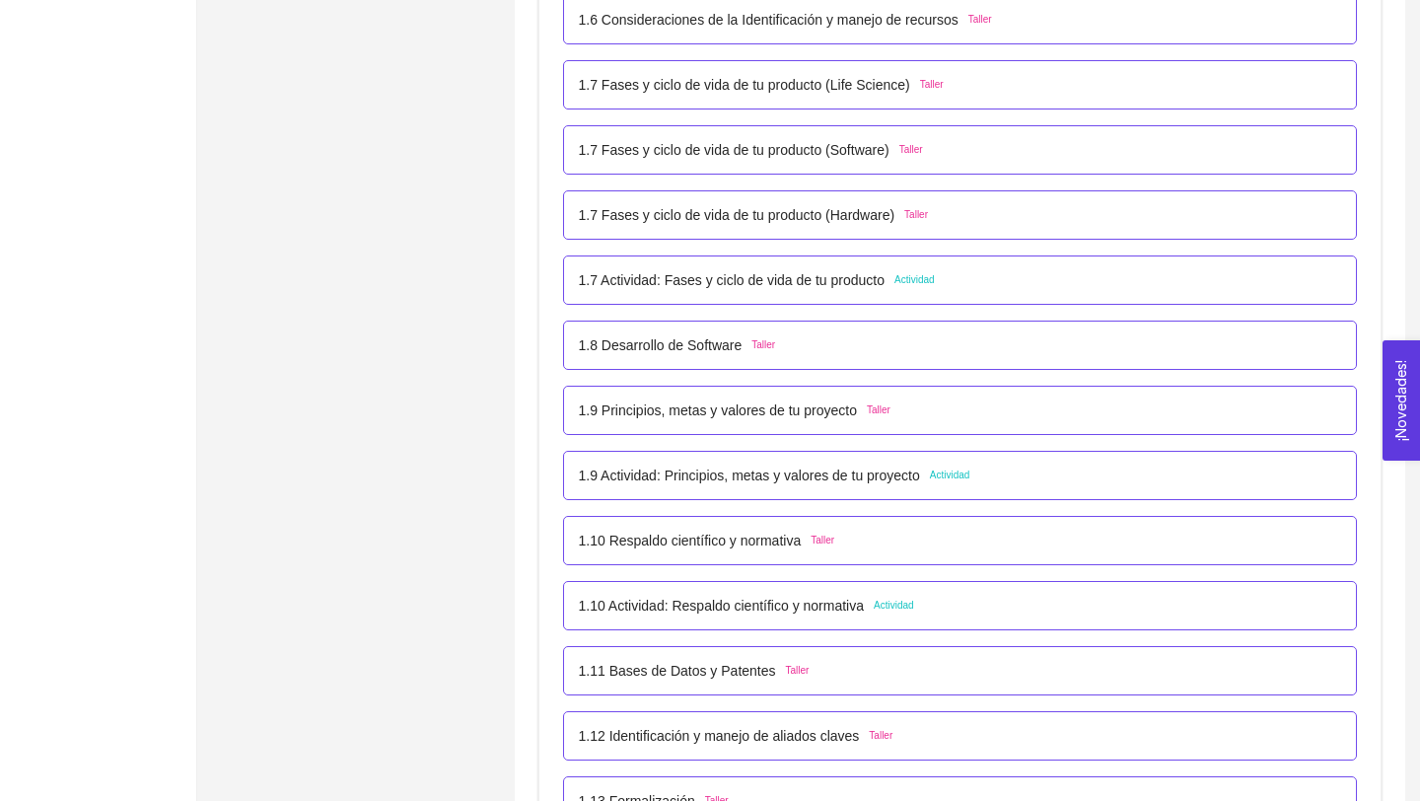
click at [719, 413] on p "1.9 Principios, metas y valores de tu proyecto" at bounding box center [718, 410] width 278 height 22
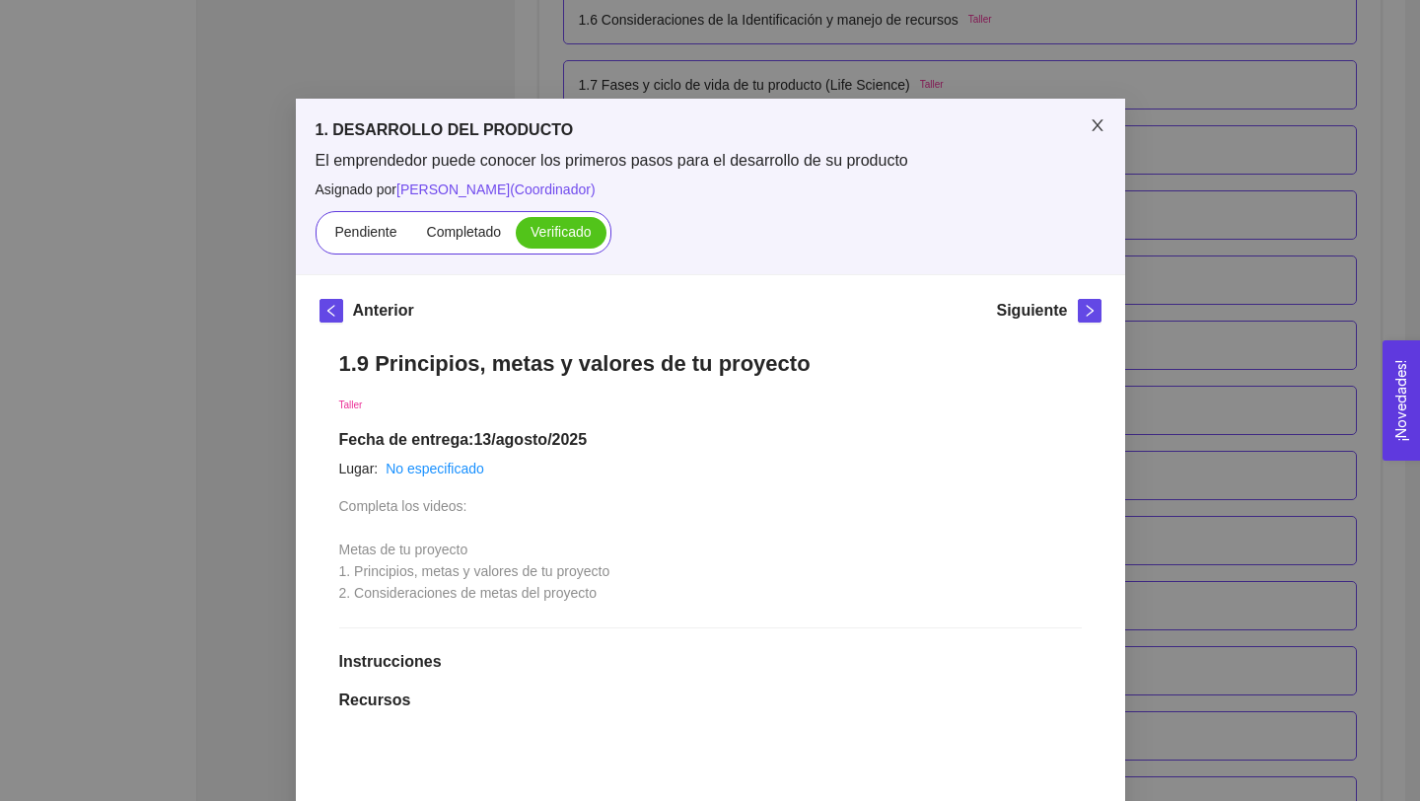
click at [1100, 124] on icon "close" at bounding box center [1097, 125] width 16 height 16
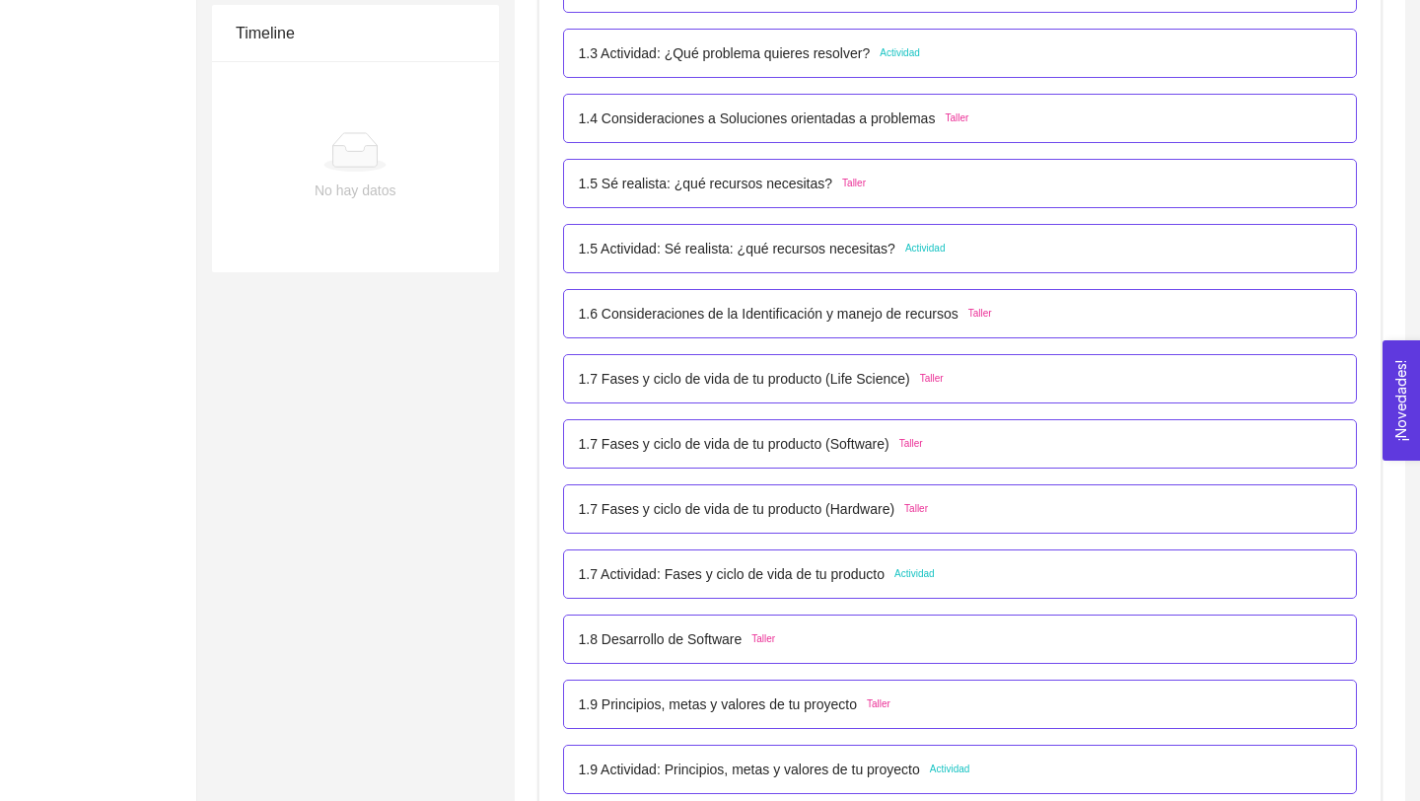
scroll to position [669, 0]
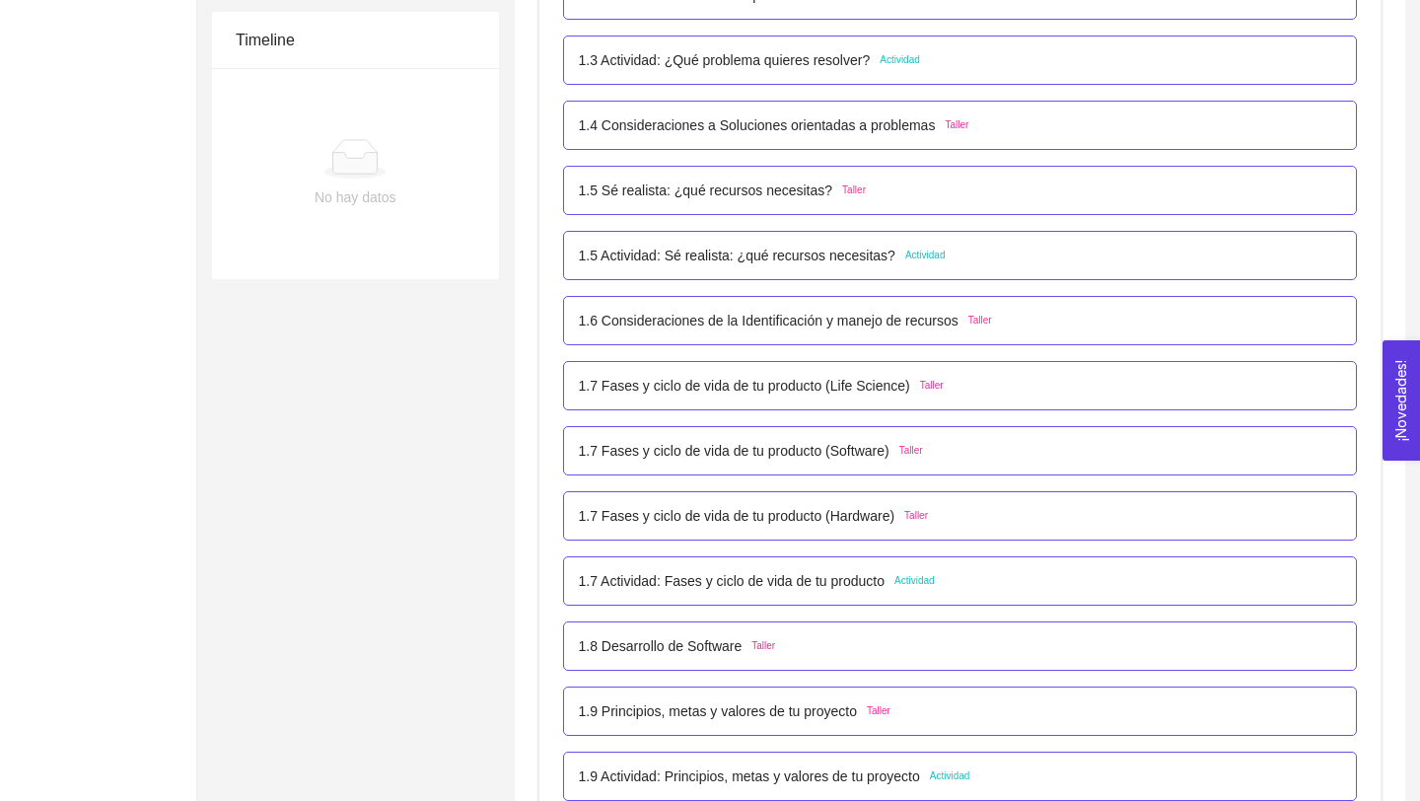
click at [833, 396] on div "1.7 Fases y ciclo de vida de tu producto (Life Science) Taller" at bounding box center [960, 385] width 795 height 49
click at [830, 387] on p "1.7 Fases y ciclo de vida de tu producto (Life Science)" at bounding box center [744, 386] width 331 height 22
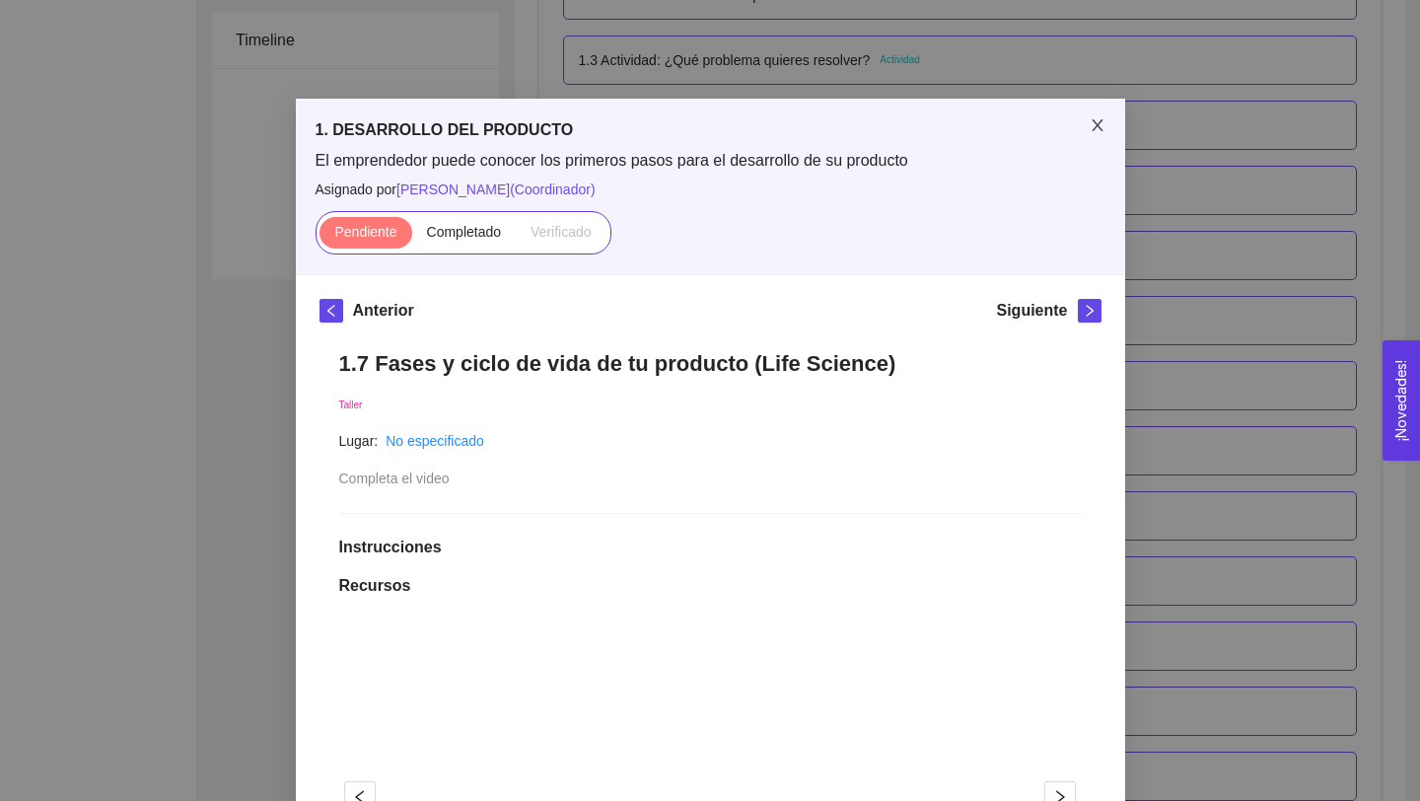
click at [1096, 121] on icon "close" at bounding box center [1097, 125] width 16 height 16
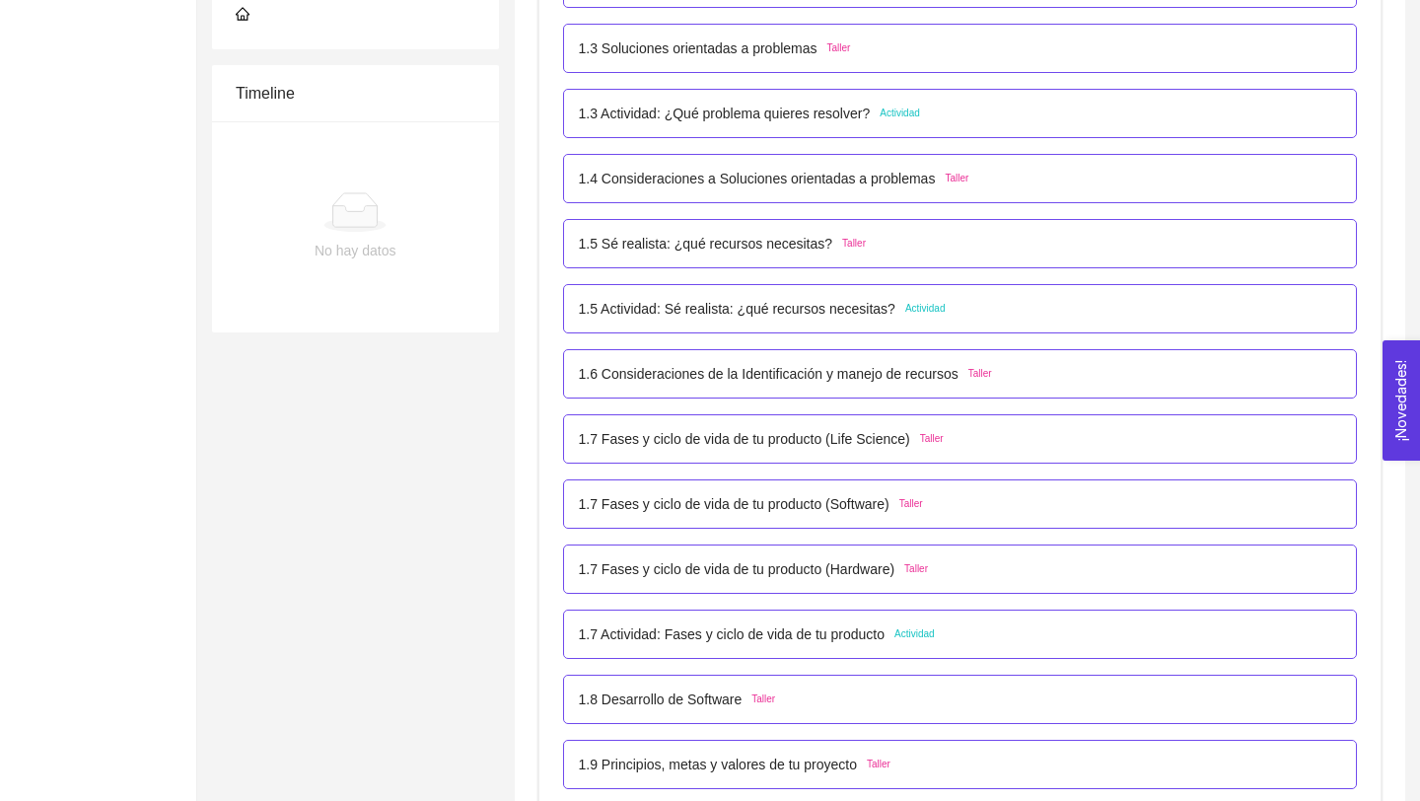
scroll to position [612, 0]
